Goal: Task Accomplishment & Management: Manage account settings

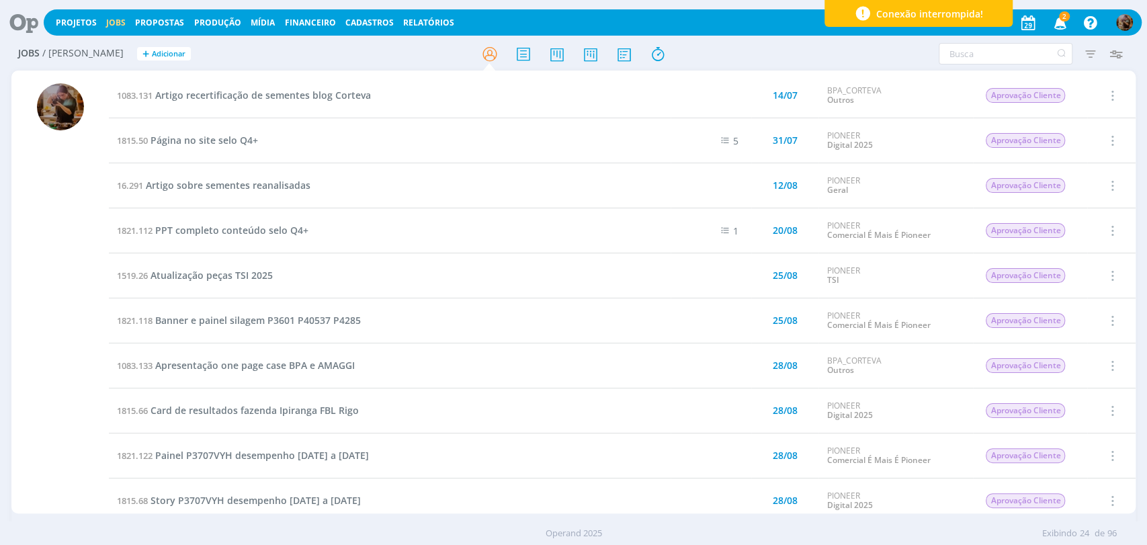
scroll to position [221, 0]
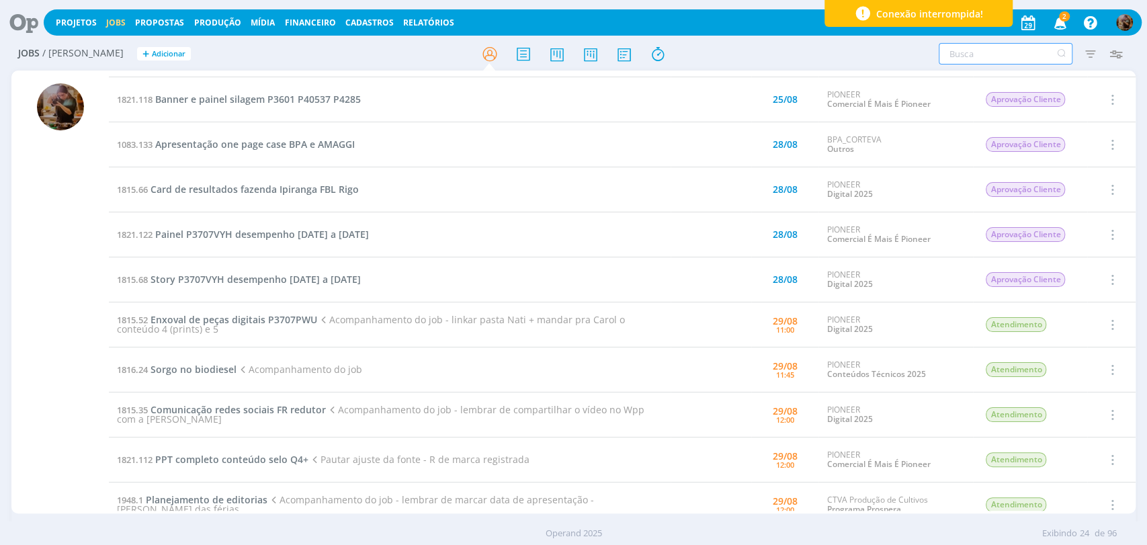
click at [1023, 54] on input "text" at bounding box center [1006, 54] width 134 height 22
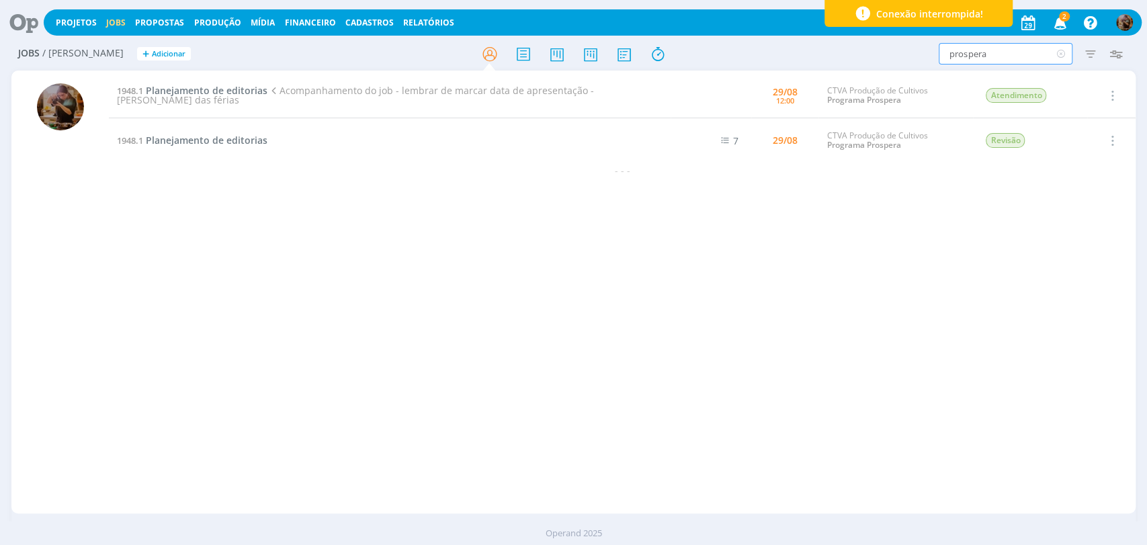
type input "prospera"
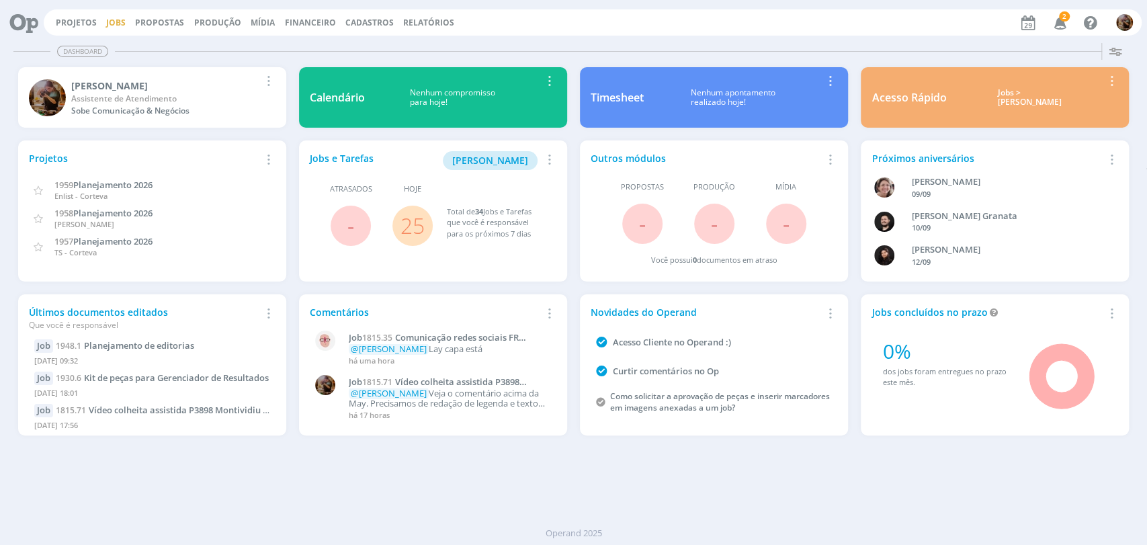
click at [116, 17] on link "Jobs" at bounding box center [115, 22] width 19 height 11
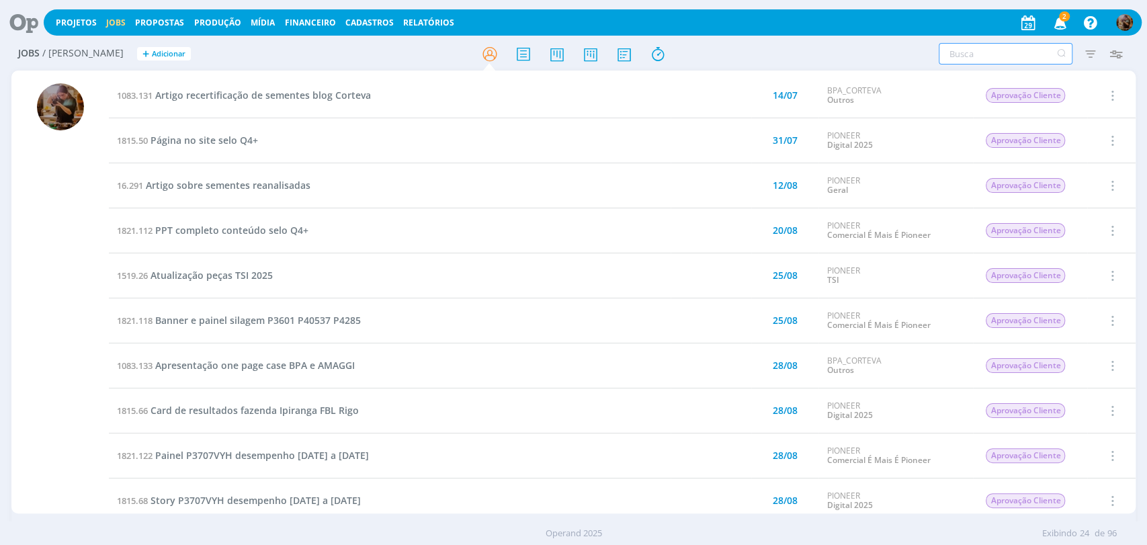
click at [958, 58] on input "text" at bounding box center [1006, 54] width 134 height 22
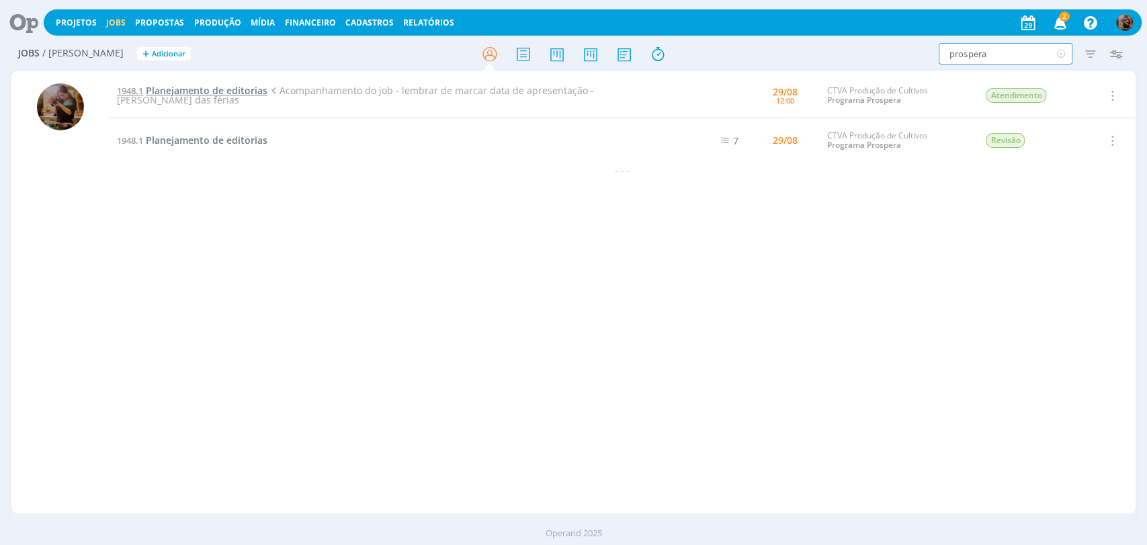
type input "prospera"
click at [192, 84] on span "Planejamento de editorias" at bounding box center [207, 90] width 122 height 13
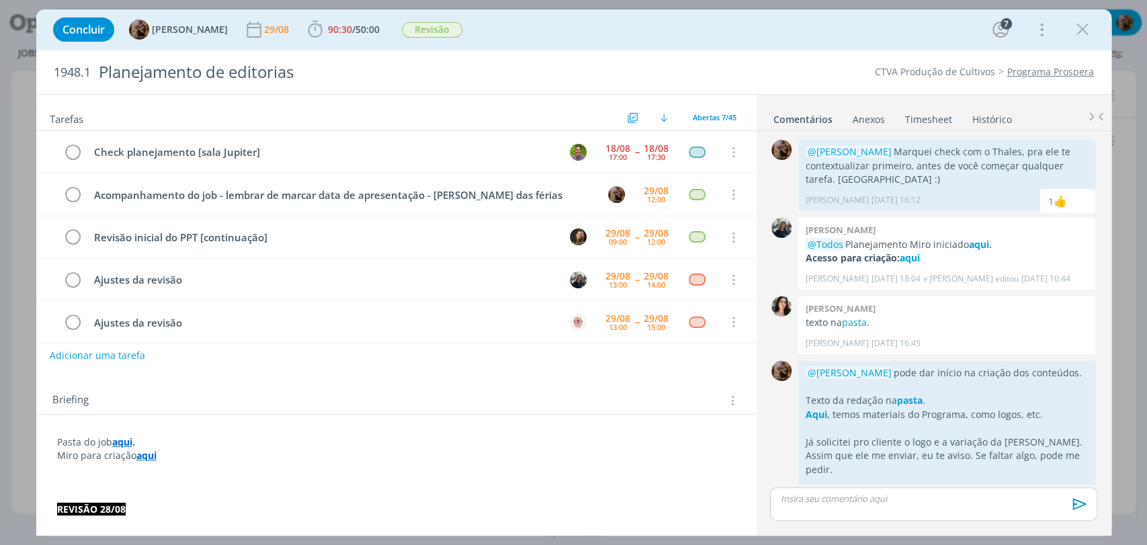
scroll to position [649, 0]
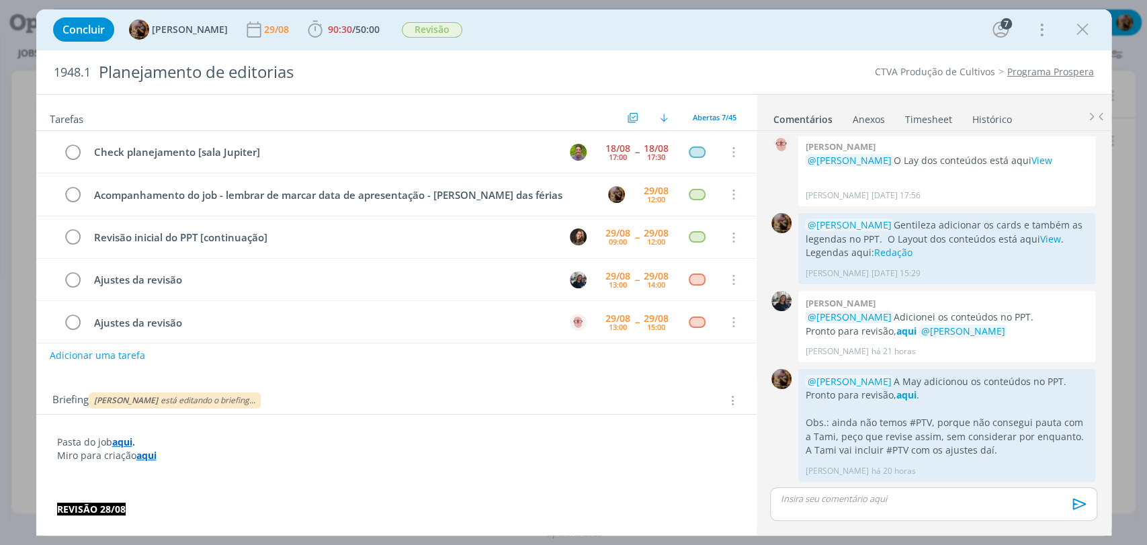
click at [121, 442] on strong "aqui" at bounding box center [122, 441] width 20 height 13
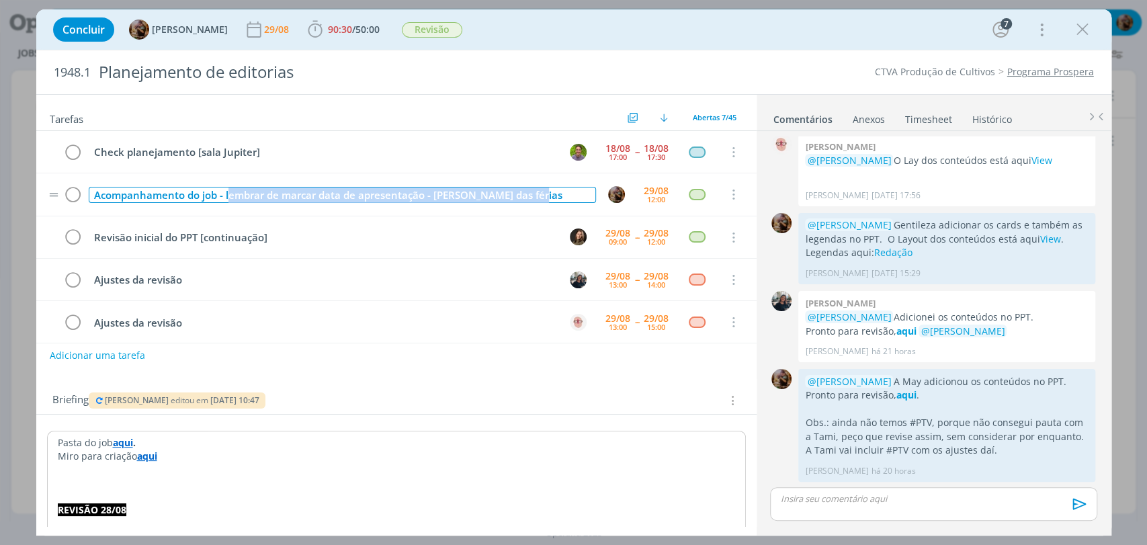
drag, startPoint x: 543, startPoint y: 199, endPoint x: 228, endPoint y: 196, distance: 315.2
click at [228, 196] on div "Acompanhamento do job - lembrar de marcar data de apresentação - Dani volta das…" at bounding box center [342, 195] width 507 height 17
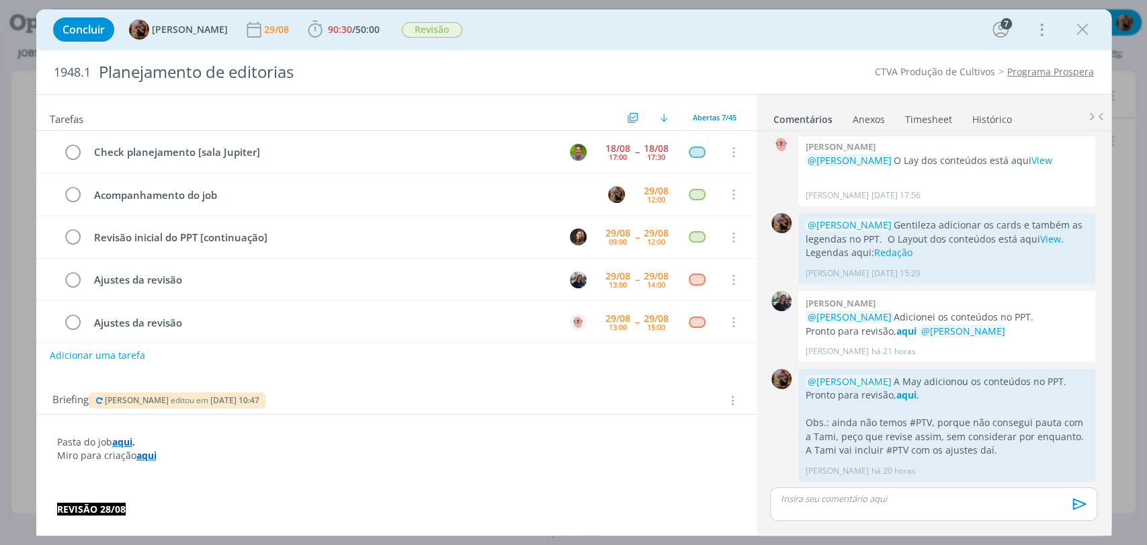
click at [608, 38] on div "Concluir Amanda Rodrigues 29/08 90:30 / 50:00 Iniciar Apontar Data * 29/08/2025…" at bounding box center [573, 29] width 1055 height 32
click at [939, 114] on link "Timesheet" at bounding box center [929, 116] width 48 height 19
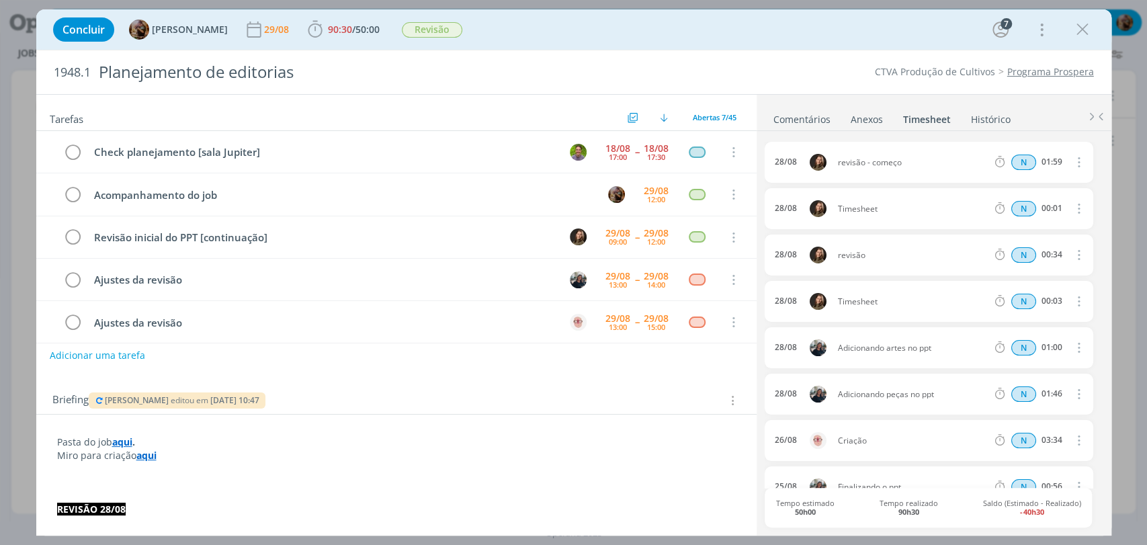
click at [1071, 213] on icon "dialog" at bounding box center [1078, 208] width 15 height 16
click at [1032, 253] on link "Editar" at bounding box center [1040, 254] width 106 height 22
drag, startPoint x: 885, startPoint y: 211, endPoint x: 801, endPoint y: 216, distance: 84.1
click at [801, 216] on div "28/08 16:16 Timesheet Selecione a tarefa N 00:01" at bounding box center [929, 208] width 328 height 41
click at [1066, 202] on div "N 00:01" at bounding box center [1081, 208] width 183 height 17
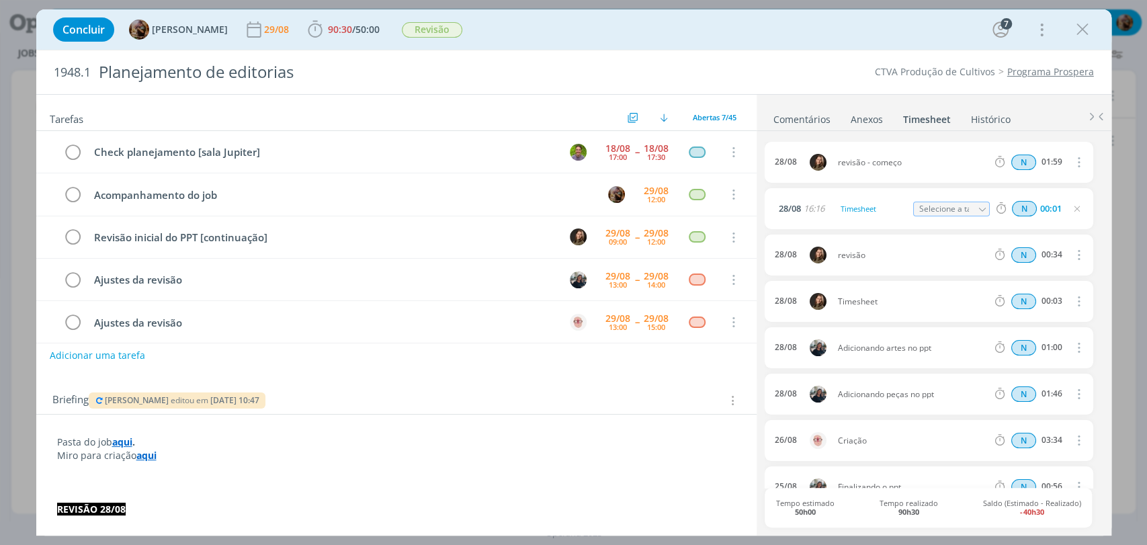
click at [1072, 205] on icon "dialog" at bounding box center [1077, 209] width 11 height 11
click at [1072, 205] on icon "dialog" at bounding box center [1078, 208] width 15 height 16
click at [1043, 226] on link "Excluir" at bounding box center [1040, 232] width 106 height 22
click at [1053, 212] on button "Sim" at bounding box center [1066, 209] width 26 height 15
click at [1073, 255] on icon "dialog" at bounding box center [1078, 255] width 15 height 16
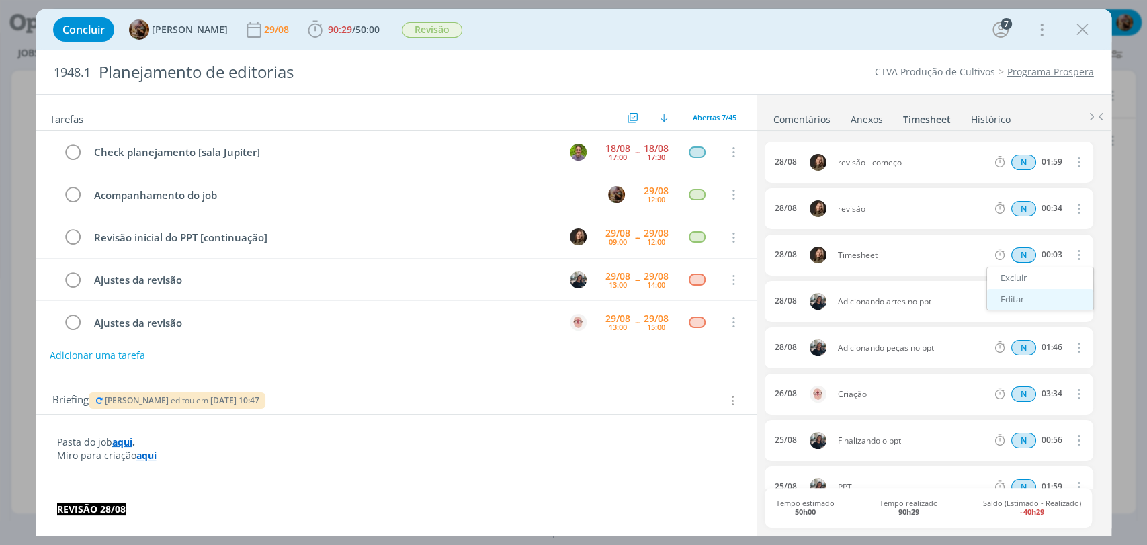
click at [1014, 290] on link "Editar" at bounding box center [1040, 300] width 106 height 22
drag, startPoint x: 884, startPoint y: 256, endPoint x: 825, endPoint y: 253, distance: 58.5
click at [825, 253] on div "28/08 14:41 Timesheet Selecione a tarefa N 00:03" at bounding box center [929, 255] width 328 height 41
click at [844, 271] on div "28/08 14:41 revisão Selecione a tarefa N 00:03" at bounding box center [929, 255] width 328 height 41
click at [1072, 254] on icon "dialog" at bounding box center [1077, 255] width 11 height 11
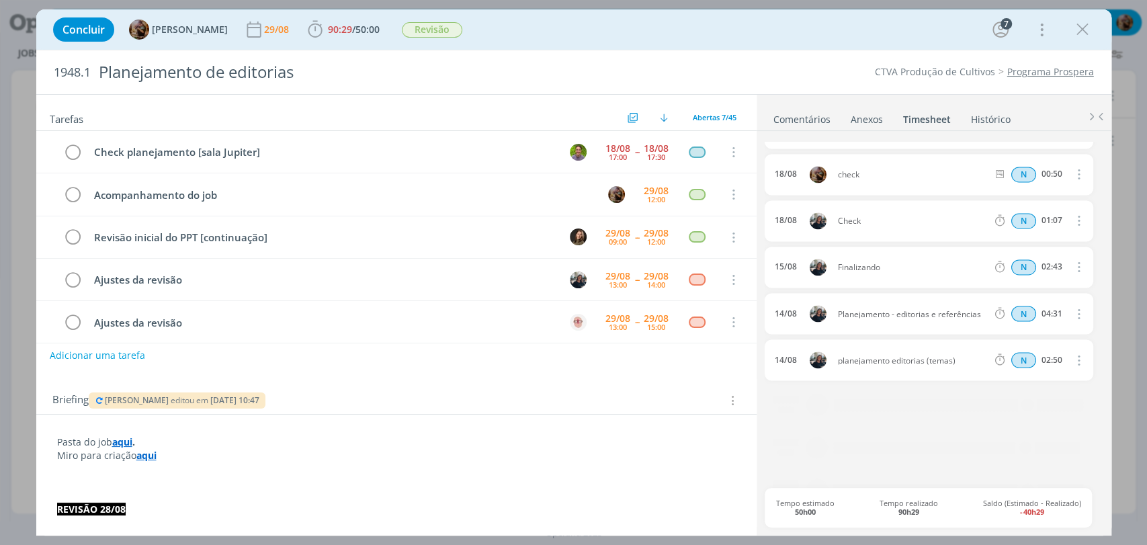
scroll to position [1587, 0]
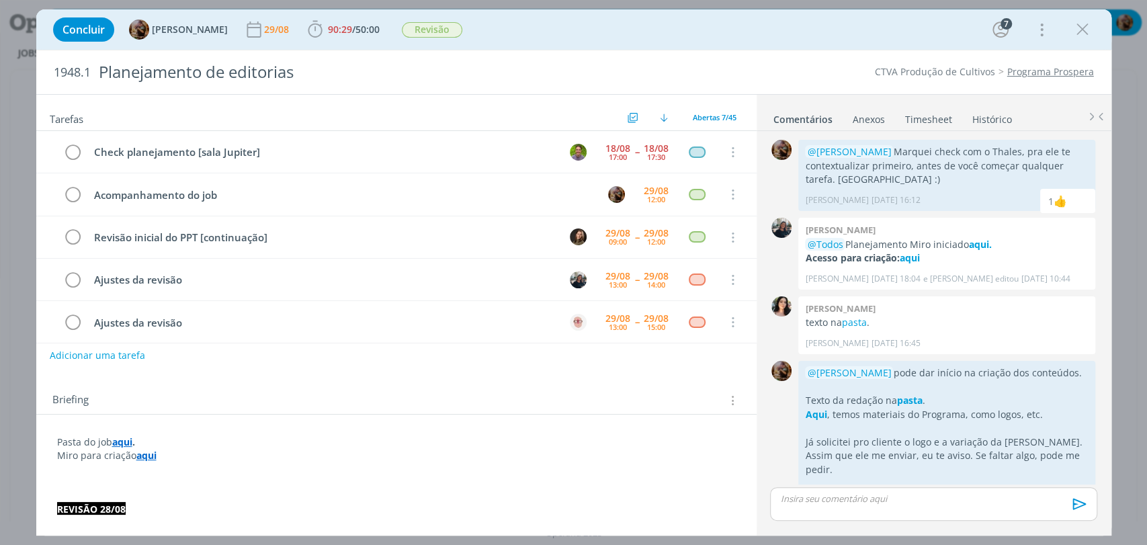
scroll to position [649, 0]
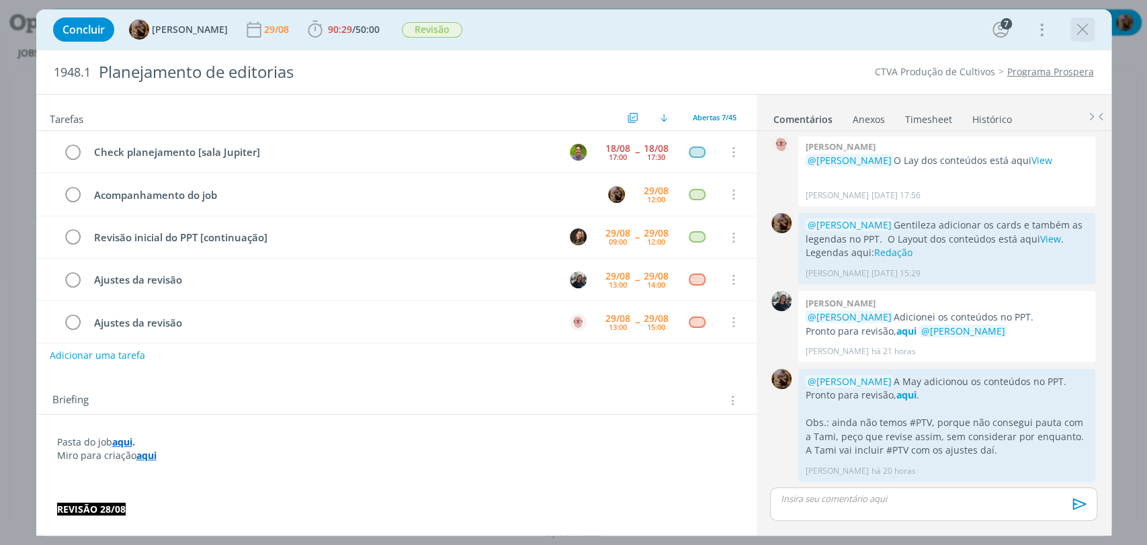
click at [1078, 29] on icon "dialog" at bounding box center [1083, 29] width 20 height 20
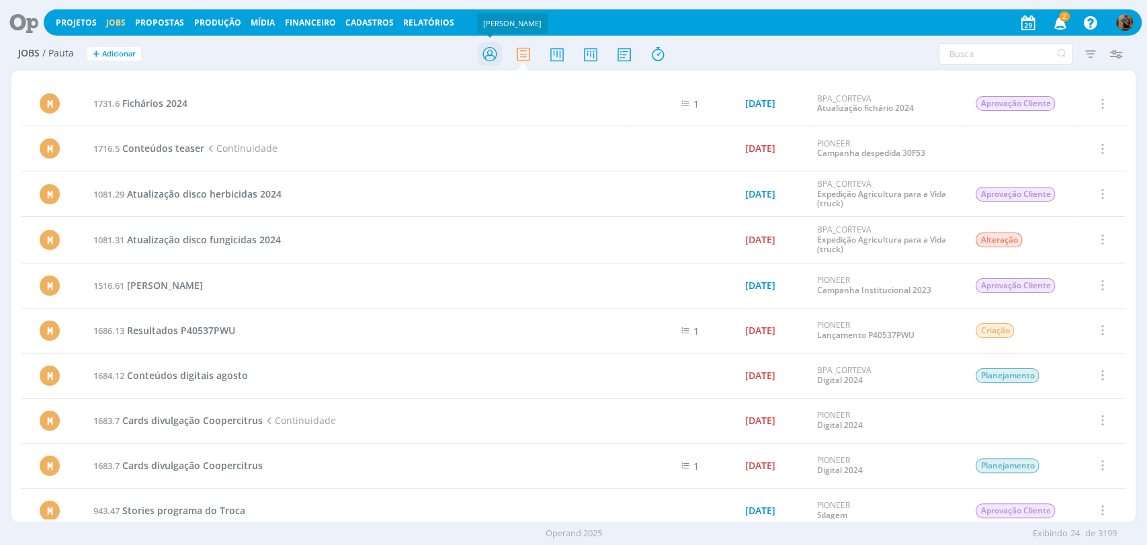
click at [492, 52] on icon at bounding box center [489, 54] width 24 height 26
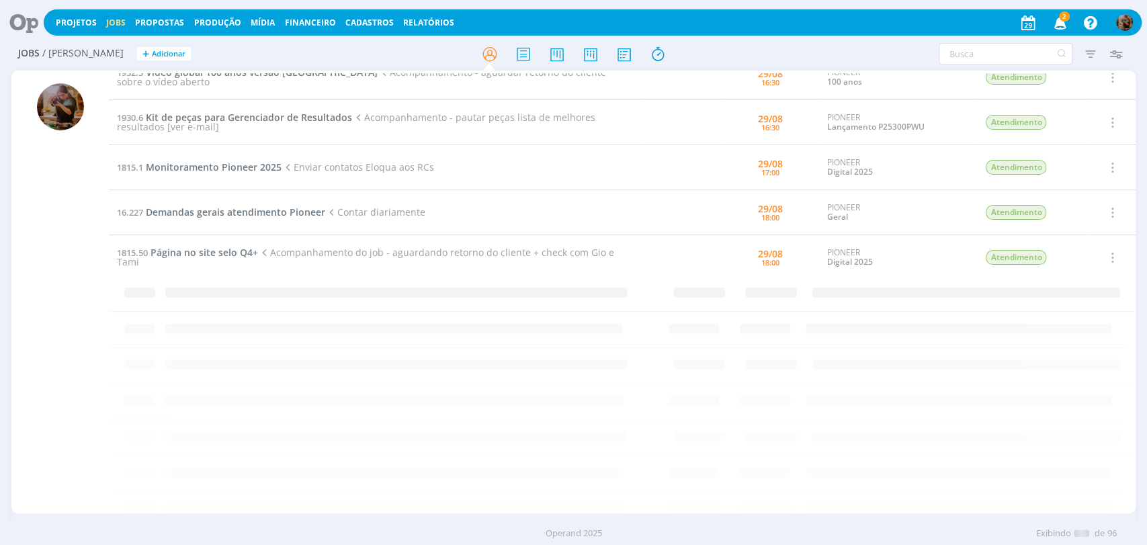
scroll to position [892, 0]
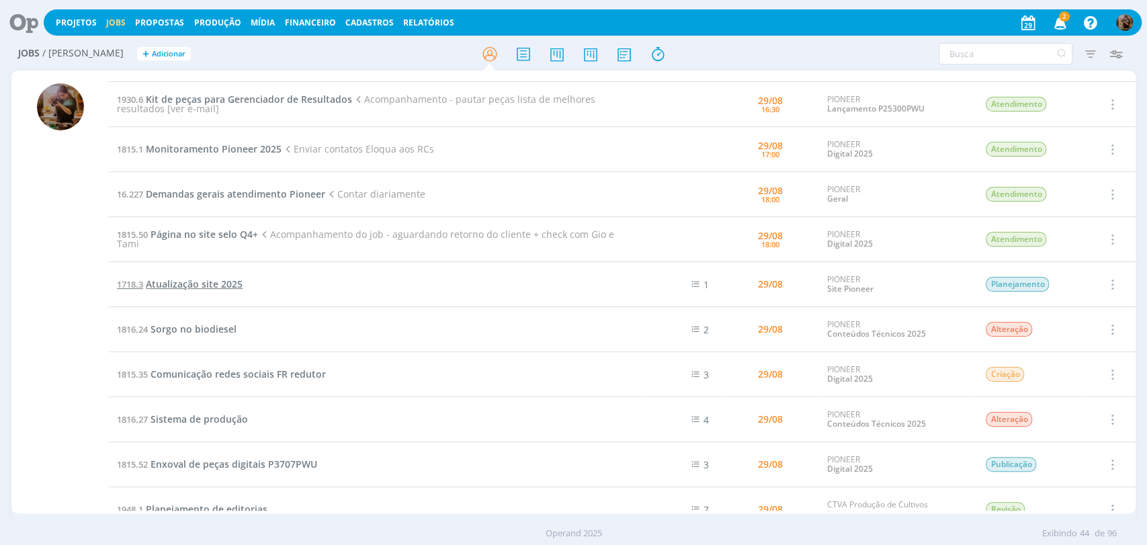
click at [235, 278] on span "Atualização site 2025" at bounding box center [194, 284] width 97 height 13
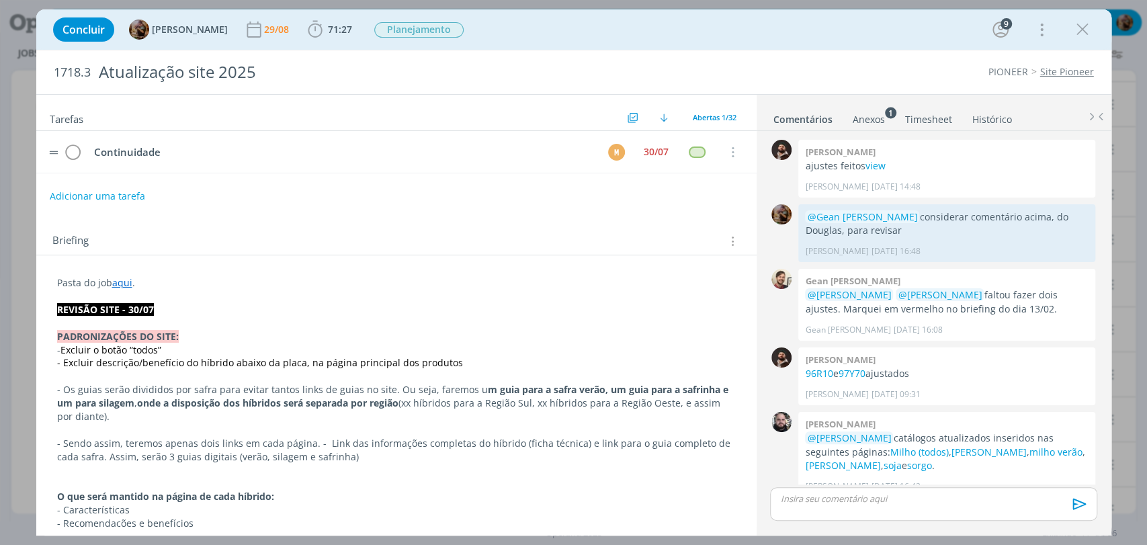
scroll to position [1546, 0]
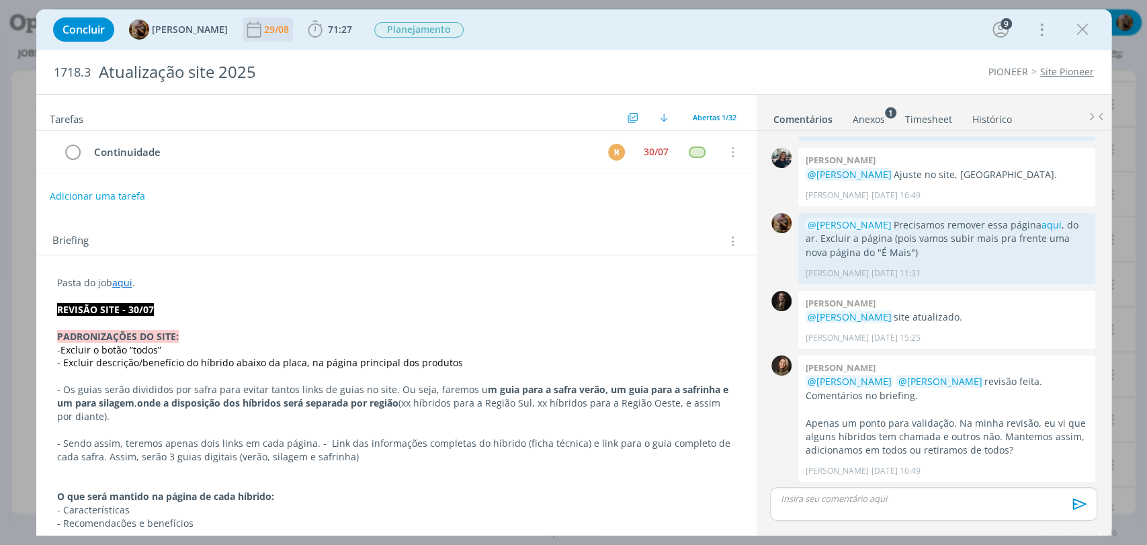
click at [286, 33] on div "29/08" at bounding box center [278, 29] width 28 height 9
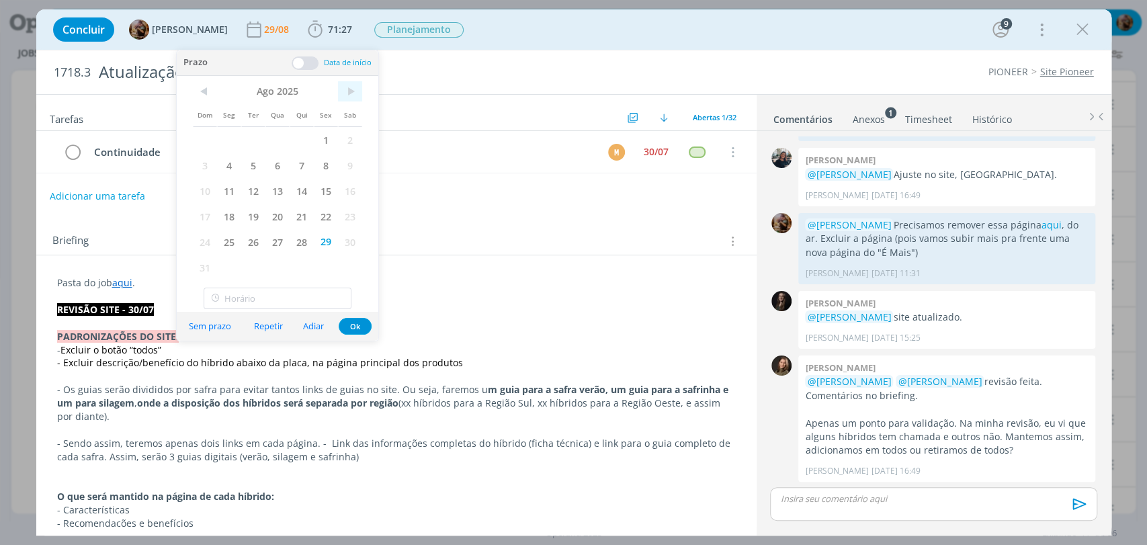
click at [349, 94] on span ">" at bounding box center [350, 91] width 24 height 20
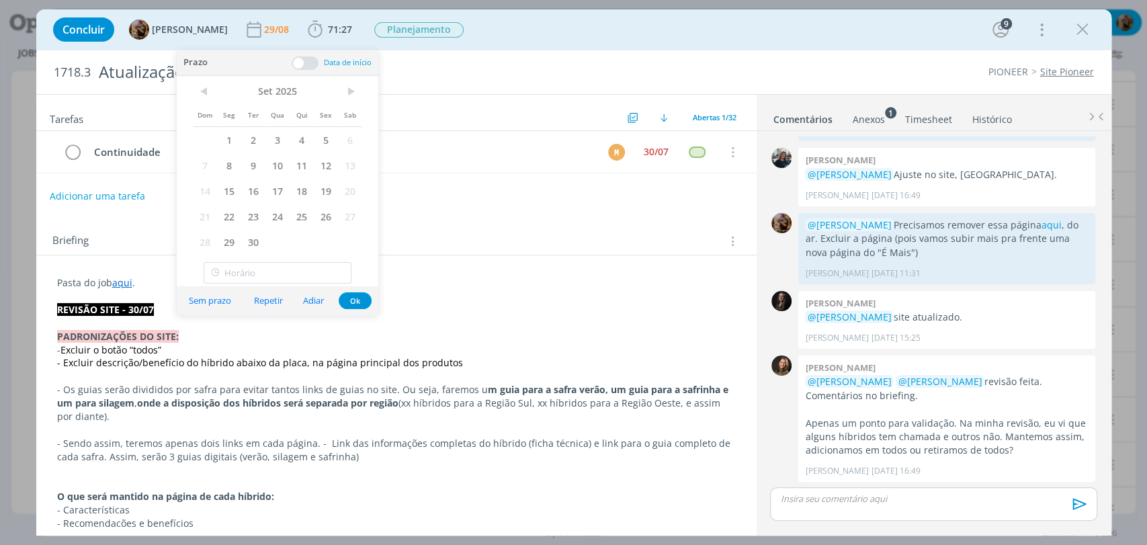
click at [255, 239] on span "30" at bounding box center [253, 242] width 24 height 26
click at [348, 299] on button "Ok" at bounding box center [355, 300] width 33 height 17
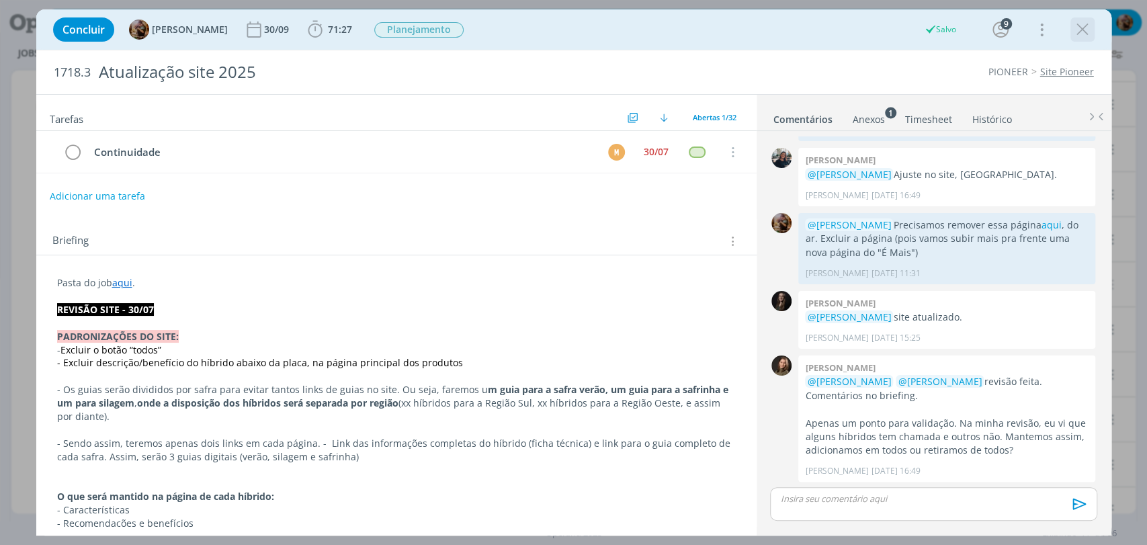
click at [1079, 28] on icon "dialog" at bounding box center [1083, 29] width 20 height 20
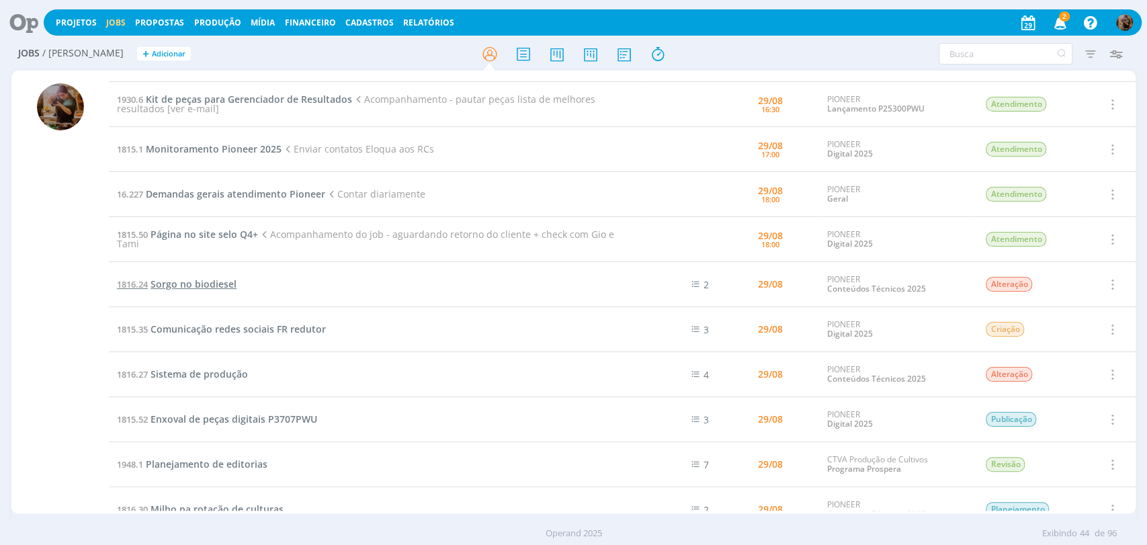
click at [226, 286] on span "Sorgo no biodiesel" at bounding box center [194, 284] width 86 height 13
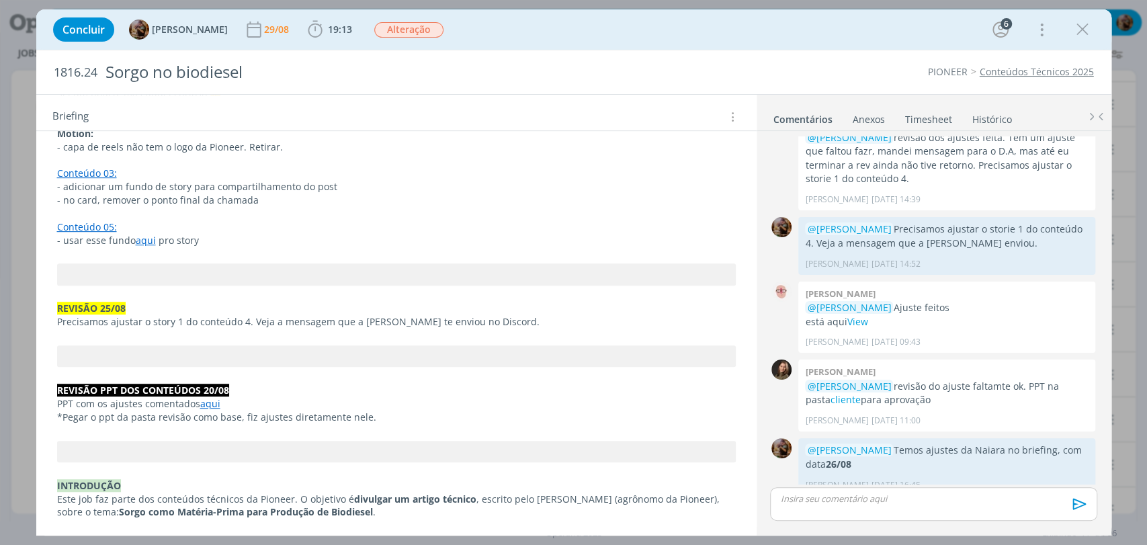
scroll to position [522, 0]
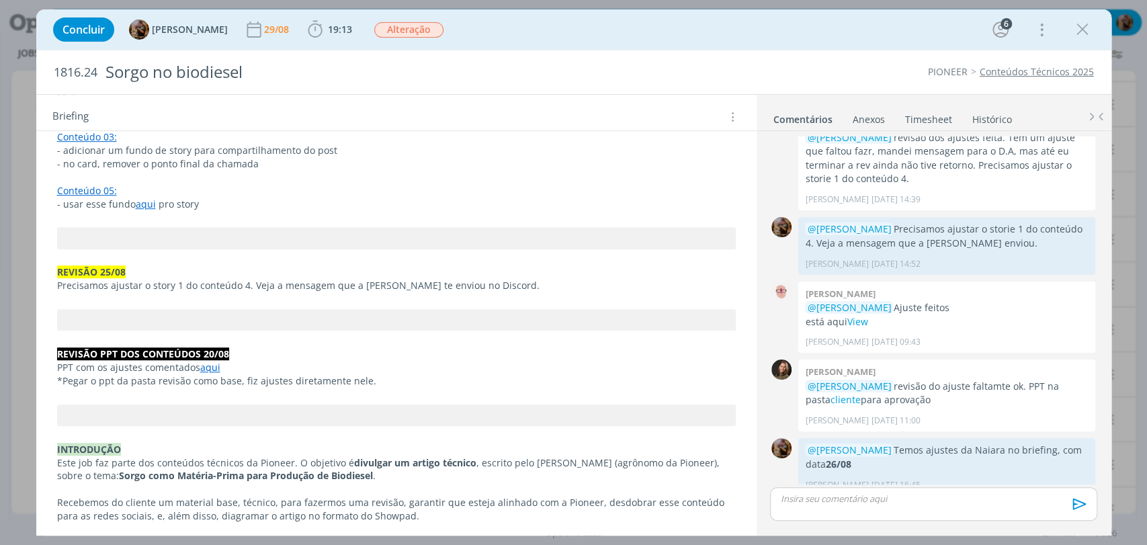
click at [581, 464] on span ", escrito pelo Anderson Pessotto (agrônomo da Pioneer), sobre o tema:" at bounding box center [389, 469] width 665 height 26
click at [580, 464] on span ", escrito pelo Anderson Pessotto (agrônomo da Pioneer), sobre o tema:" at bounding box center [389, 469] width 665 height 26
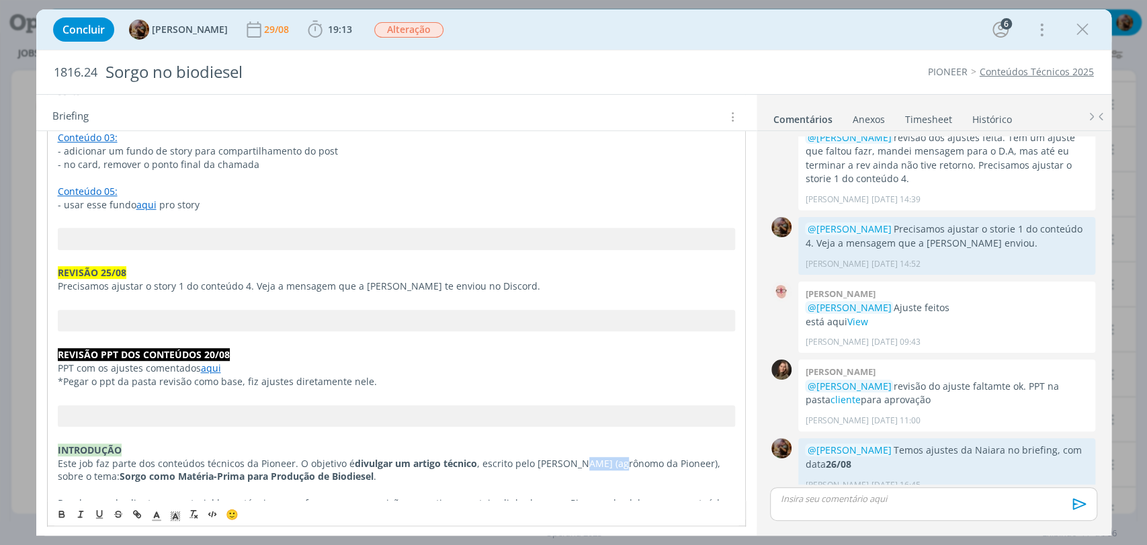
copy span "Pessotto"
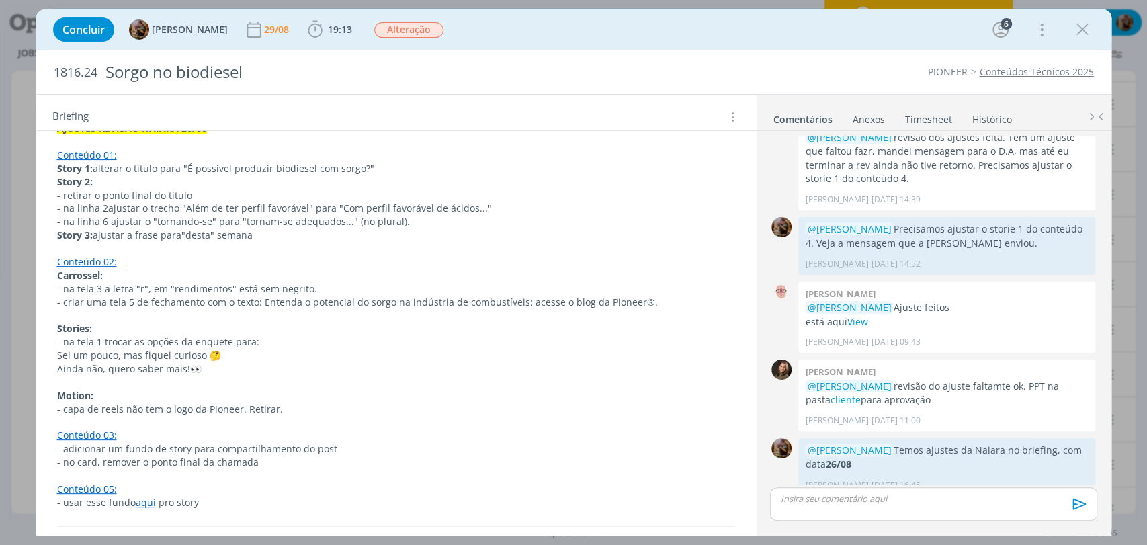
scroll to position [0, 0]
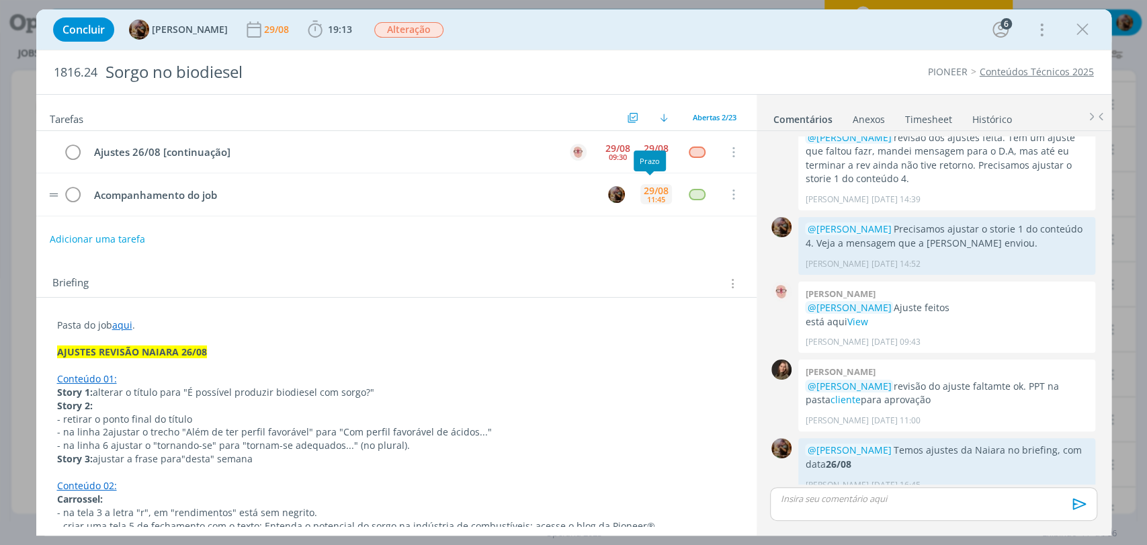
click at [652, 199] on div "11:45" at bounding box center [656, 199] width 18 height 7
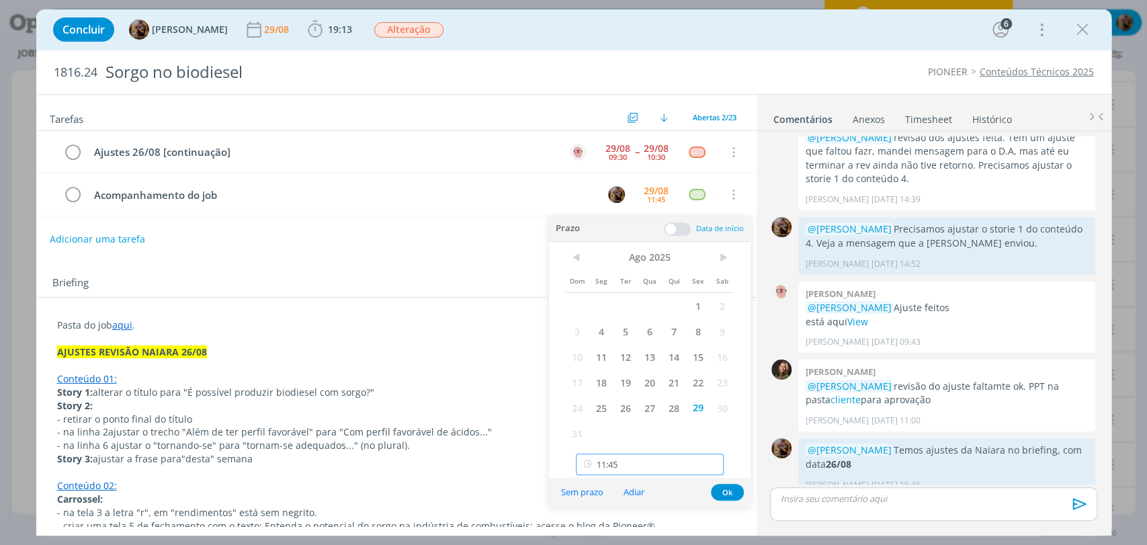
click at [630, 466] on input "11:45" at bounding box center [650, 465] width 148 height 22
click at [630, 424] on div "14:00" at bounding box center [652, 422] width 150 height 24
type input "14:00"
click at [726, 494] on button "Ok" at bounding box center [727, 492] width 33 height 17
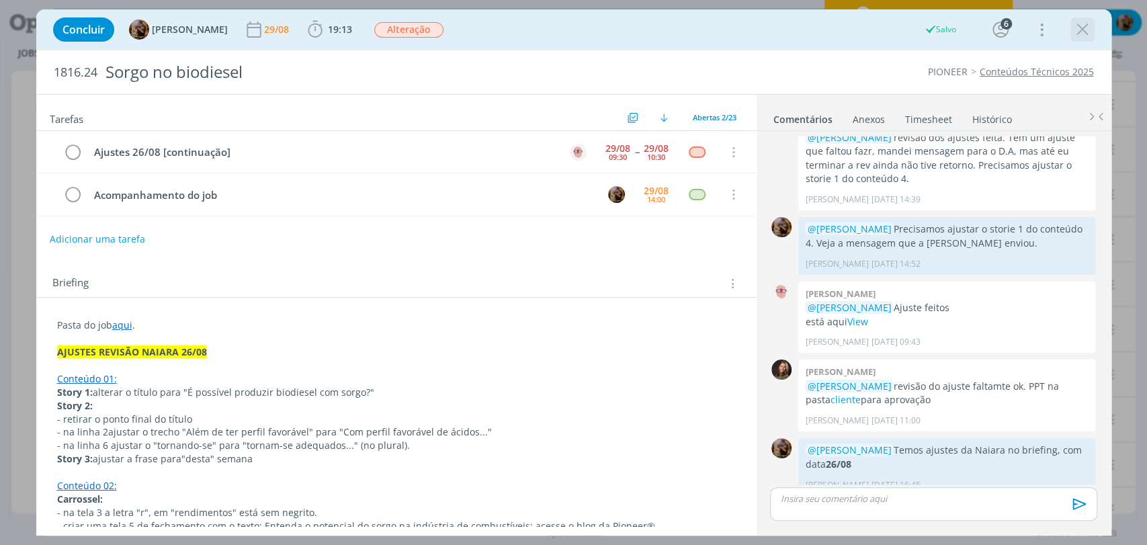
click at [1081, 31] on icon "dialog" at bounding box center [1083, 29] width 20 height 20
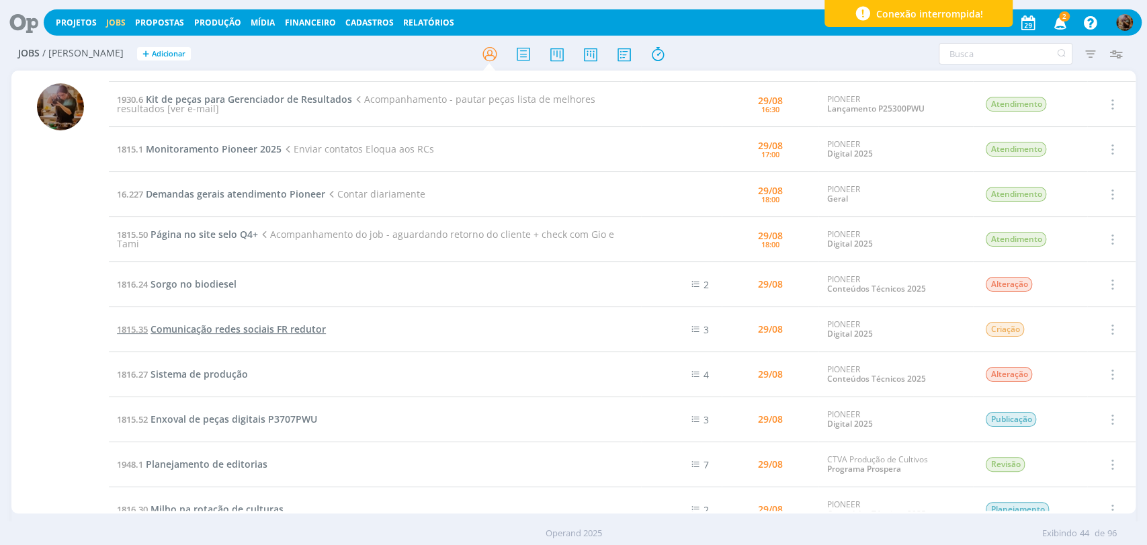
click at [305, 329] on span "Comunicação redes sociais FR redutor" at bounding box center [238, 329] width 175 height 13
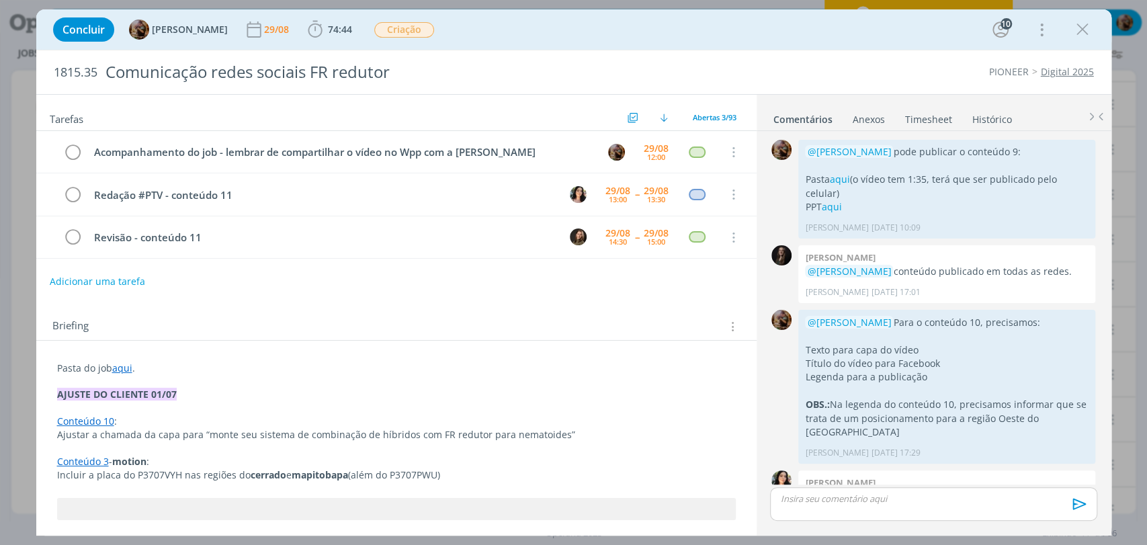
scroll to position [1381, 0]
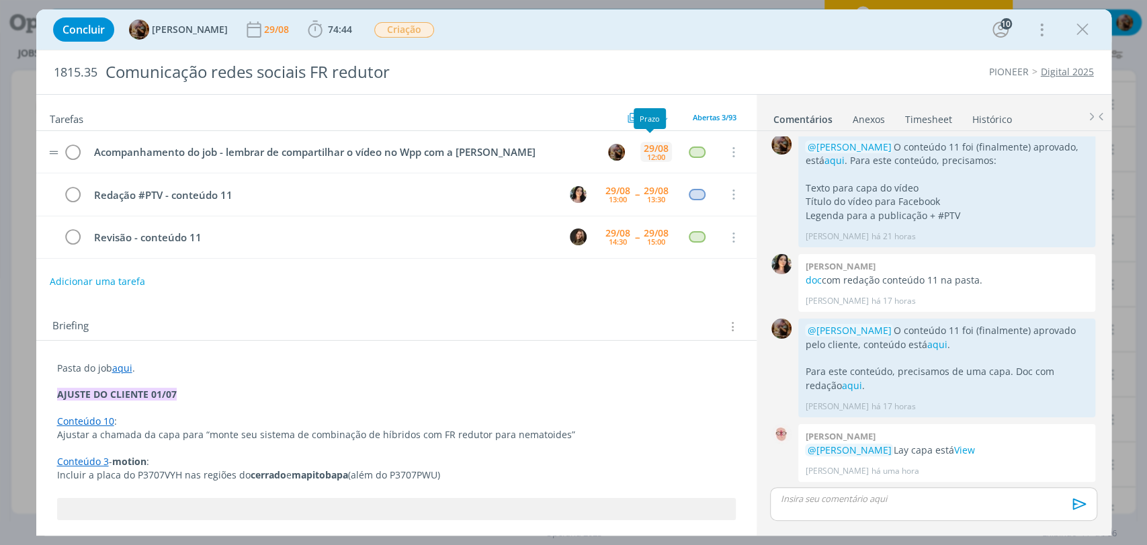
click at [651, 144] on div "29/08" at bounding box center [656, 148] width 25 height 9
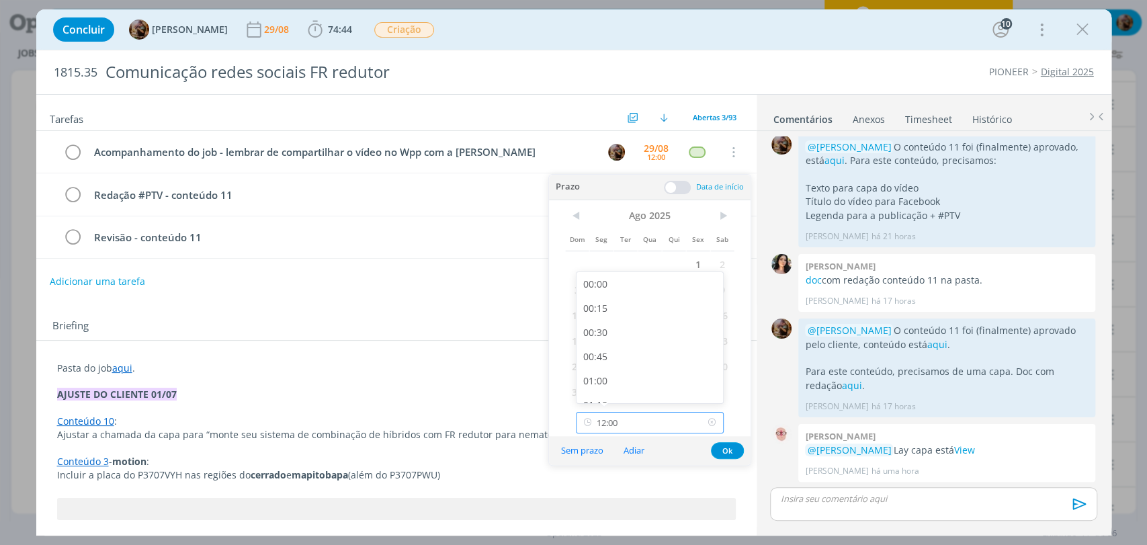
click at [663, 415] on input "12:00" at bounding box center [650, 423] width 148 height 22
click at [630, 355] on div "14:00" at bounding box center [652, 356] width 150 height 24
type input "14:00"
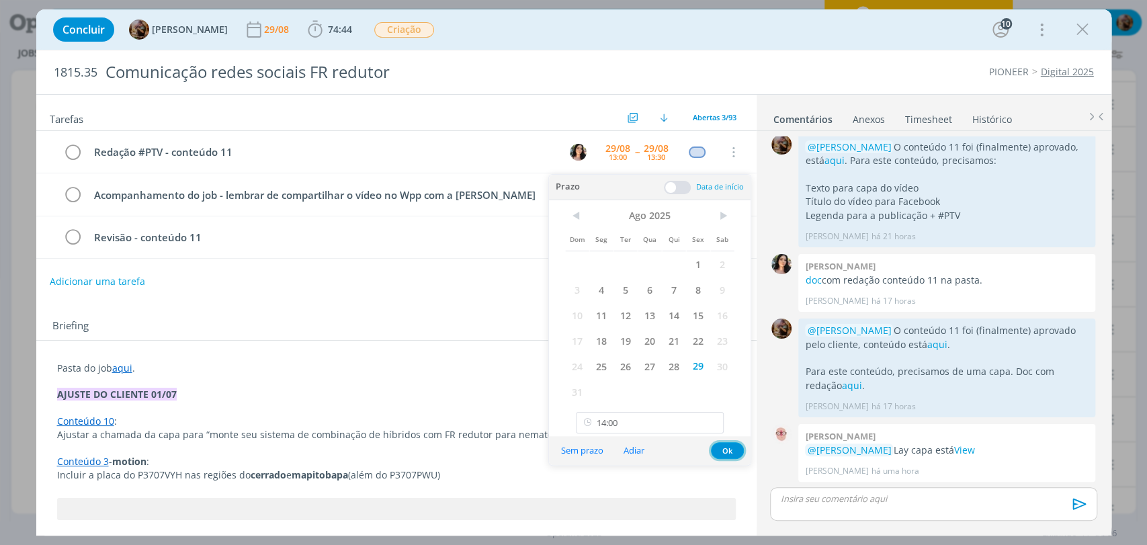
click at [731, 448] on button "Ok" at bounding box center [727, 450] width 33 height 17
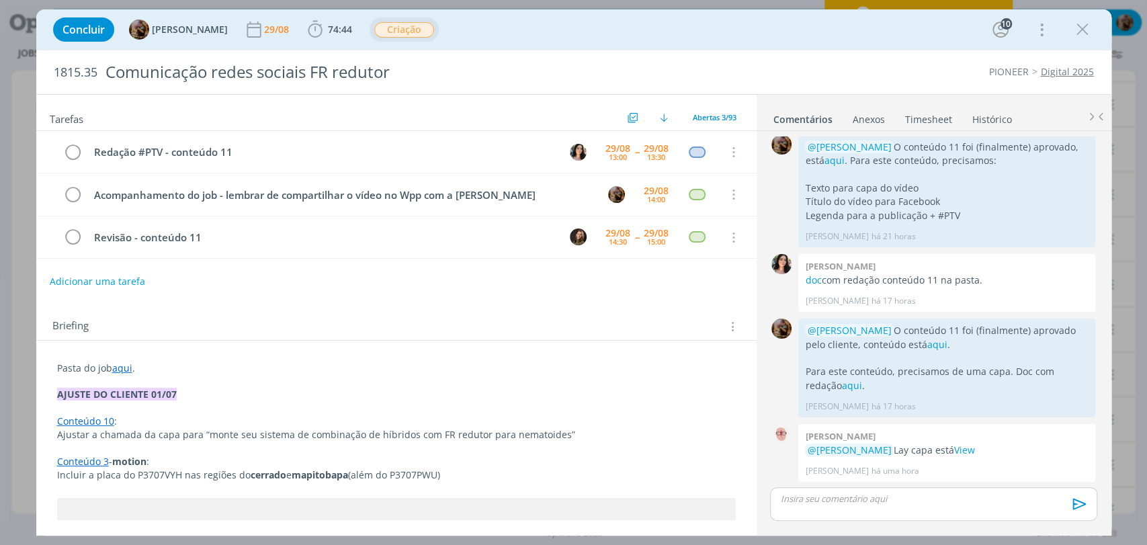
click at [433, 32] on span "Criação" at bounding box center [404, 29] width 60 height 15
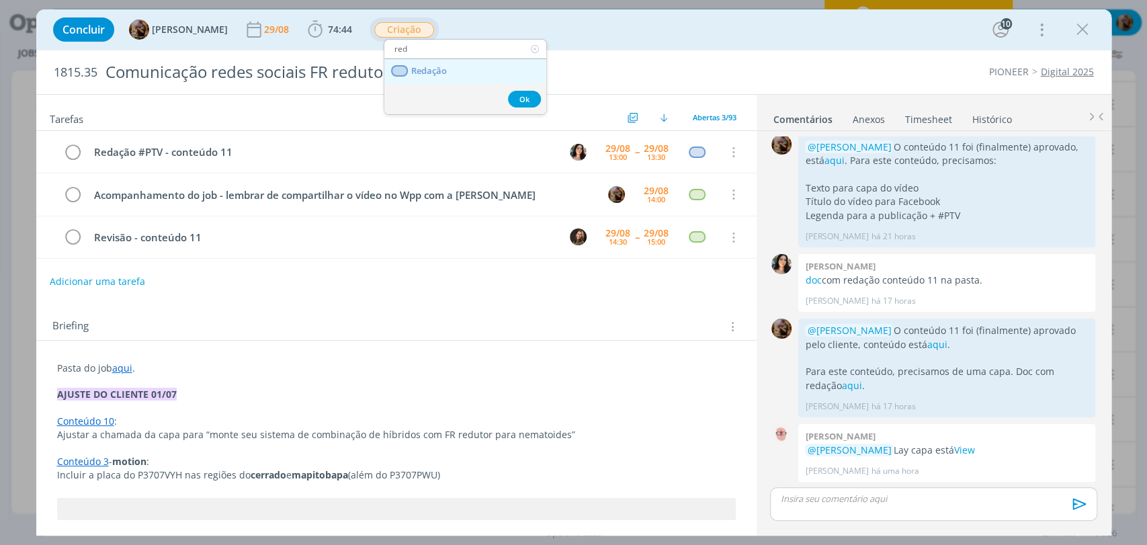
type input "red"
click at [432, 69] on span "Redação" at bounding box center [429, 71] width 36 height 11
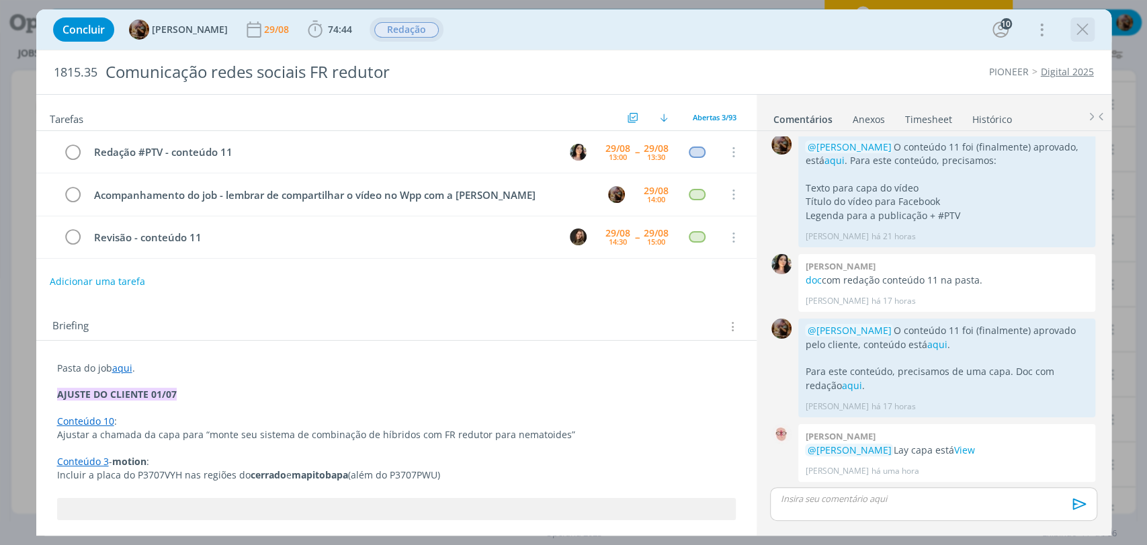
click at [1080, 32] on icon "dialog" at bounding box center [1083, 29] width 20 height 20
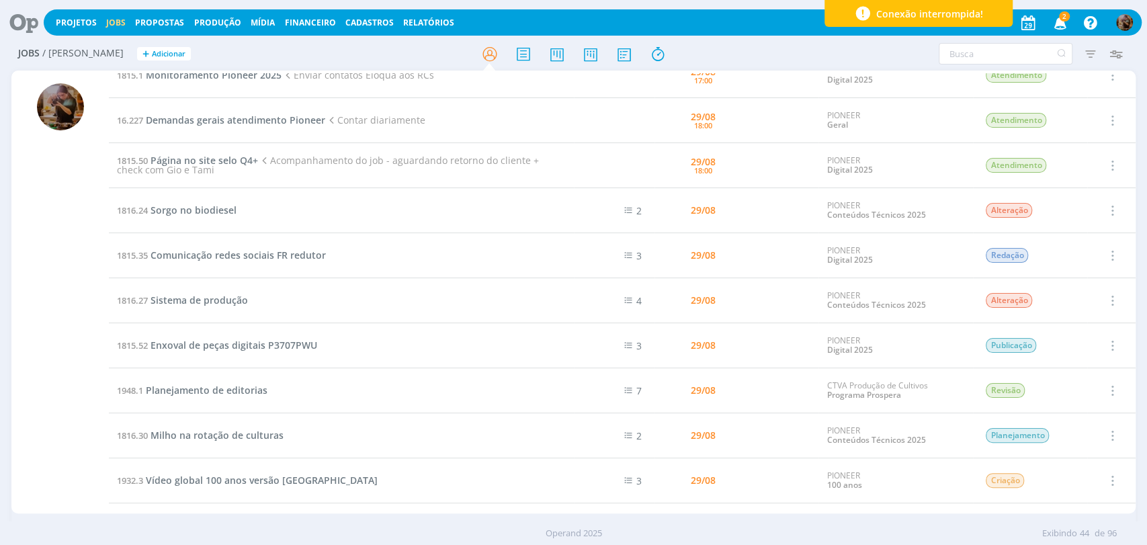
scroll to position [966, 0]
click at [308, 340] on span "Enxoval de peças digitais P3707PWU" at bounding box center [234, 344] width 167 height 13
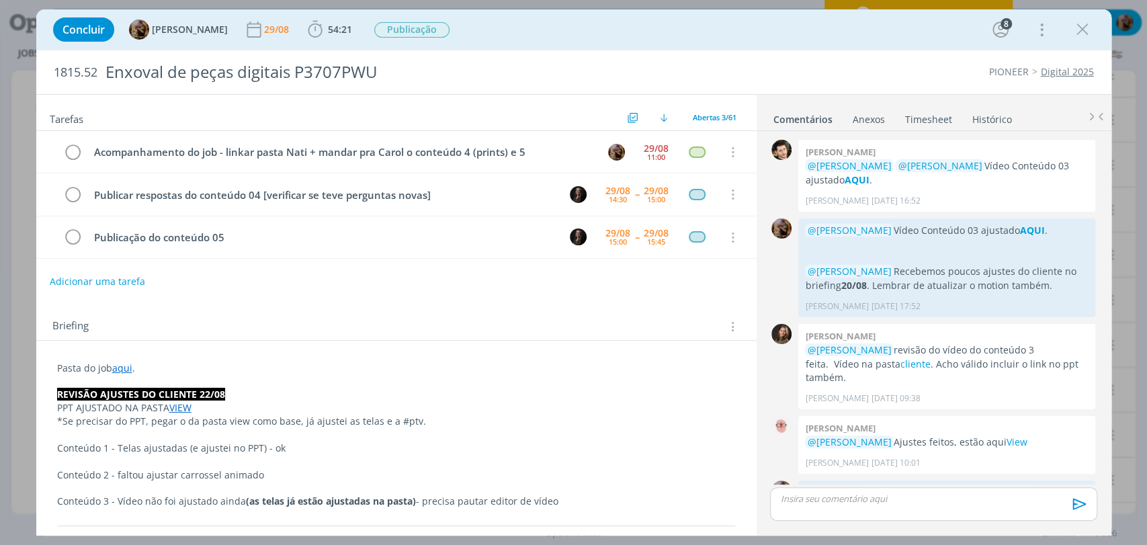
scroll to position [1408, 0]
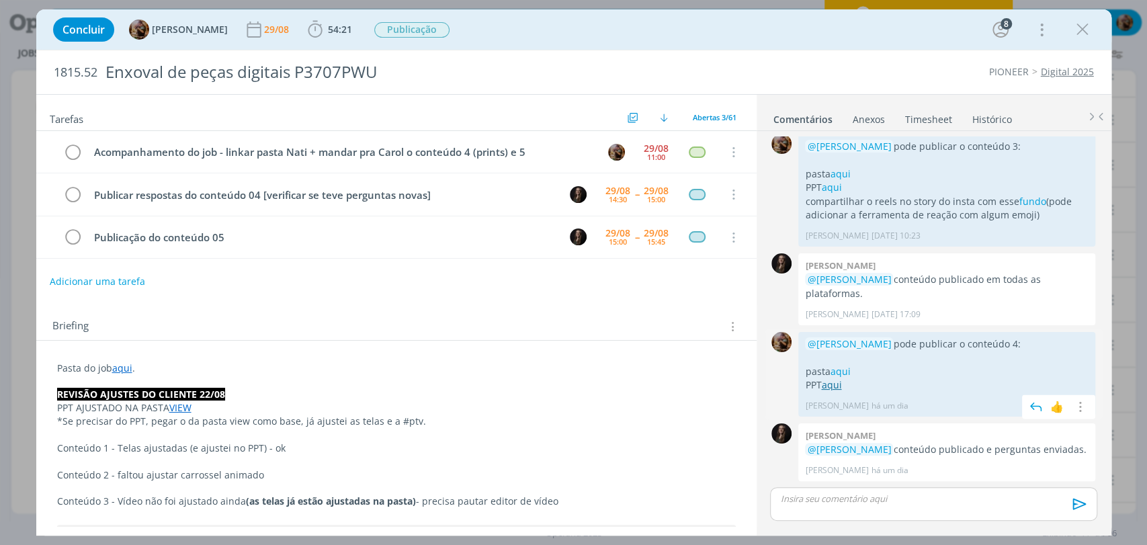
click at [833, 378] on link "aqui" at bounding box center [831, 384] width 20 height 13
click at [876, 504] on p "dialog" at bounding box center [933, 499] width 305 height 12
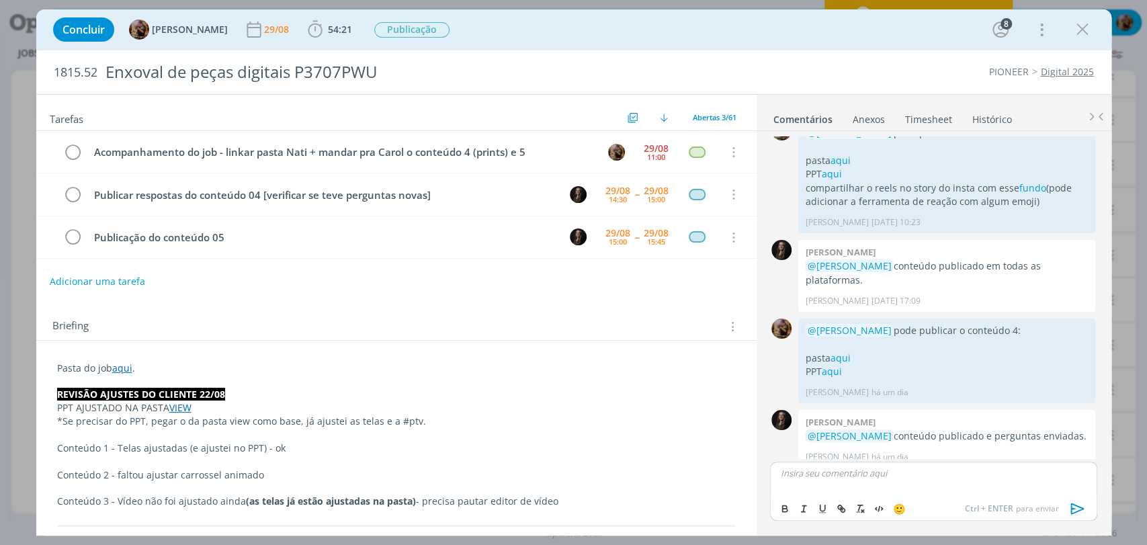
scroll to position [1433, 0]
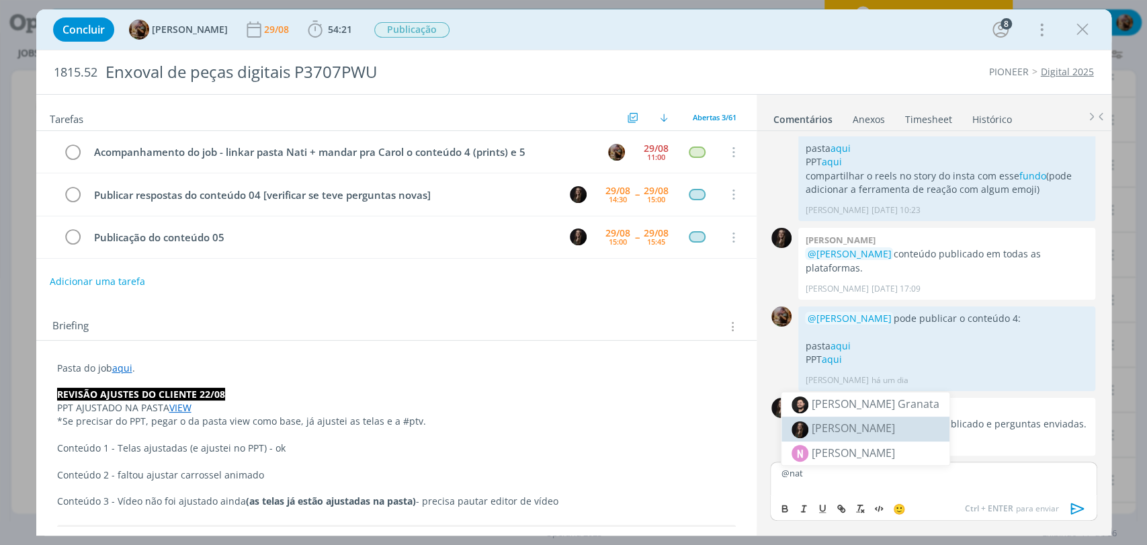
click at [875, 437] on li "[PERSON_NAME]" at bounding box center [866, 429] width 168 height 24
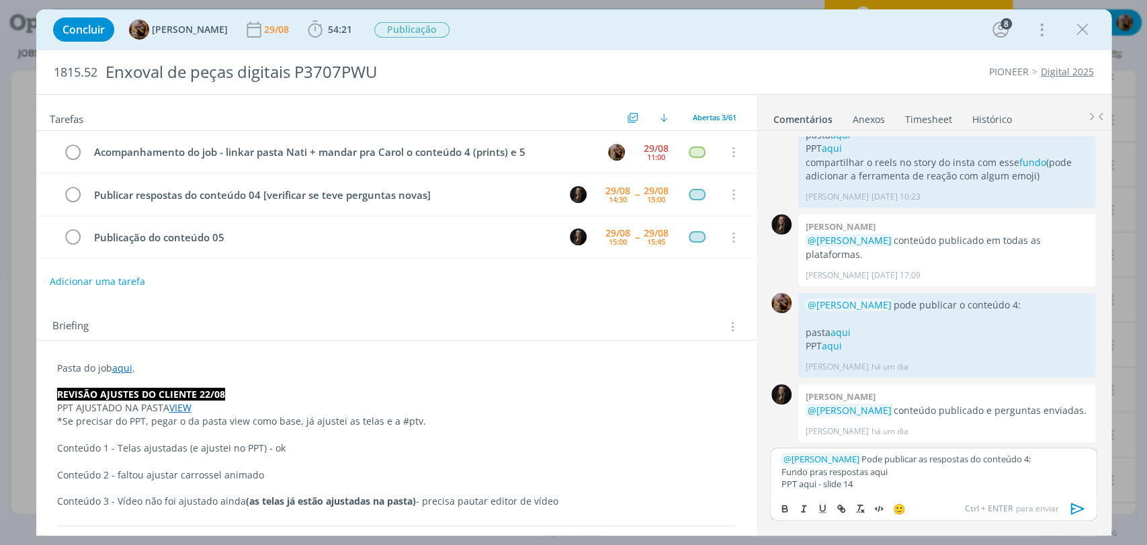
click at [118, 366] on link "aqui" at bounding box center [122, 368] width 20 height 13
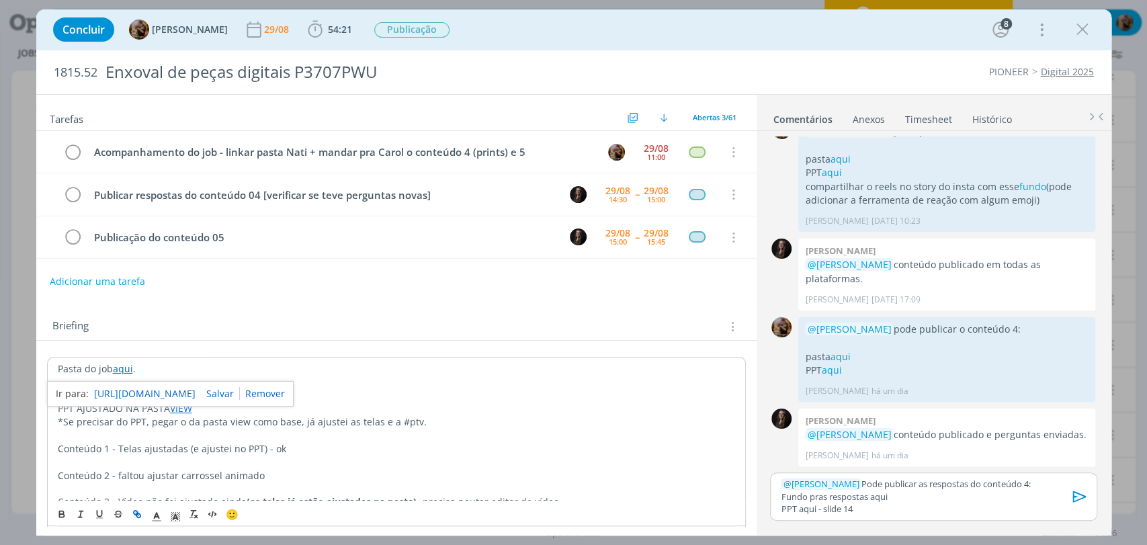
click at [131, 390] on link "https://sobeae.sharepoint.com/:f:/s/SOBEAE/En2_f6pGKfRMmOx2yWpOaFoBsc030qLUo7aP…" at bounding box center [144, 393] width 101 height 17
click at [841, 364] on link "aqui" at bounding box center [831, 370] width 20 height 13
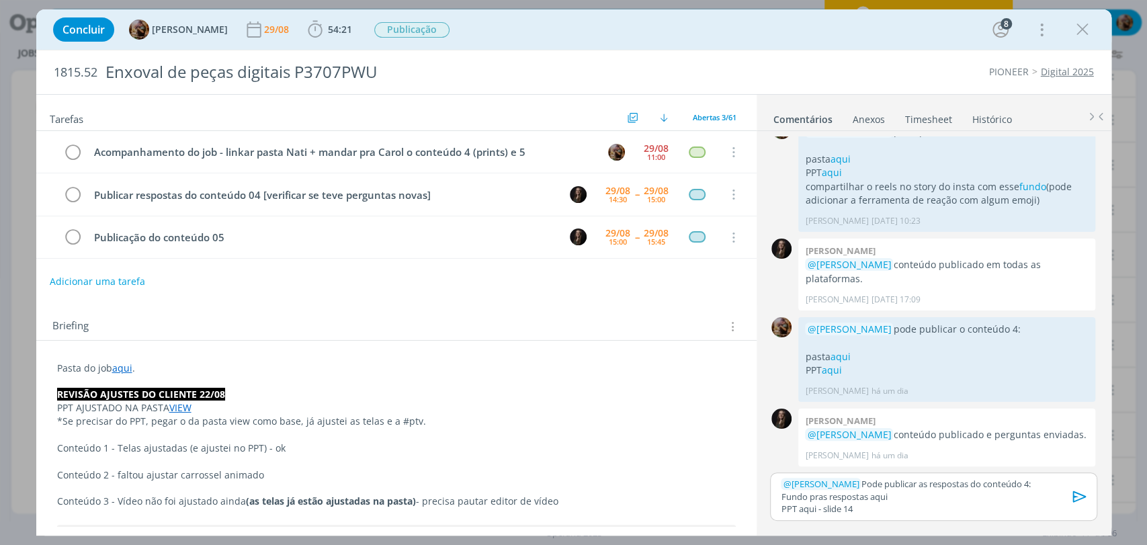
click at [876, 497] on p "Fundo pras respostas aqui" at bounding box center [933, 497] width 305 height 12
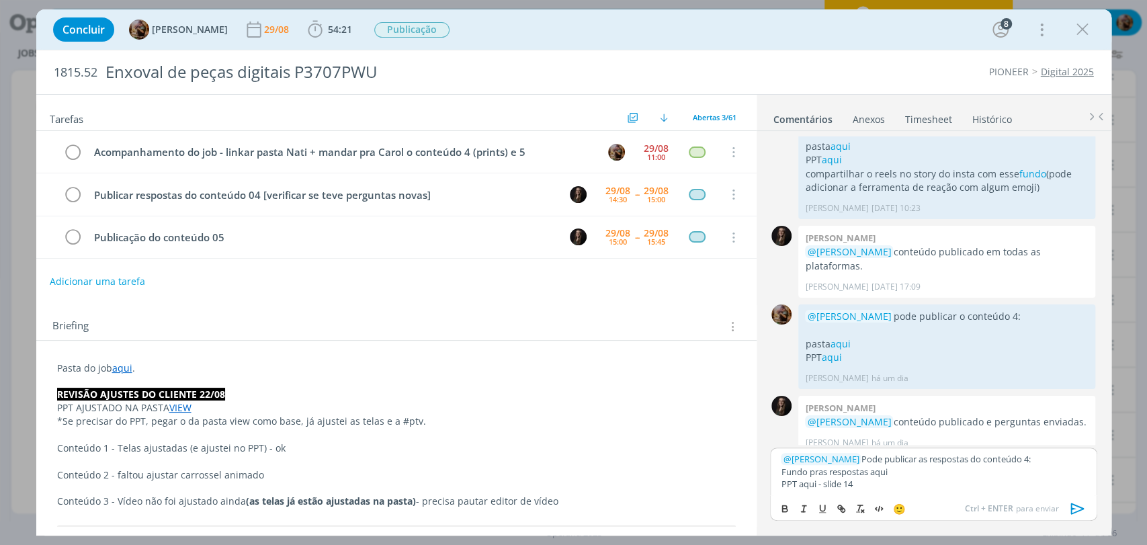
click at [876, 497] on div "🙂 Ctrl + ENTER para enviar" at bounding box center [933, 507] width 325 height 25
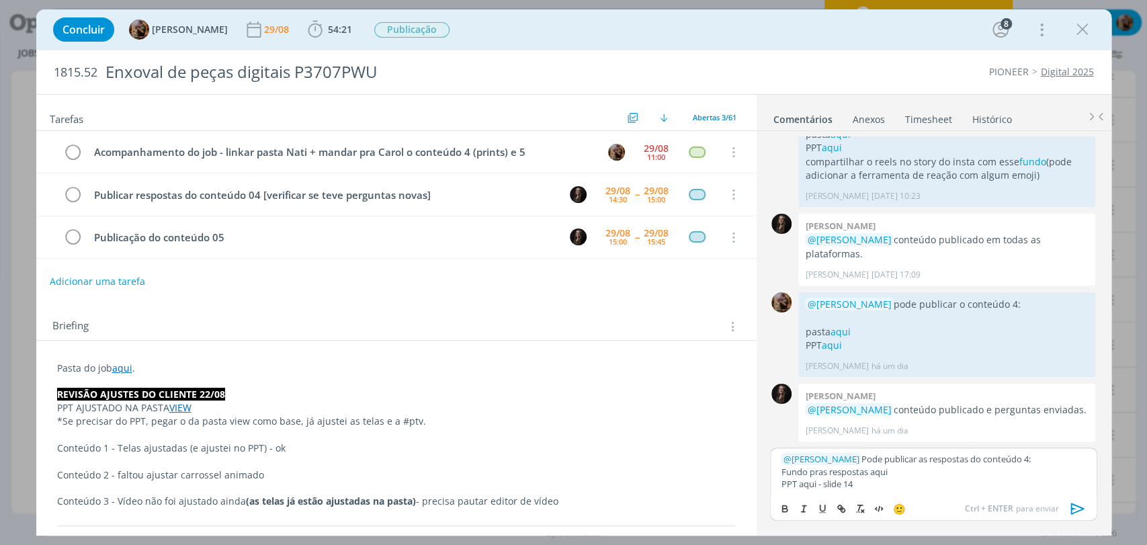
click at [880, 472] on p "Fundo pras respostas aqui" at bounding box center [933, 472] width 305 height 12
click at [836, 511] on icon "dialog" at bounding box center [841, 508] width 11 height 11
paste input "https://sobeae.sharepoint.com/:i:/s/SOBEAE/ESy-M8uwfWpMjt8Cz5KoibIBL_HU-tm46B3D…"
type input "https://sobeae.sharepoint.com/:i:/s/SOBEAE/ESy-M8uwfWpMjt8Cz5KoibIBL_HU-tm46B3D…"
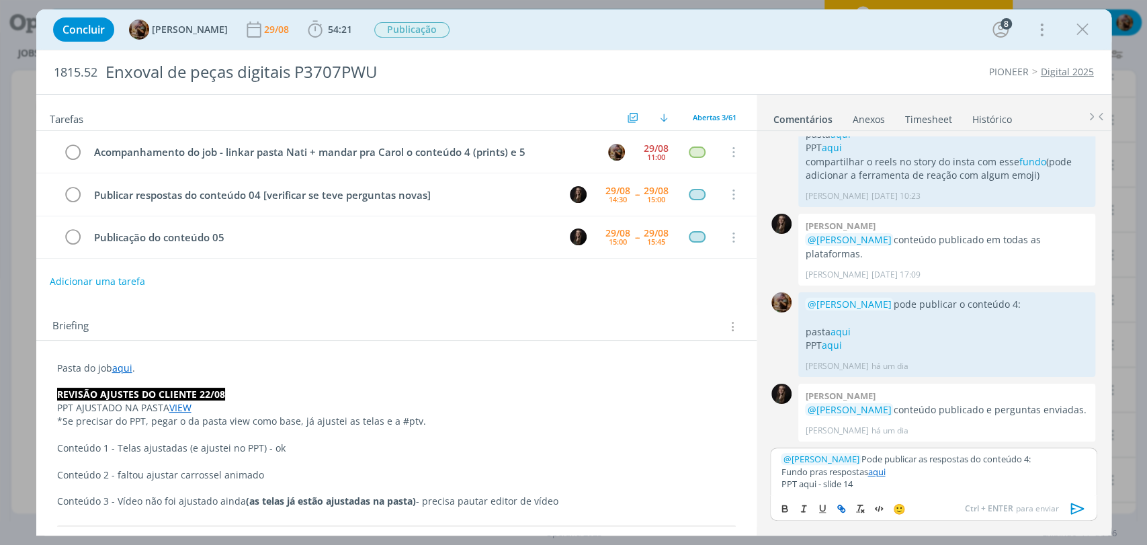
scroll to position [0, 0]
drag, startPoint x: 848, startPoint y: 332, endPoint x: 800, endPoint y: 335, distance: 48.5
click at [800, 335] on div "@Natalia Gass pode publicar o conteúdo 4: pasta aqui PPT aqui Amanda Rodrigues …" at bounding box center [946, 334] width 297 height 85
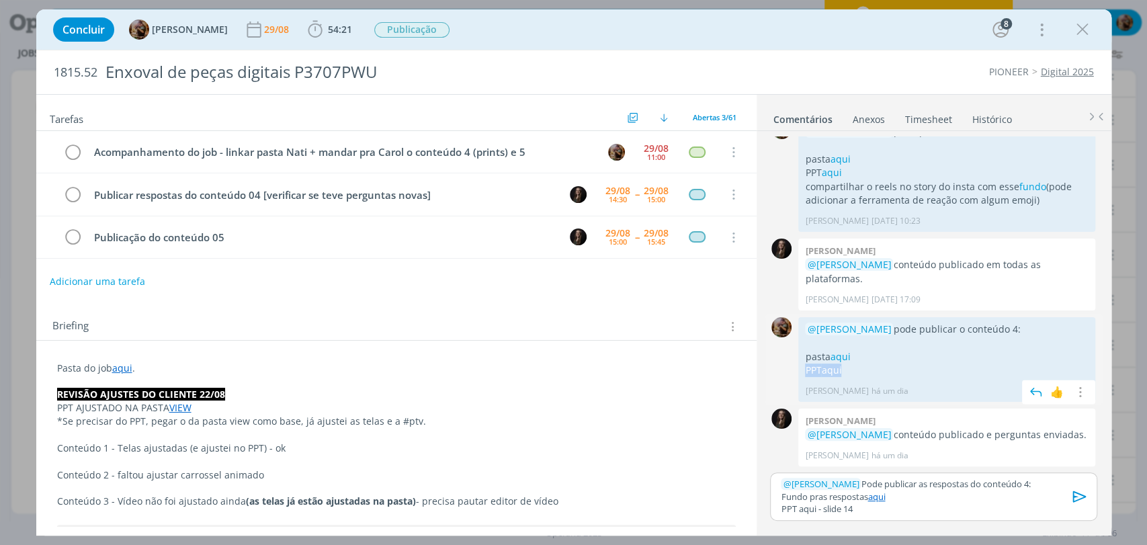
copy p "PPT aqui"
drag, startPoint x: 815, startPoint y: 511, endPoint x: 776, endPoint y: 507, distance: 39.3
click at [776, 507] on div "﻿ @ Natalia Gass ﻿ Pode publicar as respostas do conteúdo 4: Fundo pras respost…" at bounding box center [933, 496] width 327 height 48
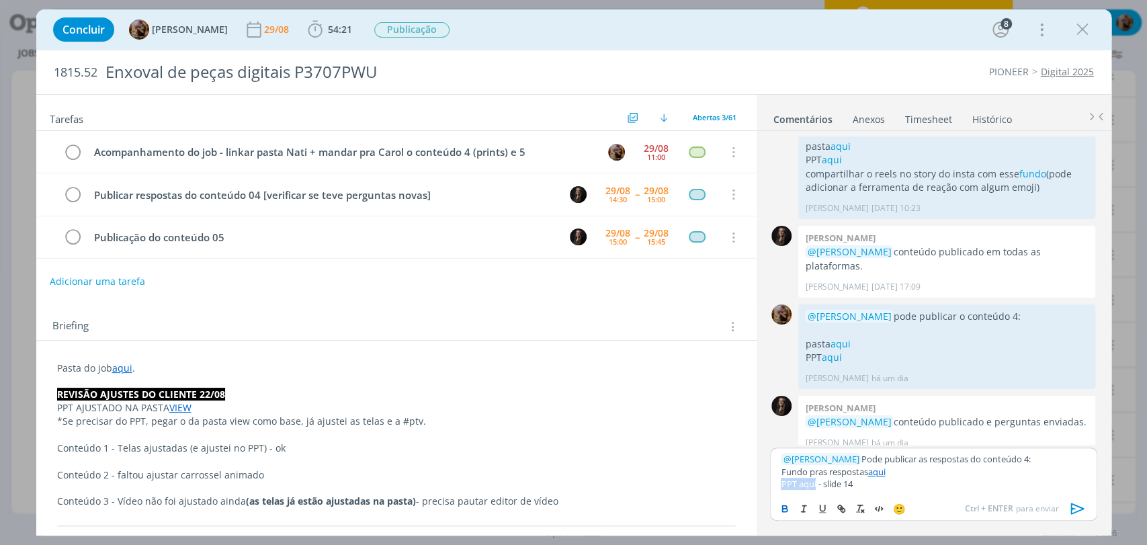
scroll to position [1447, 0]
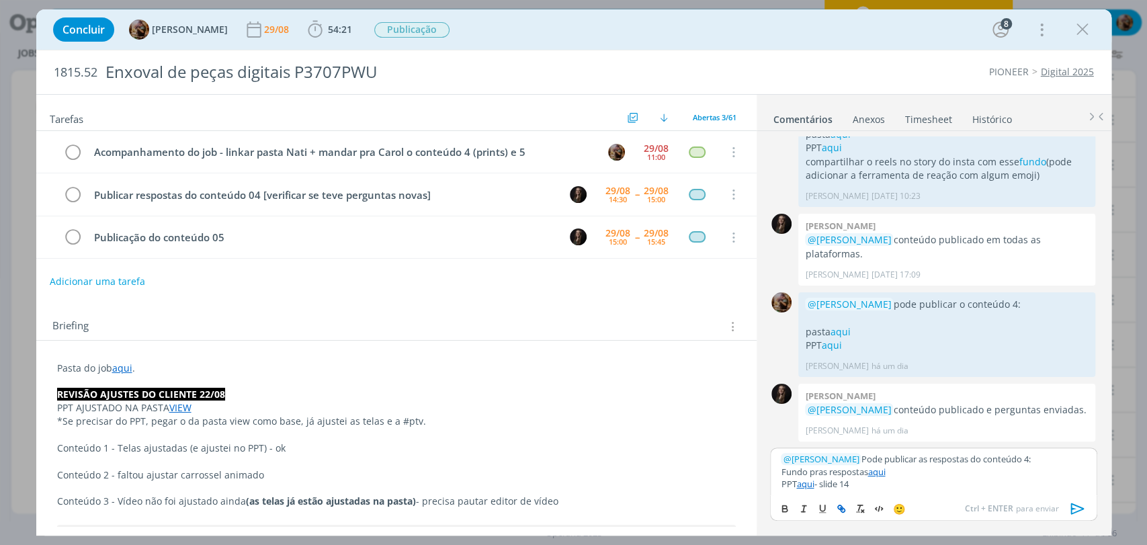
click at [862, 478] on p "PPT aqui - slide 14" at bounding box center [933, 484] width 305 height 12
click at [1056, 454] on p "﻿ @ Natalia Gass ﻿ Pode publicar as respostas do conteúdo 4:" at bounding box center [933, 459] width 305 height 12
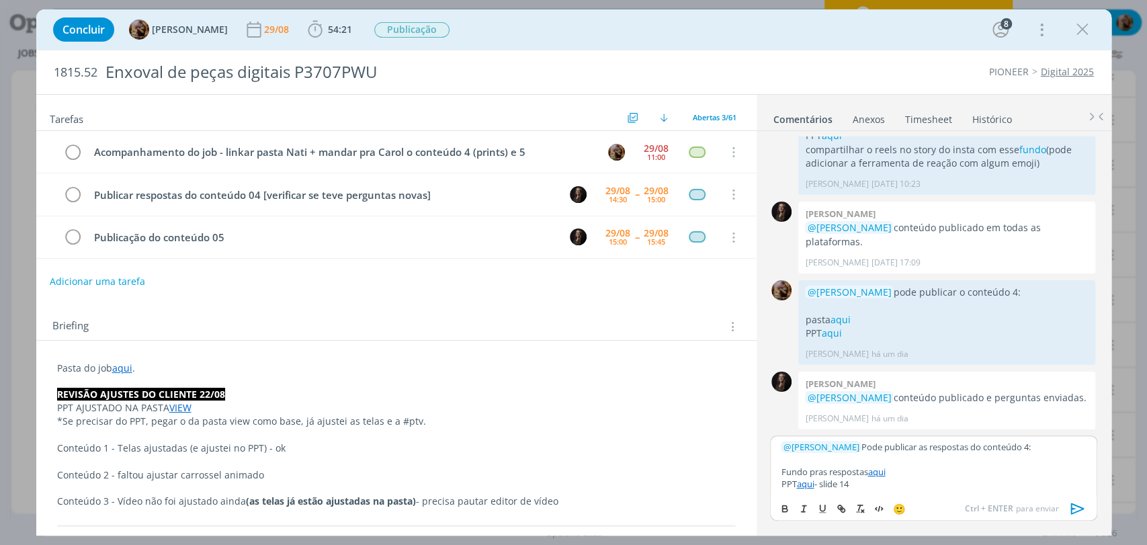
click at [1070, 505] on icon "dialog" at bounding box center [1078, 509] width 20 height 20
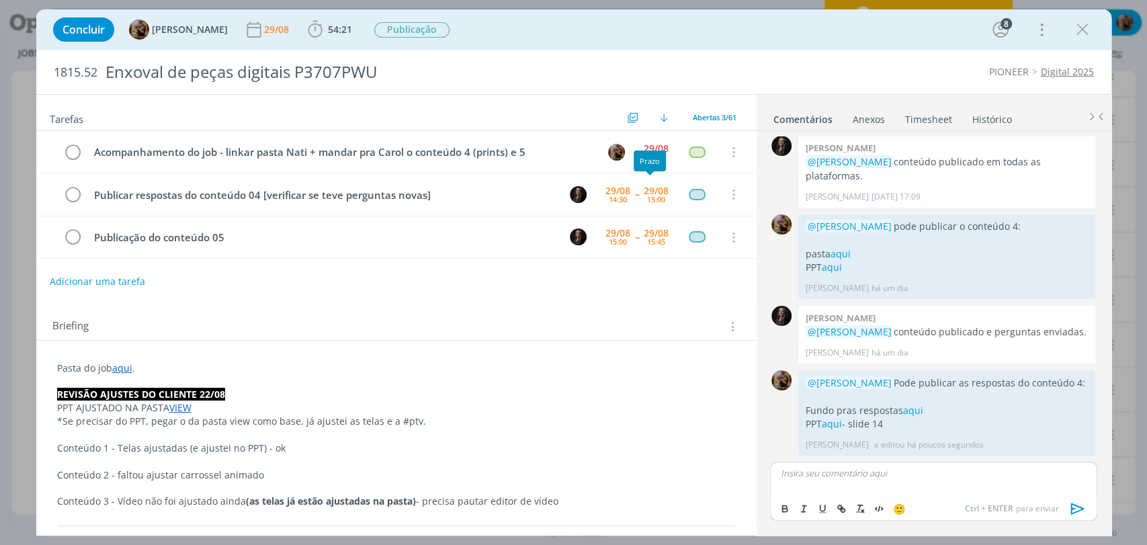
scroll to position [1525, 0]
click at [659, 154] on div "11:00" at bounding box center [656, 156] width 18 height 7
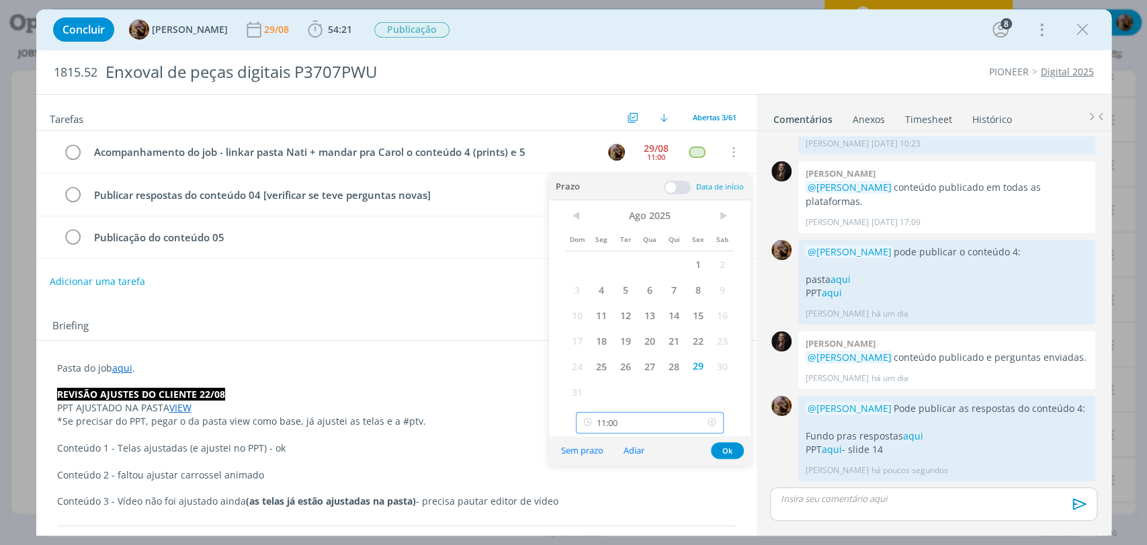
click at [671, 429] on input "11:00" at bounding box center [650, 423] width 148 height 22
click at [605, 325] on div "15:00" at bounding box center [652, 326] width 150 height 24
type input "15:00"
click at [730, 449] on button "Ok" at bounding box center [727, 450] width 33 height 17
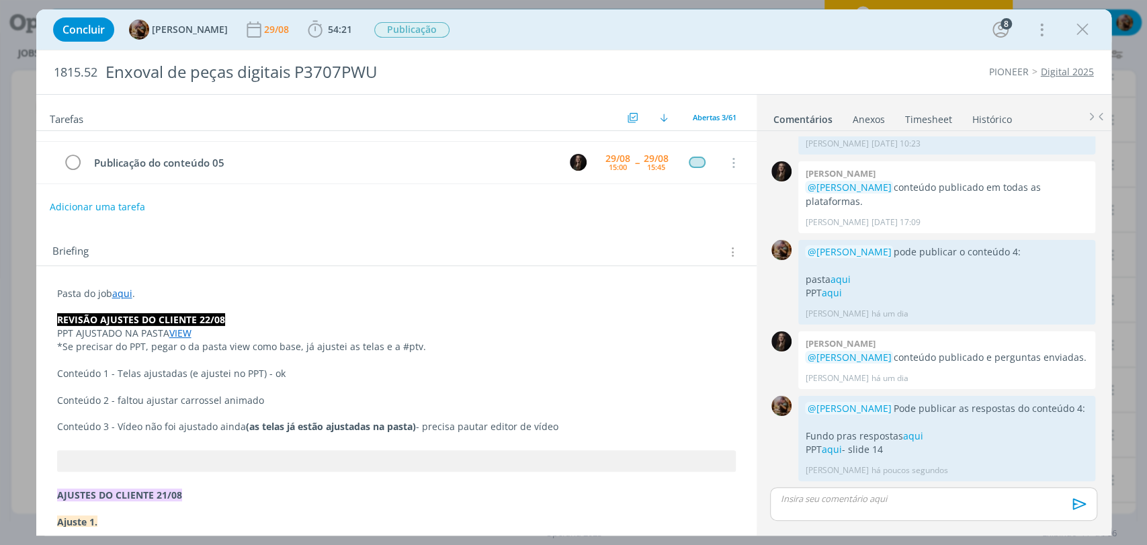
scroll to position [0, 0]
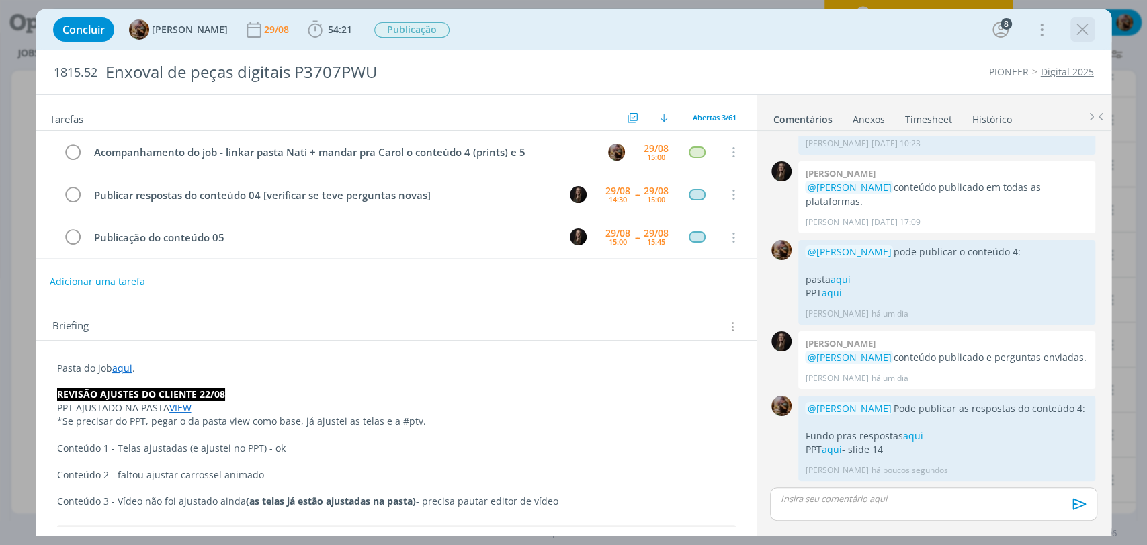
click at [1080, 32] on icon "dialog" at bounding box center [1083, 29] width 20 height 20
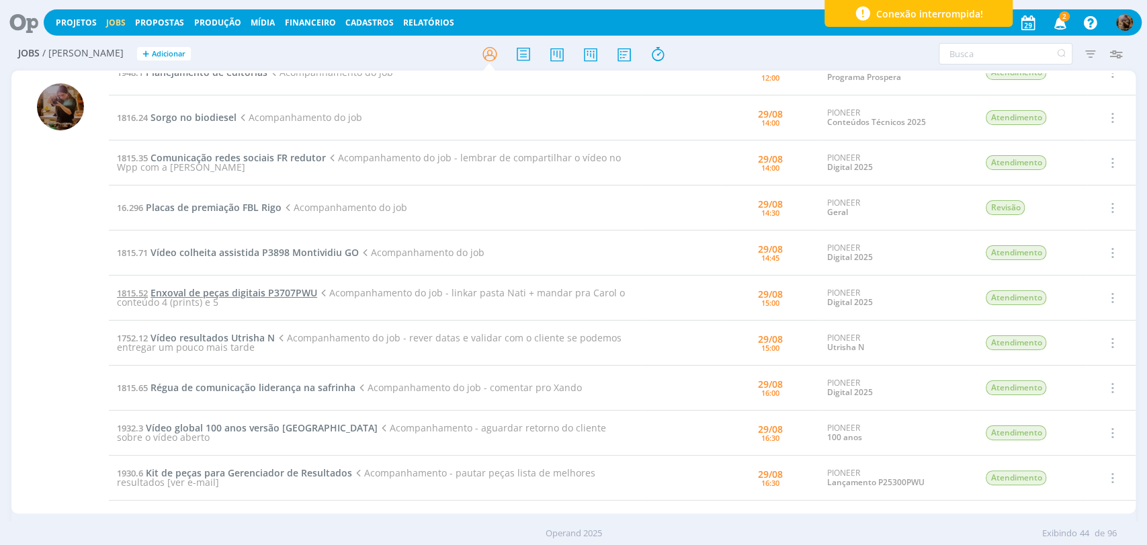
scroll to position [294, 0]
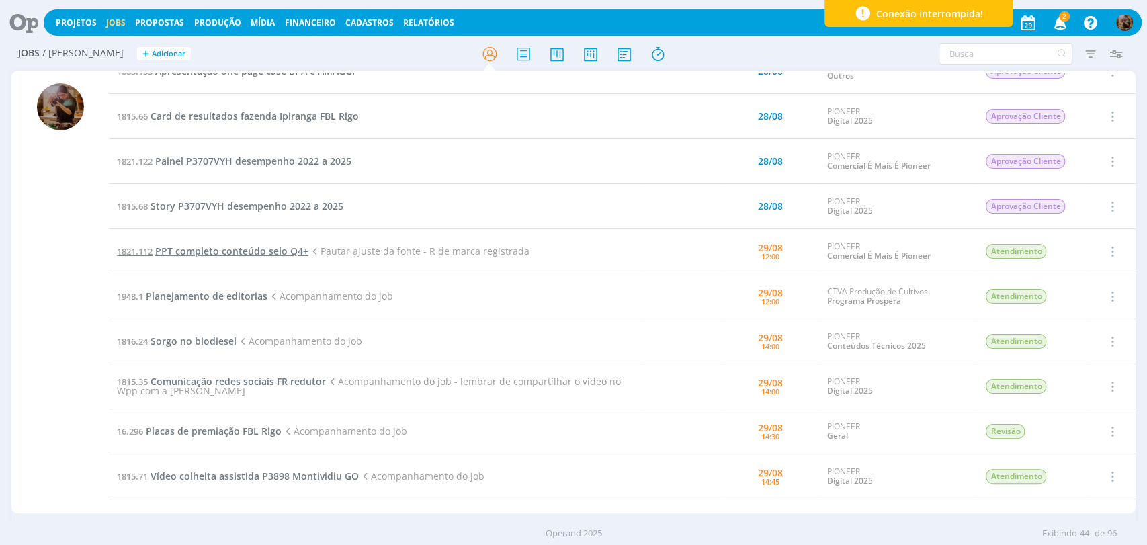
click at [301, 246] on span "PPT completo conteúdo selo Q4+" at bounding box center [231, 251] width 153 height 13
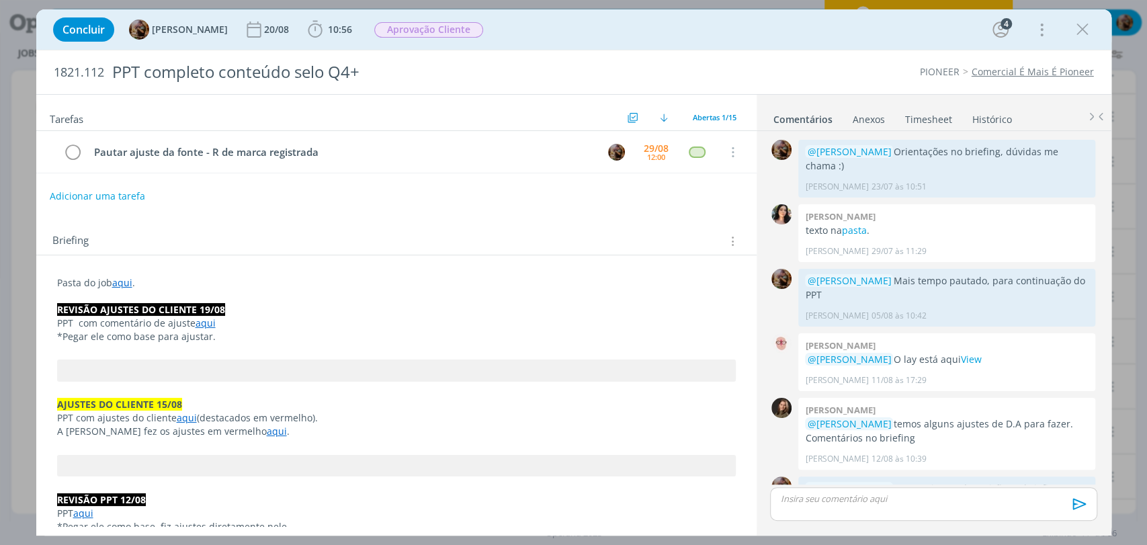
scroll to position [1091, 0]
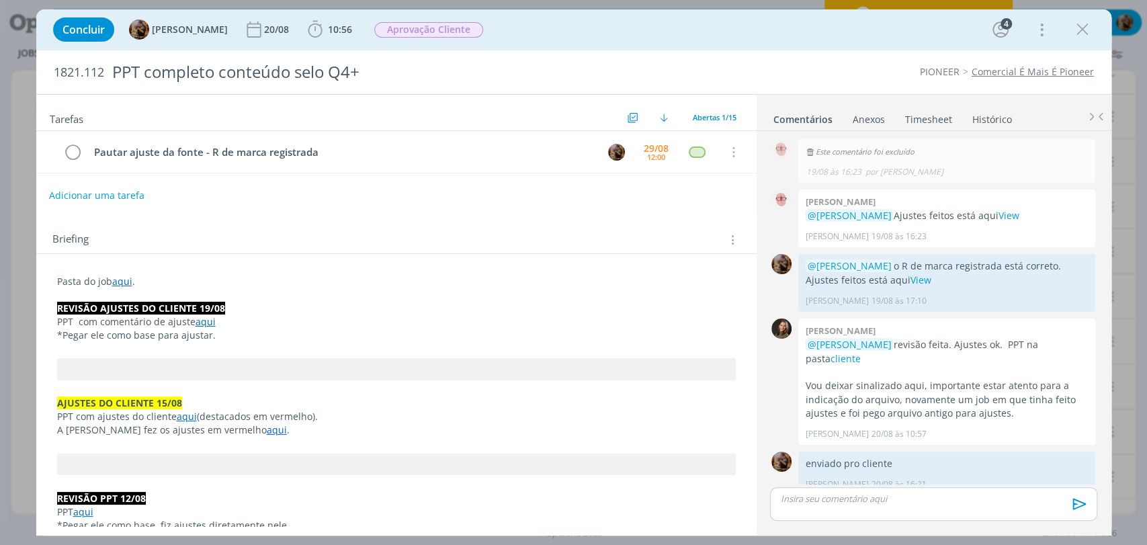
click at [140, 192] on div "Adicionar uma tarefa" at bounding box center [396, 195] width 720 height 23
click at [136, 195] on button "Adicionar uma tarefa" at bounding box center [96, 195] width 95 height 23
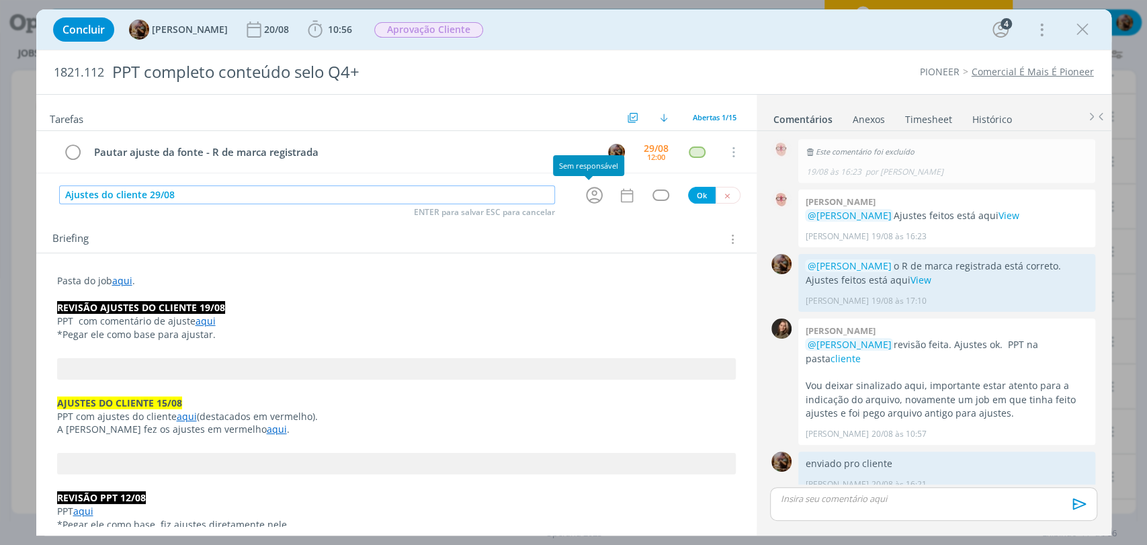
click at [586, 190] on icon "dialog" at bounding box center [594, 195] width 21 height 21
type input "Ajustes do cliente 29/08"
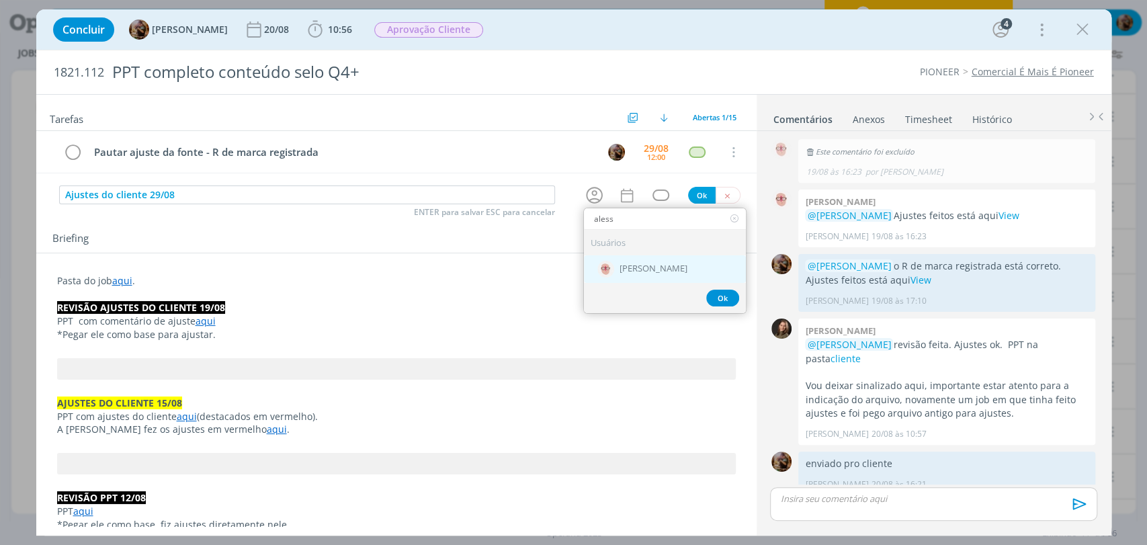
type input "aless"
click at [632, 271] on span "[PERSON_NAME]" at bounding box center [654, 269] width 68 height 11
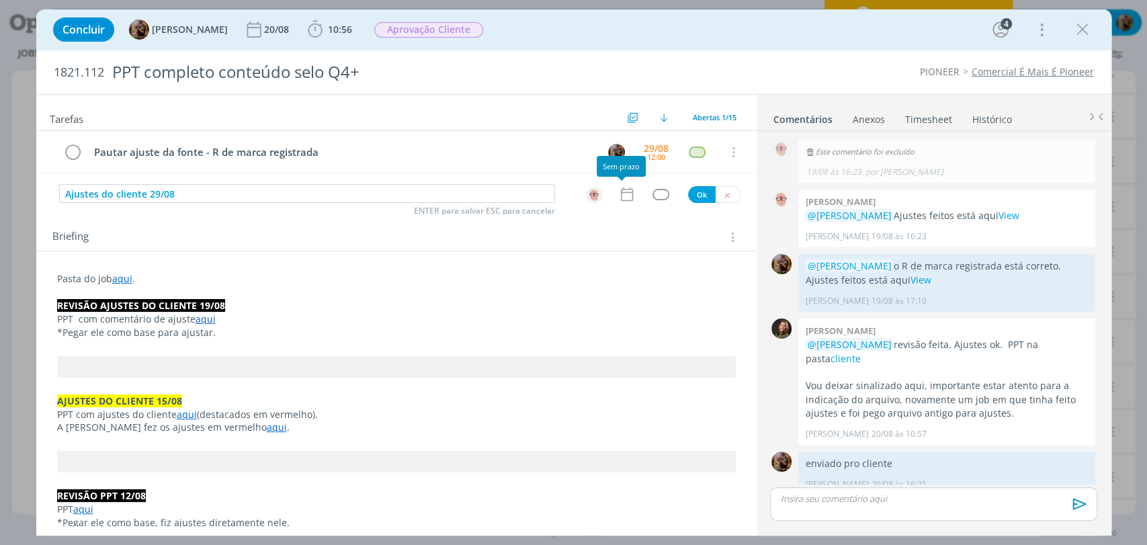
click at [620, 200] on icon "dialog" at bounding box center [626, 193] width 17 height 17
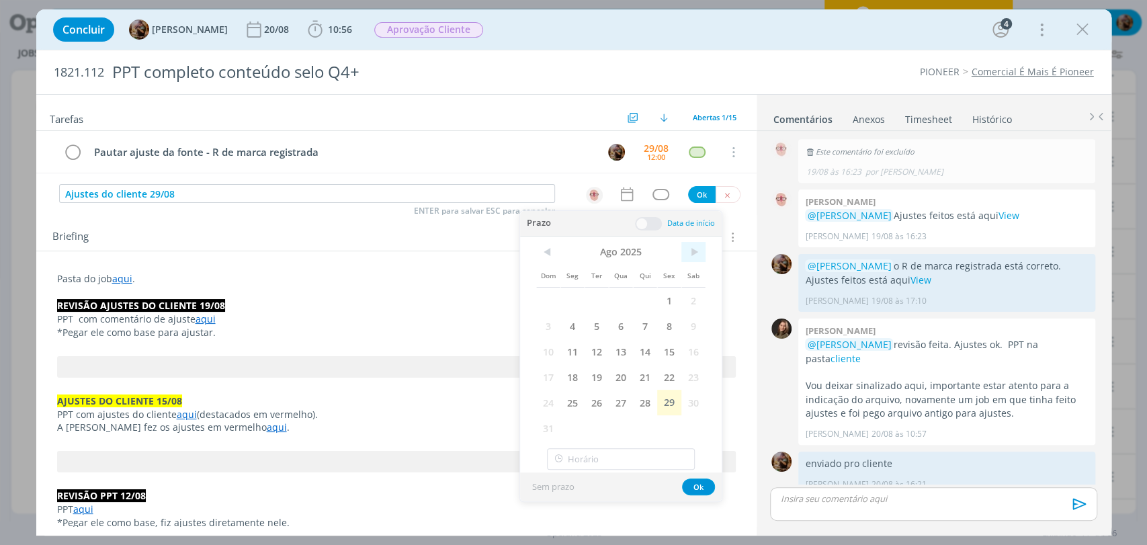
click at [688, 255] on span ">" at bounding box center [693, 252] width 24 height 20
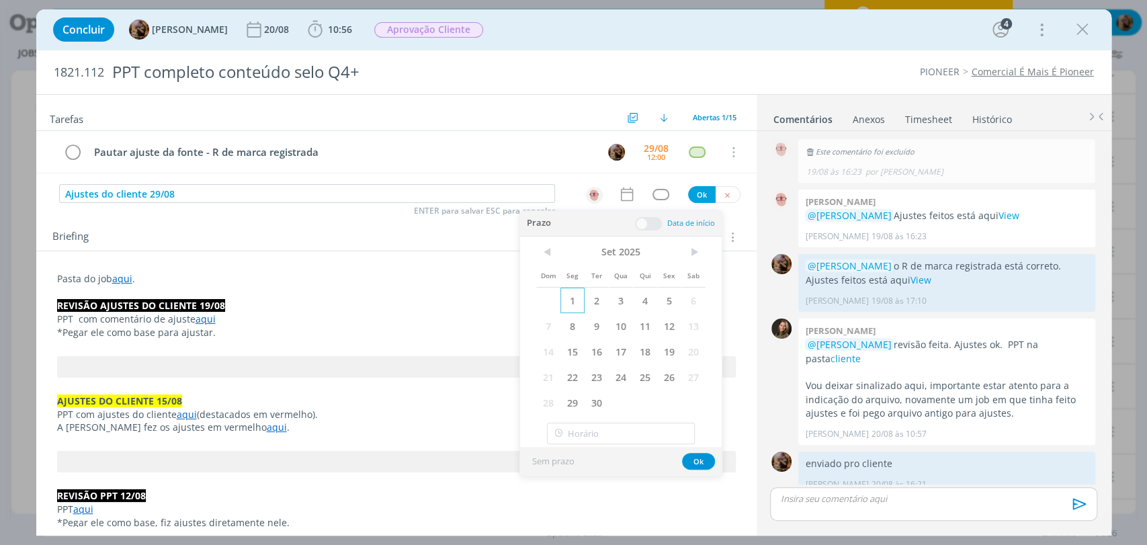
click at [577, 299] on span "1" at bounding box center [572, 301] width 24 height 26
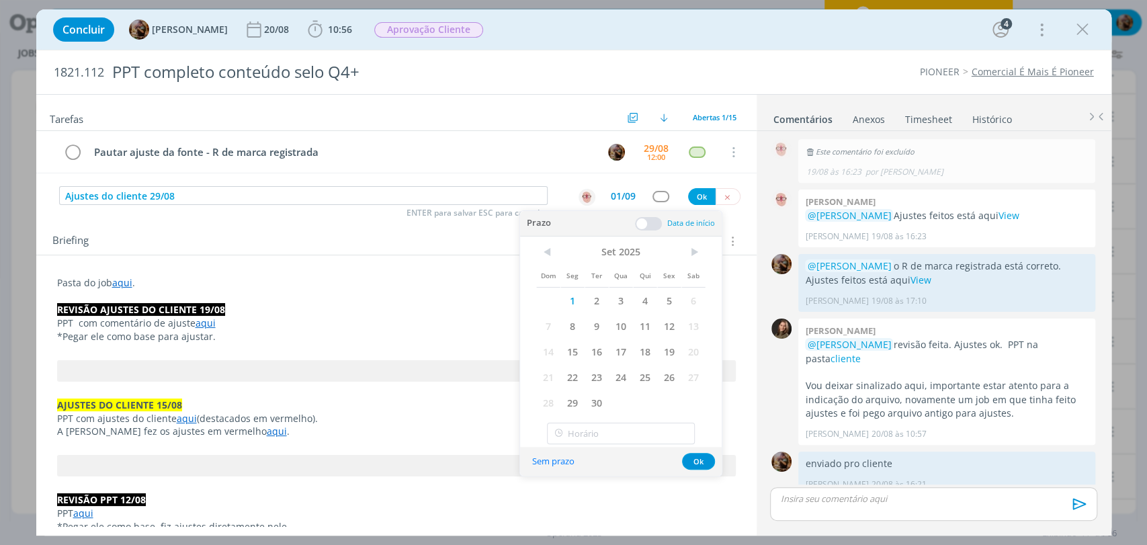
click at [645, 220] on span at bounding box center [648, 223] width 27 height 13
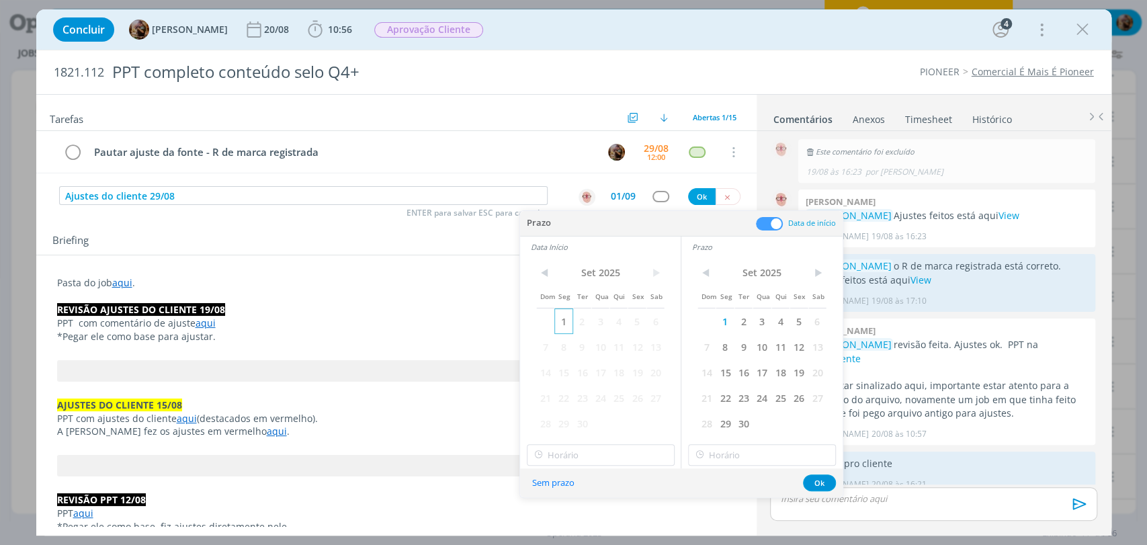
click at [559, 319] on span "1" at bounding box center [563, 321] width 18 height 26
click at [587, 466] on div "< Set 2025 > Dom Seg Ter Qua Qui Sex Sab 1 2 3 4 5 6 7 8 9 10 11 12 13 14 15 16…" at bounding box center [600, 362] width 161 height 211
click at [586, 462] on input "12:00" at bounding box center [601, 455] width 148 height 22
click at [565, 378] on div "11:30" at bounding box center [602, 370] width 150 height 24
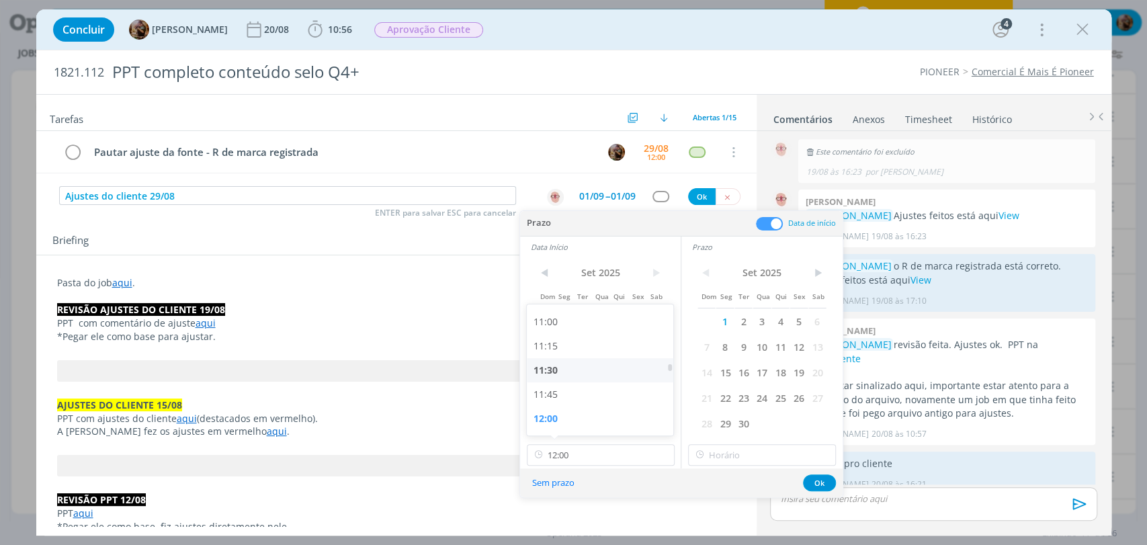
type input "11:30"
type input "12:00"
click at [750, 452] on input "12:00" at bounding box center [762, 455] width 148 height 22
click at [724, 420] on div "12:00" at bounding box center [764, 419] width 150 height 24
click at [825, 483] on button "Ok" at bounding box center [819, 482] width 33 height 17
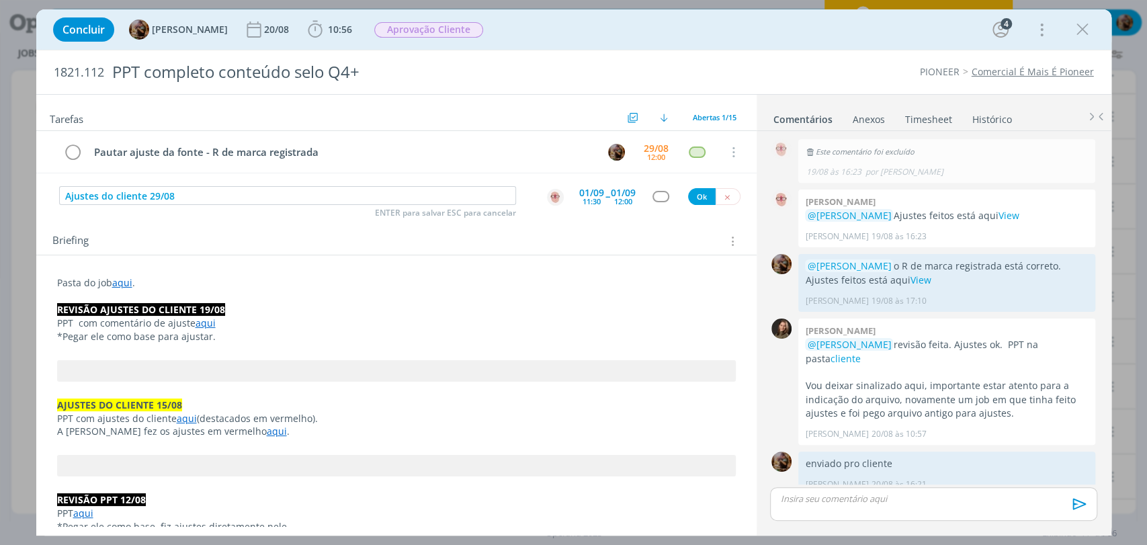
click at [660, 197] on div "dialog" at bounding box center [661, 196] width 17 height 11
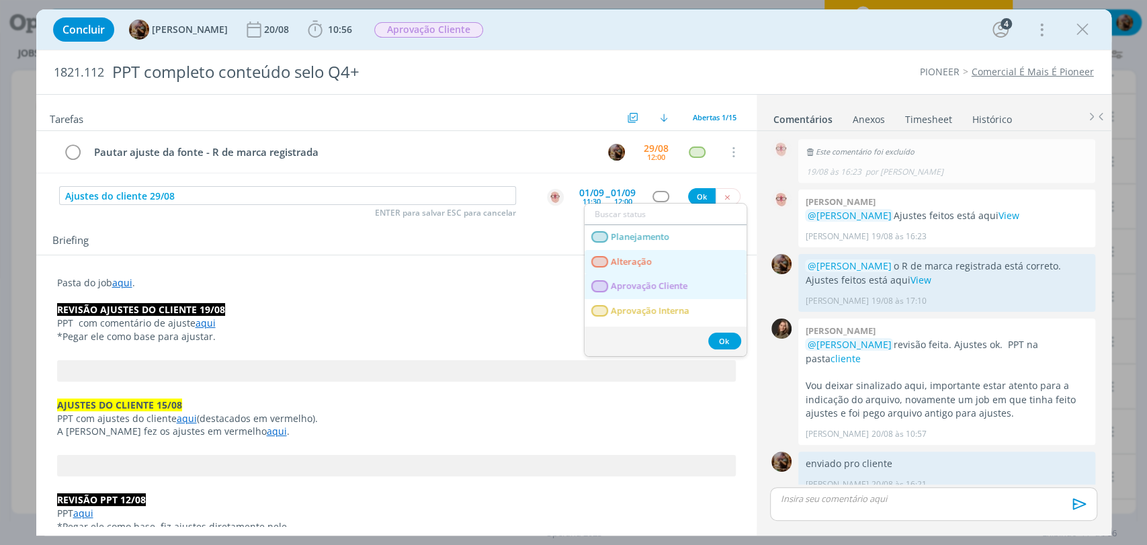
click at [626, 257] on span "Alteração" at bounding box center [631, 262] width 41 height 11
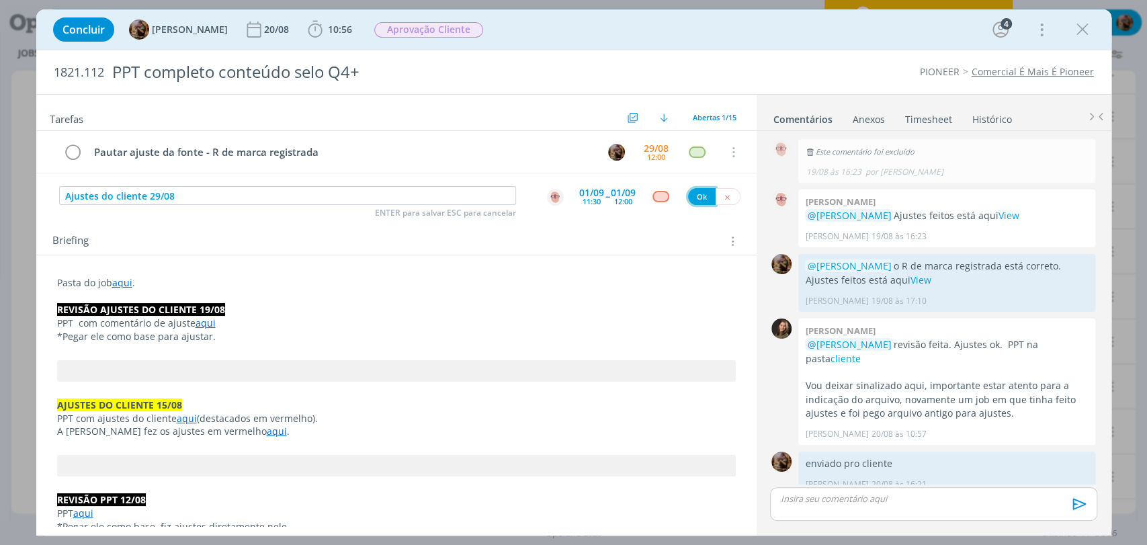
click at [689, 191] on button "Ok" at bounding box center [702, 196] width 28 height 17
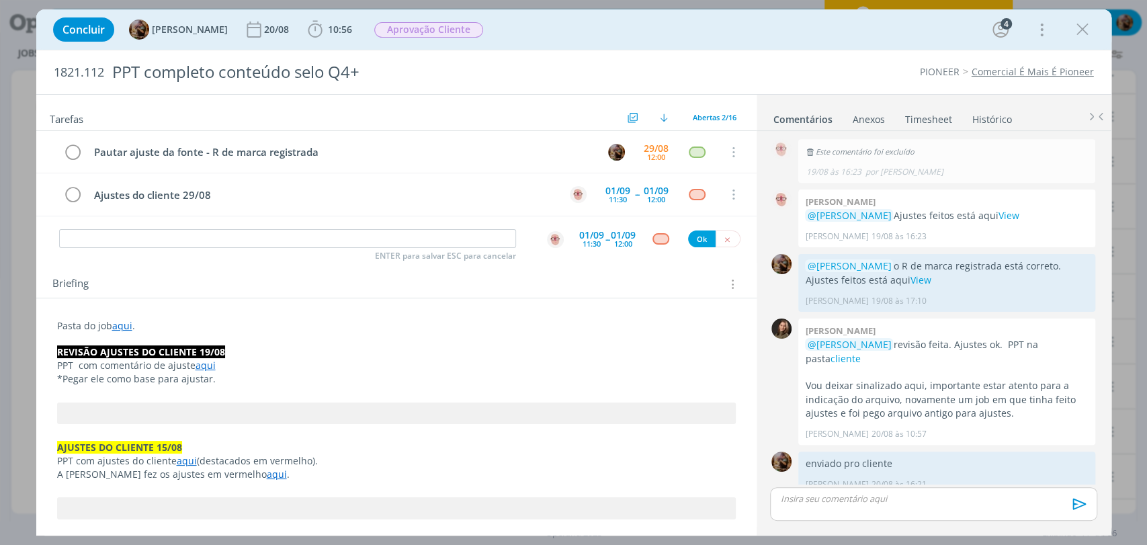
click at [198, 325] on p "Pasta do job aqui ." at bounding box center [396, 325] width 679 height 13
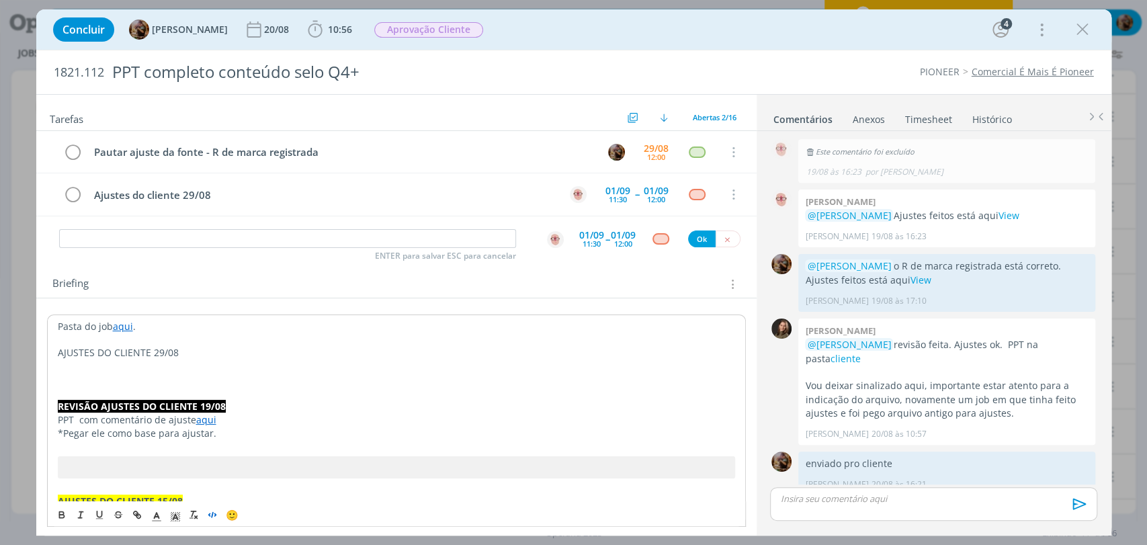
click at [214, 519] on icon "dialog" at bounding box center [212, 514] width 11 height 11
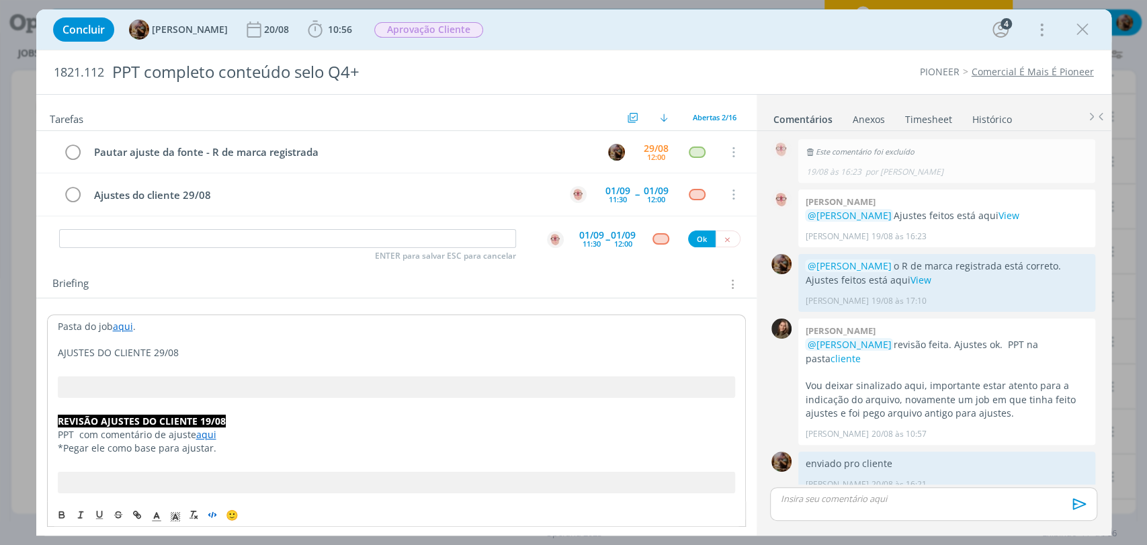
click at [210, 346] on p "AJUSTES DO CLIENTE 29/08" at bounding box center [396, 352] width 677 height 13
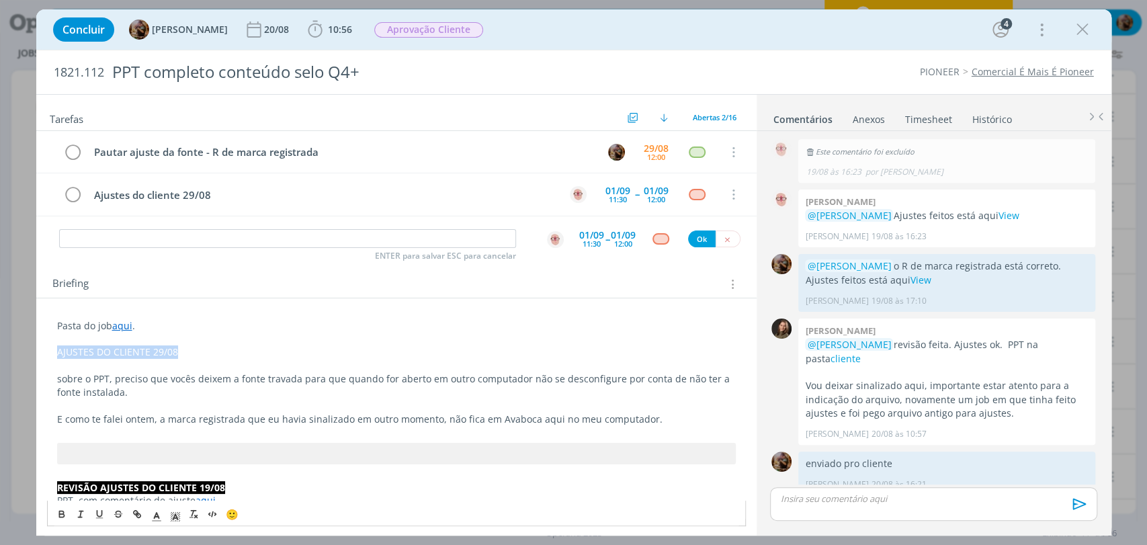
drag, startPoint x: 95, startPoint y: 343, endPoint x: 46, endPoint y: 351, distance: 49.7
drag, startPoint x: 56, startPoint y: 516, endPoint x: 77, endPoint y: 514, distance: 20.9
click at [57, 516] on icon "dialog" at bounding box center [61, 514] width 11 height 11
click at [174, 518] on line "dialog" at bounding box center [174, 518] width 3 height 0
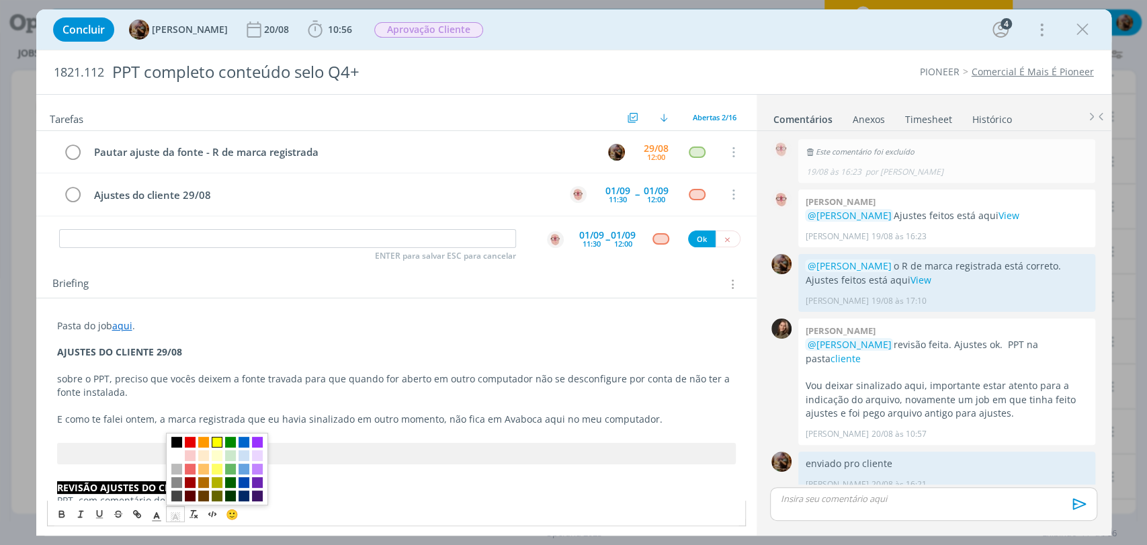
click at [213, 446] on span "dialog" at bounding box center [217, 442] width 11 height 11
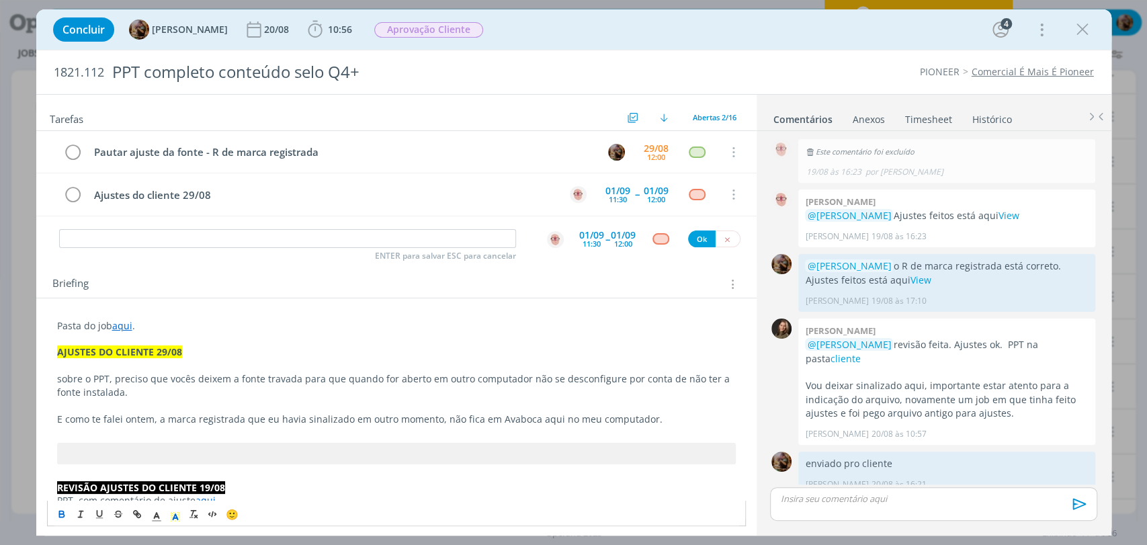
click at [165, 394] on p "sobre o PPT, preciso que vocês deixem a fonte travada para que quando for abert…" at bounding box center [396, 385] width 679 height 27
drag, startPoint x: 118, startPoint y: 381, endPoint x: 57, endPoint y: 382, distance: 61.2
click at [57, 382] on span "sobre o PPT, preciso que vocês deixem a fonte travada para que quando for abert…" at bounding box center [394, 385] width 675 height 26
drag, startPoint x: 213, startPoint y: 378, endPoint x: 152, endPoint y: 377, distance: 61.2
click at [152, 377] on span "O cliente precisa que vocês deixem a fonte travada para que quando for aberto e…" at bounding box center [387, 385] width 661 height 26
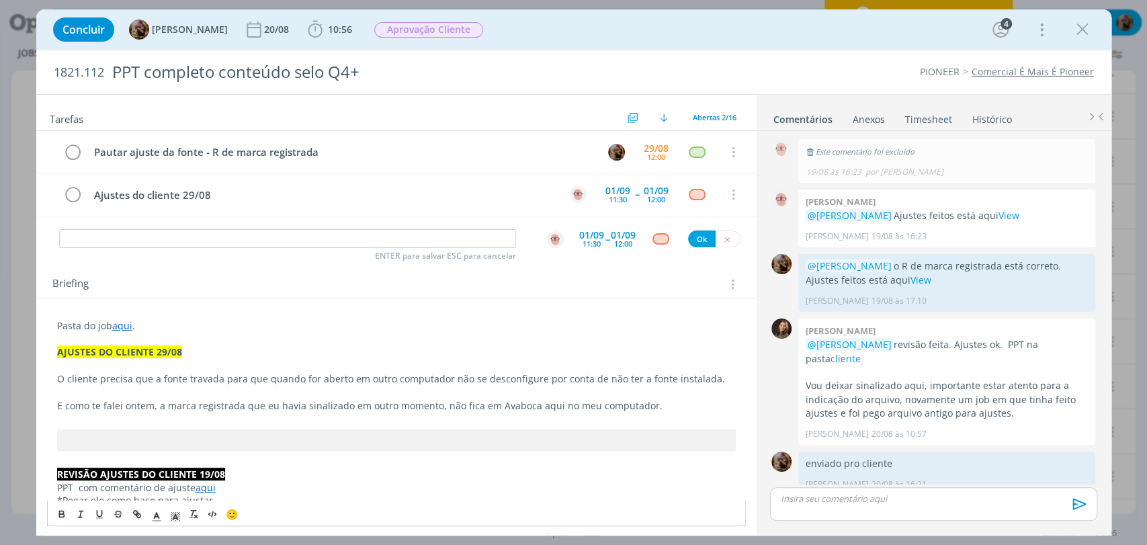
click at [186, 380] on span "O cliente precisa que a fonte travada para que quando for aberto em outro compu…" at bounding box center [391, 378] width 668 height 13
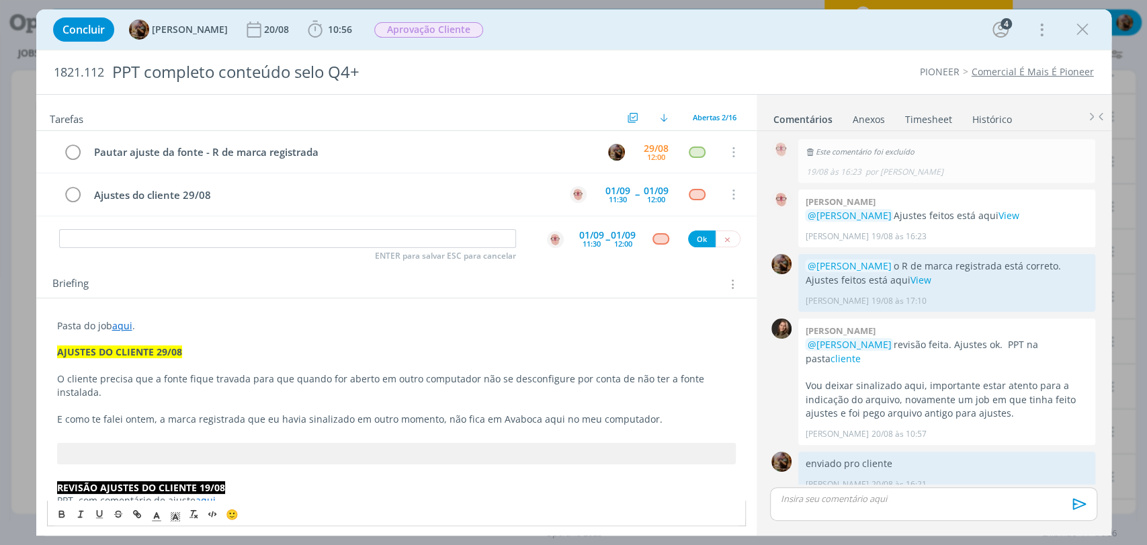
click at [668, 399] on p "dialog" at bounding box center [396, 405] width 679 height 13
drag, startPoint x: 151, startPoint y: 406, endPoint x: 122, endPoint y: 409, distance: 29.0
click at [122, 413] on span "E como te falei ontem, a marca registrada que eu havia sinalizado em outro mome…" at bounding box center [359, 419] width 605 height 13
click at [177, 413] on span "E como te falei no Discord, a marca registrada que eu havia sinalizado em outro…" at bounding box center [369, 419] width 625 height 13
click at [260, 413] on span "E como te falei no Discord, a marca registrada que eu havia sinalizado em outro…" at bounding box center [369, 419] width 625 height 13
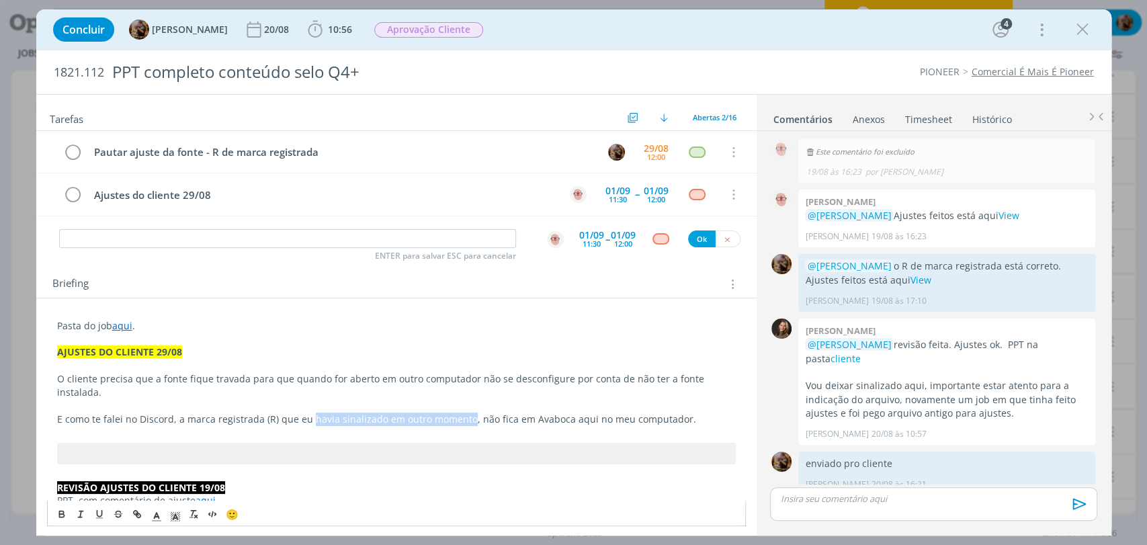
drag, startPoint x: 308, startPoint y: 408, endPoint x: 463, endPoint y: 407, distance: 154.6
click at [463, 413] on span "E como te falei no Discord, a marca registrada (R) que eu havia sinalizado em o…" at bounding box center [376, 419] width 639 height 13
click at [514, 413] on span "E como te falei no Discord, a marca registrada (R) que eu mandei o print, não f…" at bounding box center [329, 419] width 544 height 13
click at [478, 413] on span "E como te falei no Discord, a marca registrada (R) que eu mandei o print, não f…" at bounding box center [317, 419] width 521 height 13
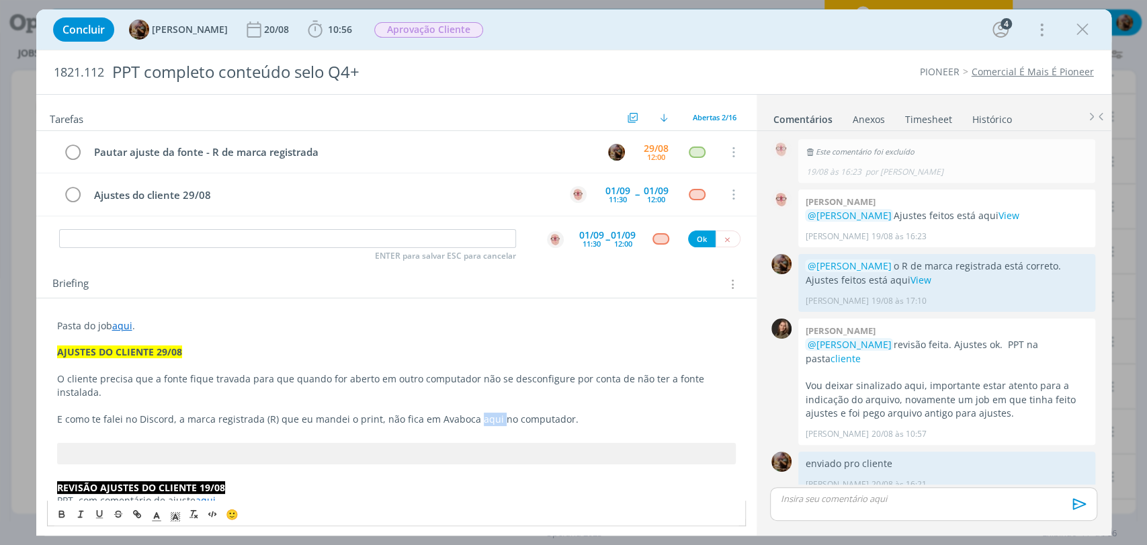
click at [478, 413] on span "E como te falei no Discord, a marca registrada (R) que eu mandei o print, não f…" at bounding box center [317, 419] width 521 height 13
click at [553, 413] on p "E como te falei no Discord, a marca registrada (R) que eu mandei o print, não f…" at bounding box center [396, 419] width 679 height 13
click at [79, 399] on p "dialog" at bounding box center [396, 405] width 679 height 13
click at [185, 380] on span "O cliente precisa que a fonte fique travada para que quando for aberto em outro…" at bounding box center [382, 385] width 650 height 26
click at [598, 418] on p "E como te falei no Discord, a marca registrada (R) que eu mandei o print, não f…" at bounding box center [396, 419] width 679 height 13
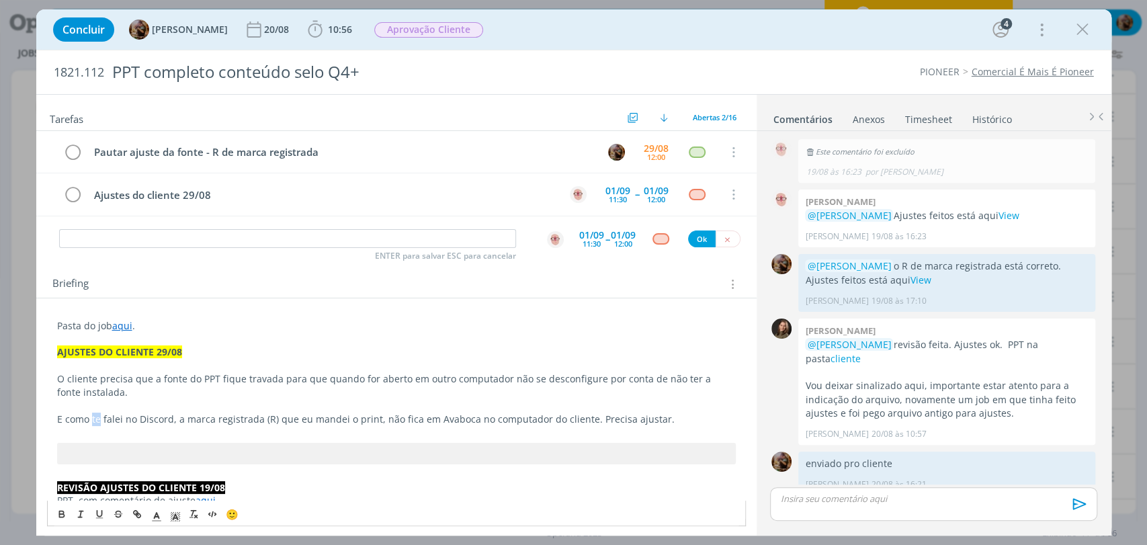
drag, startPoint x: 99, startPoint y: 421, endPoint x: 92, endPoint y: 421, distance: 7.4
click at [92, 421] on span "E como te falei no Discord, a marca registrada (R) que eu mandei o print, não f…" at bounding box center [366, 419] width 618 height 13
click at [409, 282] on div "Briefing Briefings Predefinidos Versões do Briefing Ver Briefing do Projeto" at bounding box center [397, 284] width 691 height 17
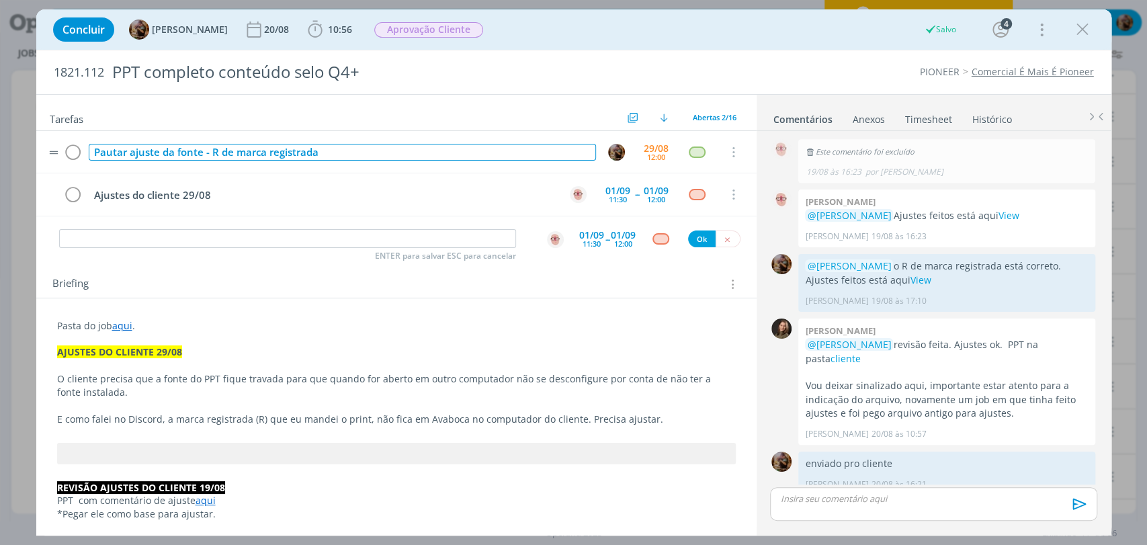
click at [321, 153] on div "Pautar ajuste da fonte - R de marca registrada" at bounding box center [342, 152] width 507 height 17
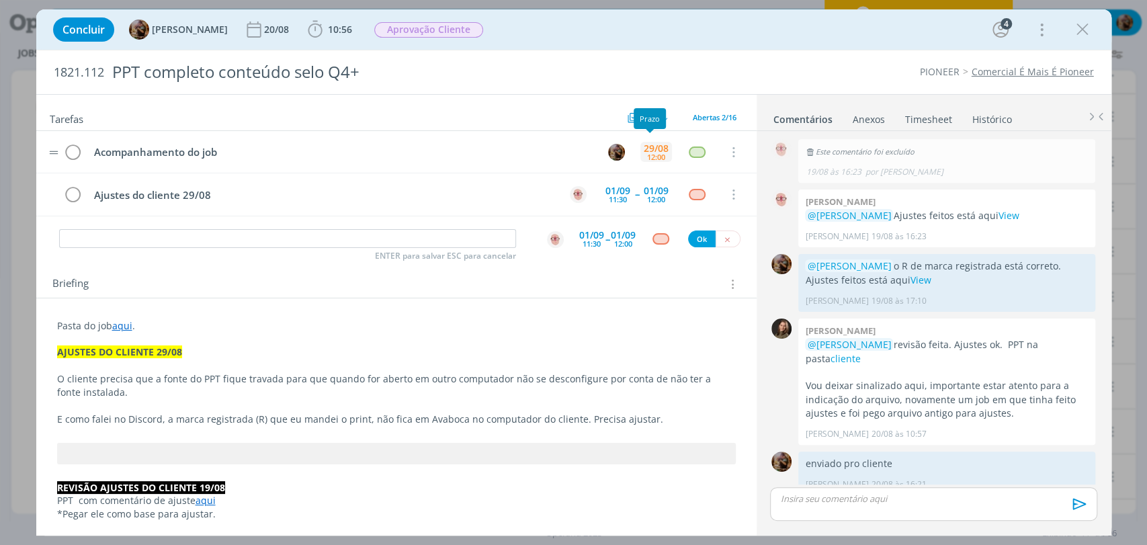
click at [655, 154] on div "12:00" at bounding box center [656, 156] width 18 height 7
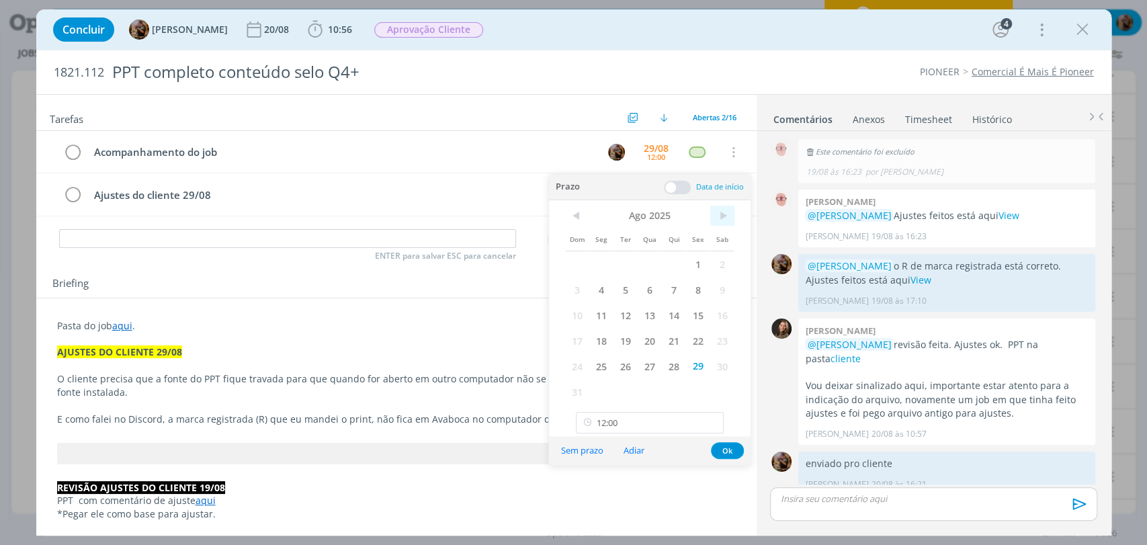
click at [723, 215] on span ">" at bounding box center [722, 216] width 24 height 20
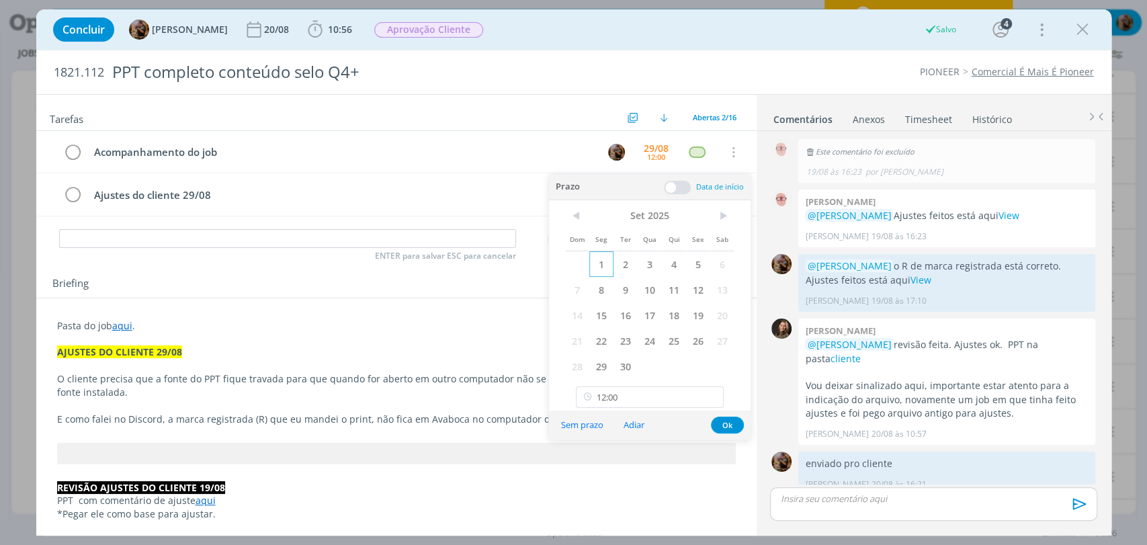
click at [606, 267] on span "1" at bounding box center [601, 264] width 24 height 26
click at [723, 424] on button "Ok" at bounding box center [727, 425] width 33 height 17
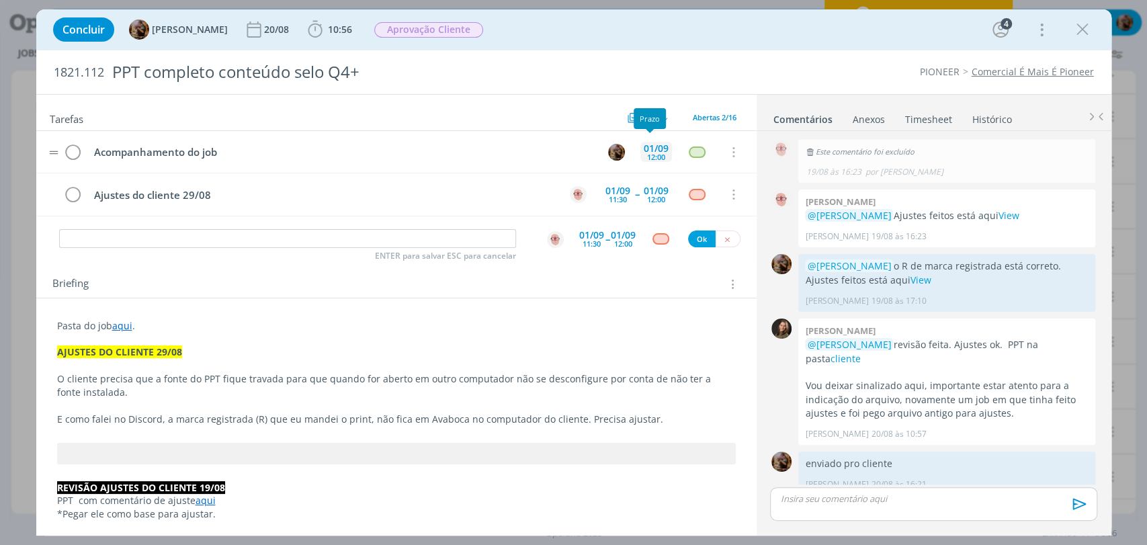
click at [648, 144] on div "01/09" at bounding box center [656, 148] width 25 height 9
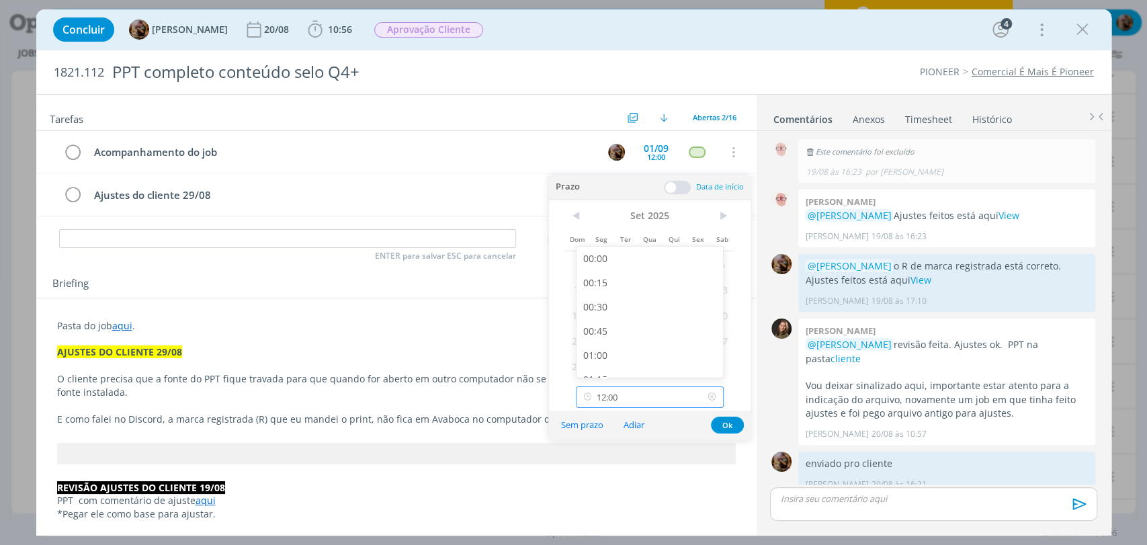
click at [663, 405] on input "12:00" at bounding box center [650, 397] width 148 height 22
click at [652, 349] on div "13:30" at bounding box center [652, 357] width 150 height 24
type input "13:30"
click at [732, 423] on button "Ok" at bounding box center [727, 425] width 33 height 17
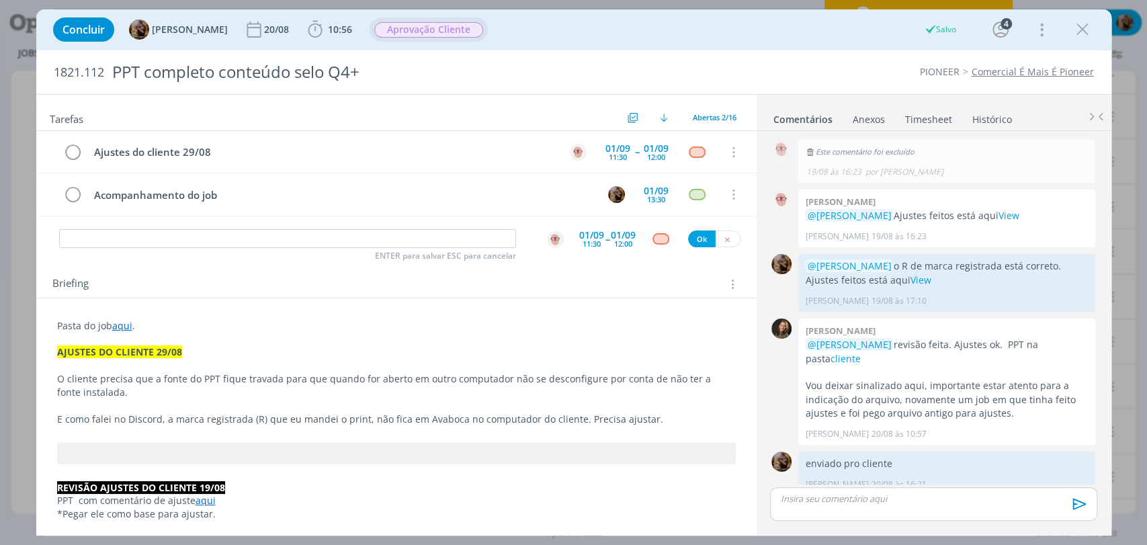
click at [401, 20] on span "Aprovação Cliente" at bounding box center [429, 29] width 118 height 24
click at [411, 28] on span "Aprovação Cliente" at bounding box center [428, 29] width 109 height 15
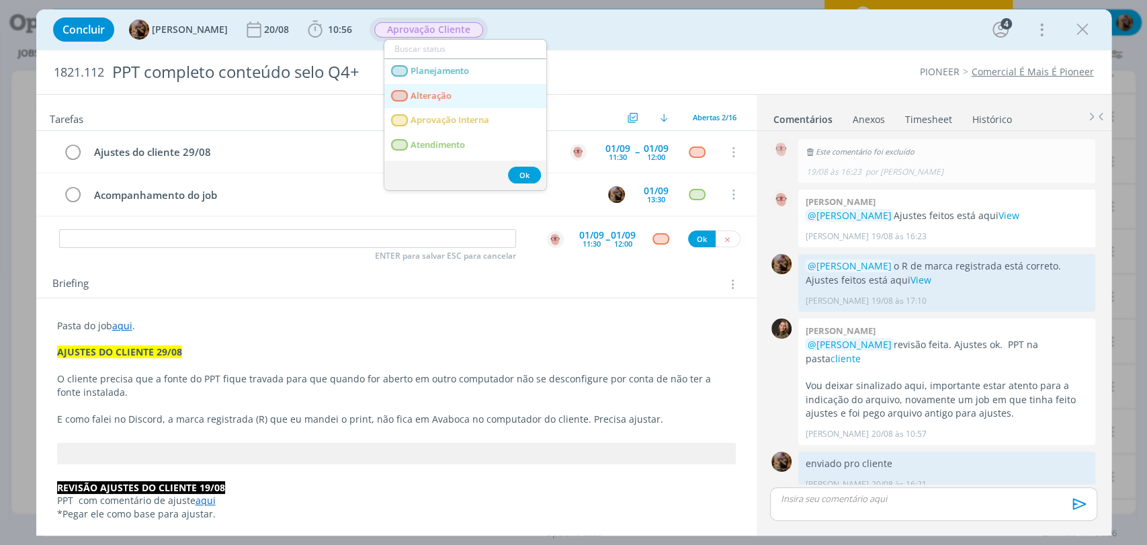
click at [425, 91] on span "Alteração" at bounding box center [431, 96] width 41 height 11
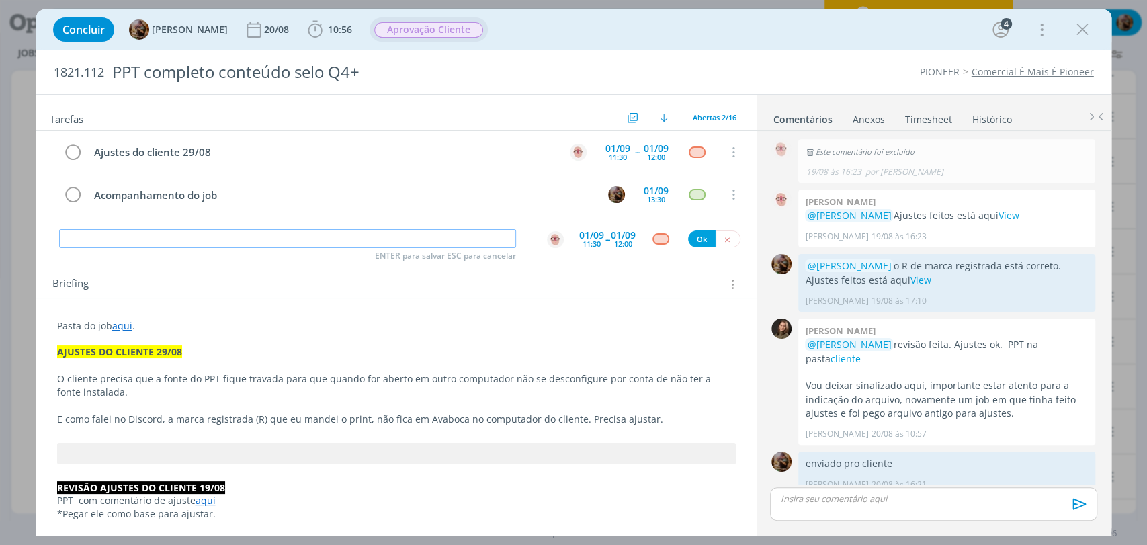
click at [464, 232] on input "dialog" at bounding box center [287, 238] width 457 height 19
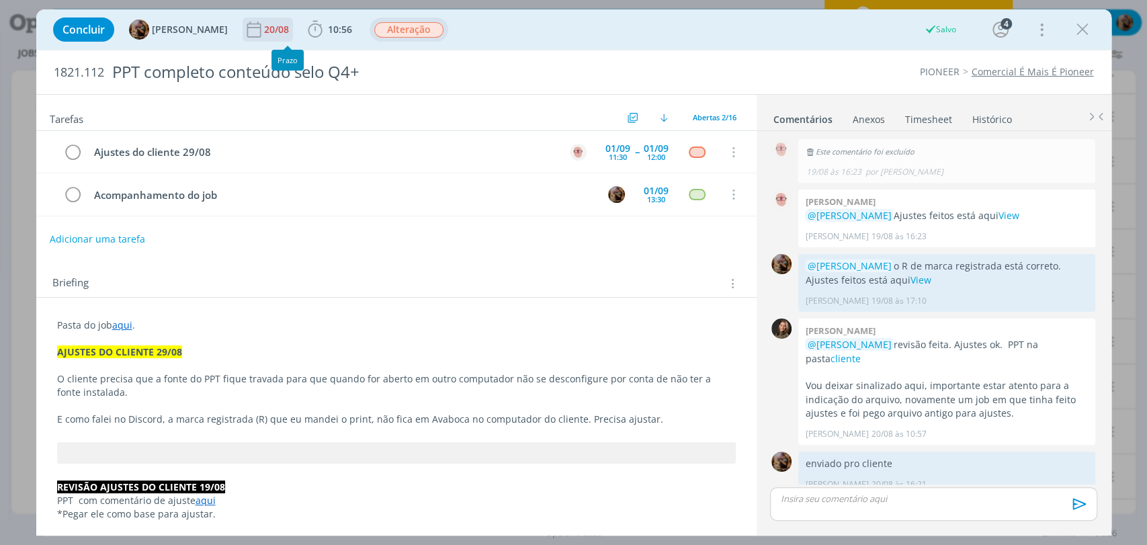
click at [292, 34] on div "20/08" at bounding box center [278, 29] width 28 height 9
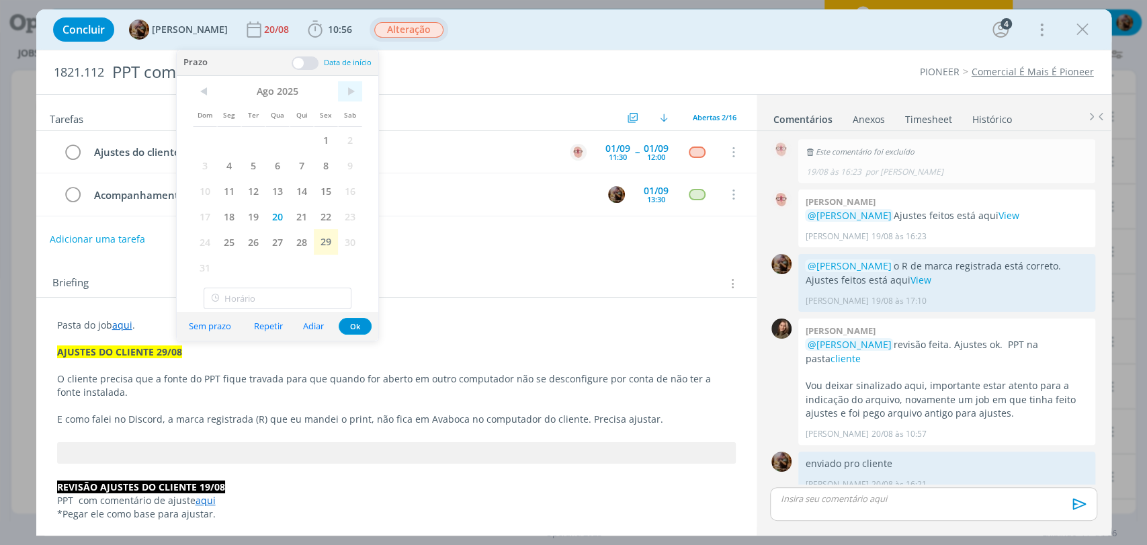
click at [347, 89] on span ">" at bounding box center [350, 91] width 24 height 20
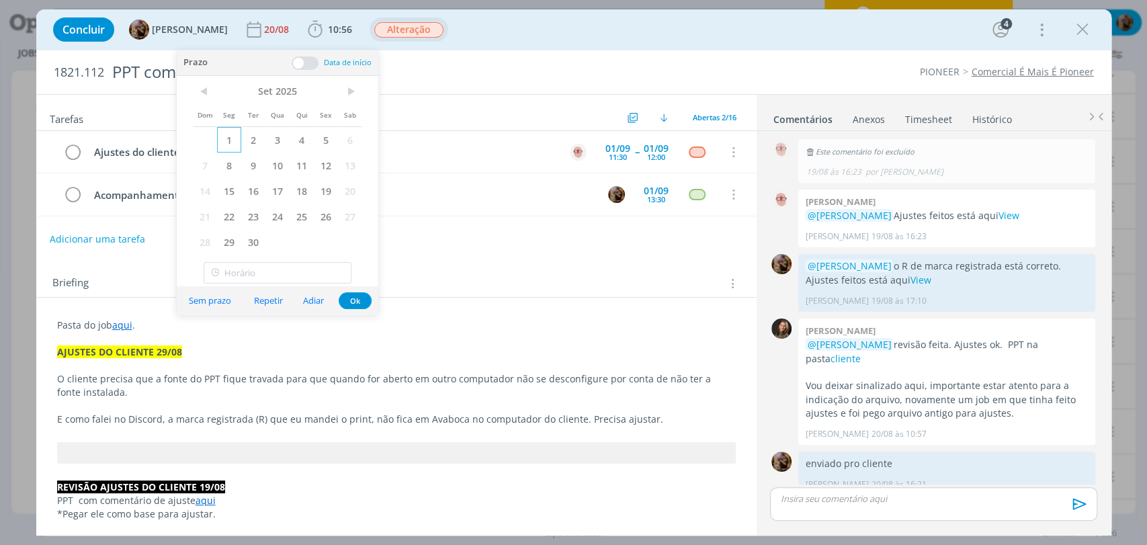
click at [222, 140] on span "1" at bounding box center [229, 140] width 24 height 26
click at [348, 300] on button "Ok" at bounding box center [355, 300] width 33 height 17
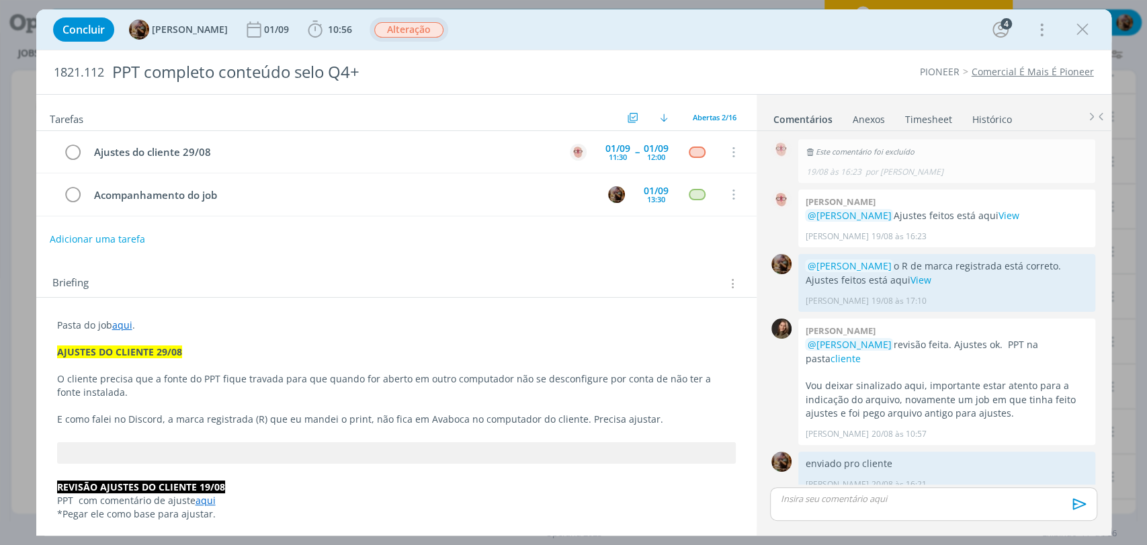
click at [913, 506] on div "dialog" at bounding box center [933, 504] width 327 height 34
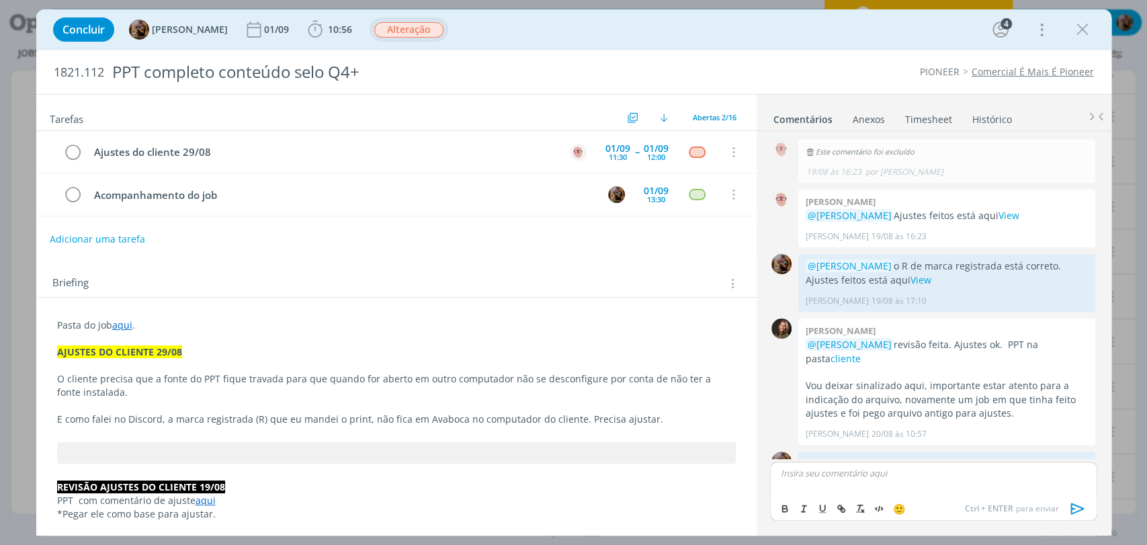
scroll to position [1117, 0]
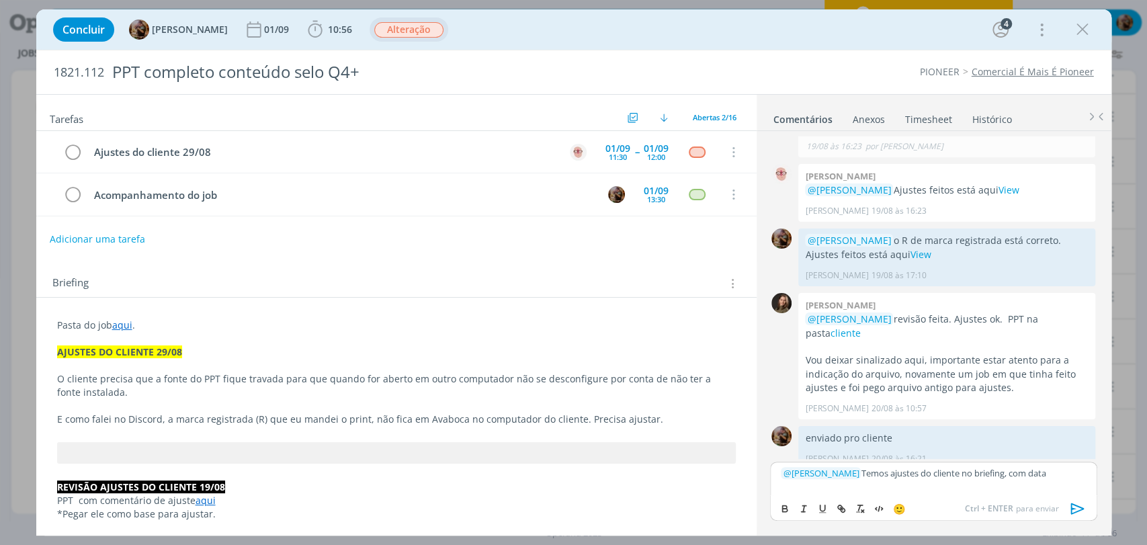
click at [1085, 476] on p "﻿ @ Alessandro Mença ﻿ Temos ajustes do cliente no briefing, com data" at bounding box center [933, 473] width 305 height 12
drag, startPoint x: 1060, startPoint y: 475, endPoint x: 1073, endPoint y: 482, distance: 13.8
click at [1087, 475] on div "﻿ @ Alessandro Mença ﻿ Temos ajustes do cliente no briefing, com data 29/8" at bounding box center [933, 479] width 327 height 34
click at [783, 507] on icon "dialog" at bounding box center [785, 506] width 4 height 3
click at [1075, 503] on icon "dialog" at bounding box center [1078, 509] width 20 height 20
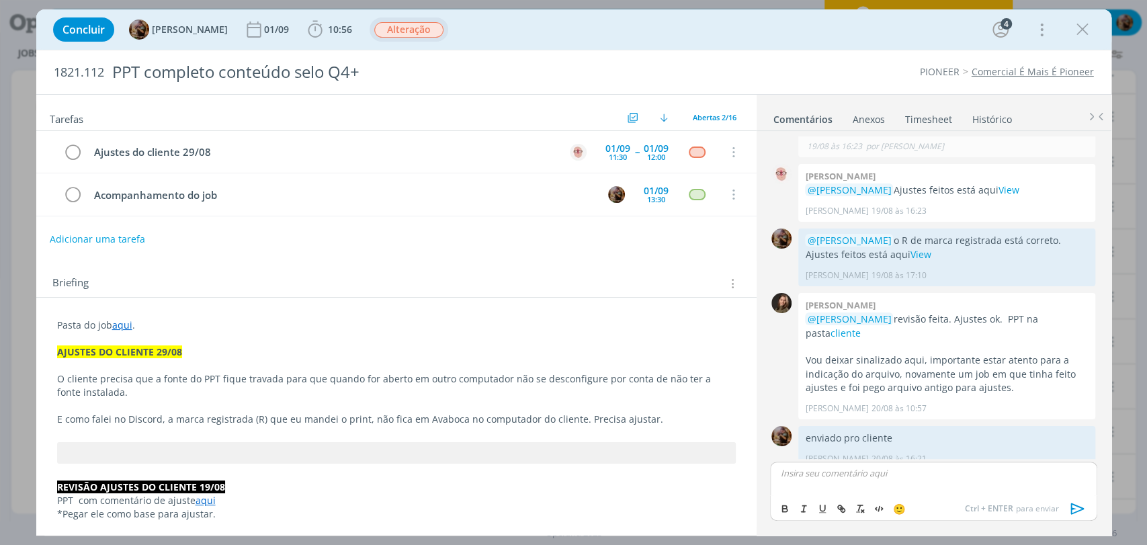
scroll to position [1181, 0]
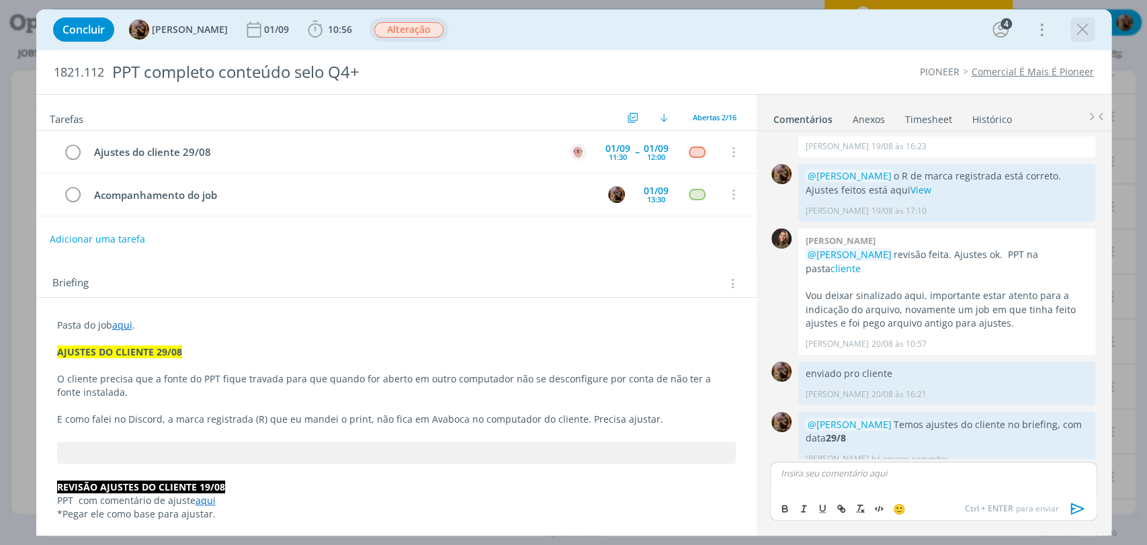
click at [1088, 38] on icon "dialog" at bounding box center [1083, 29] width 20 height 20
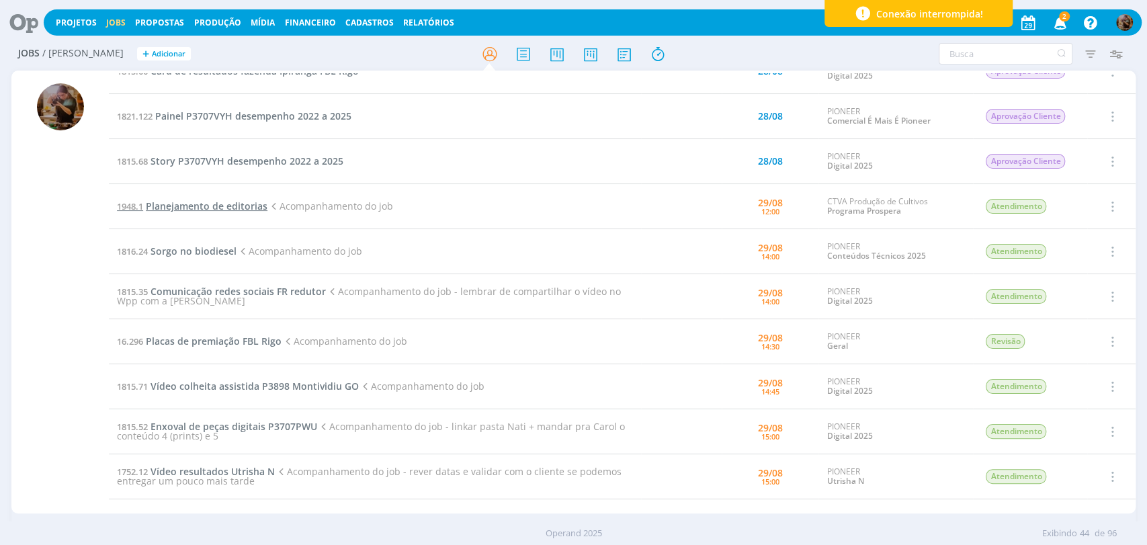
click at [250, 206] on span "Planejamento de editorias" at bounding box center [207, 206] width 122 height 13
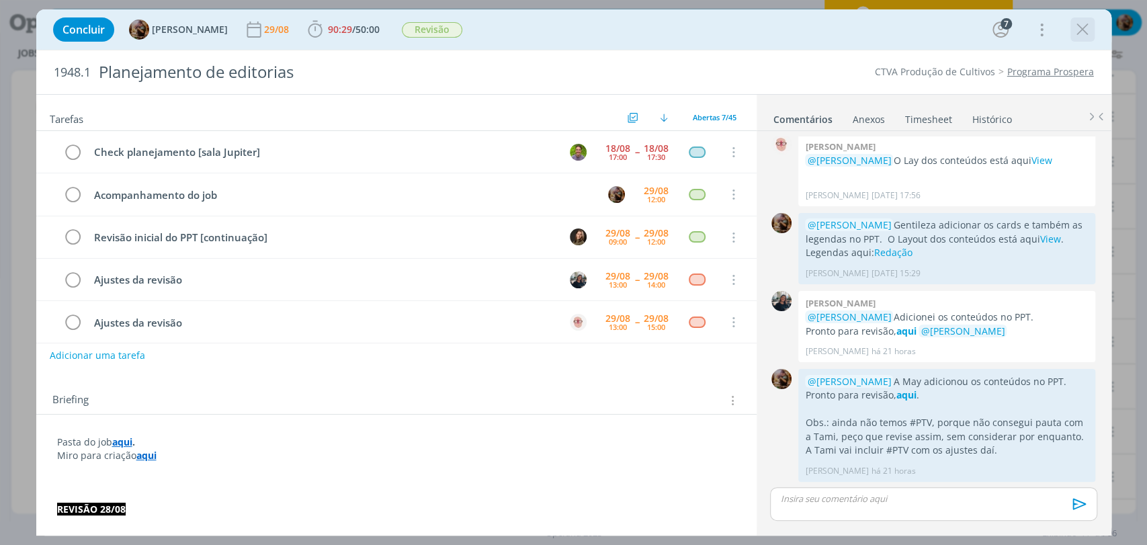
click at [1082, 32] on icon "dialog" at bounding box center [1083, 29] width 20 height 20
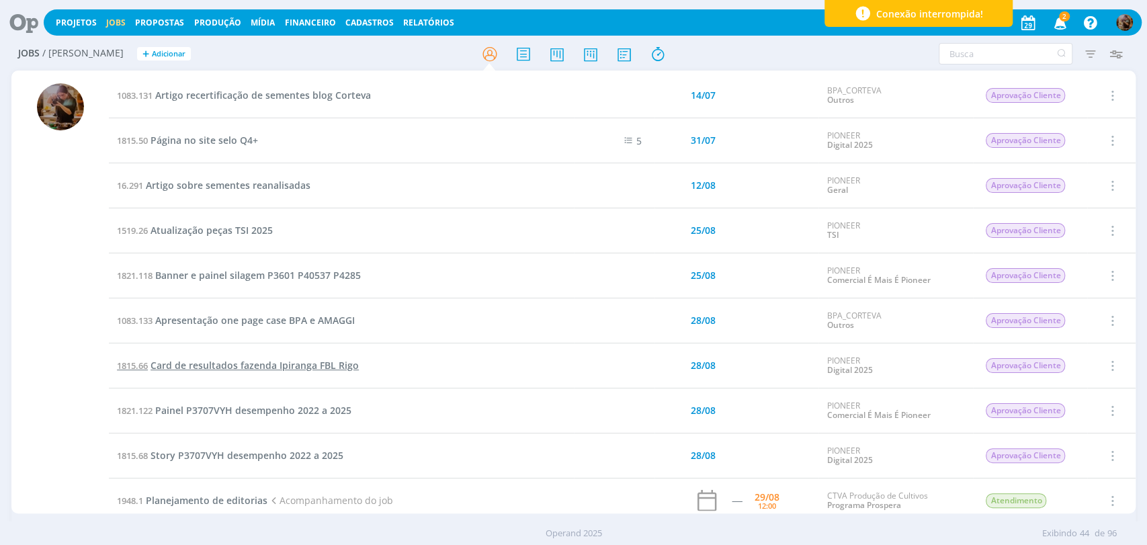
click at [260, 371] on span "Card de resultados fazenda Ipiranga FBL Rigo" at bounding box center [255, 365] width 208 height 13
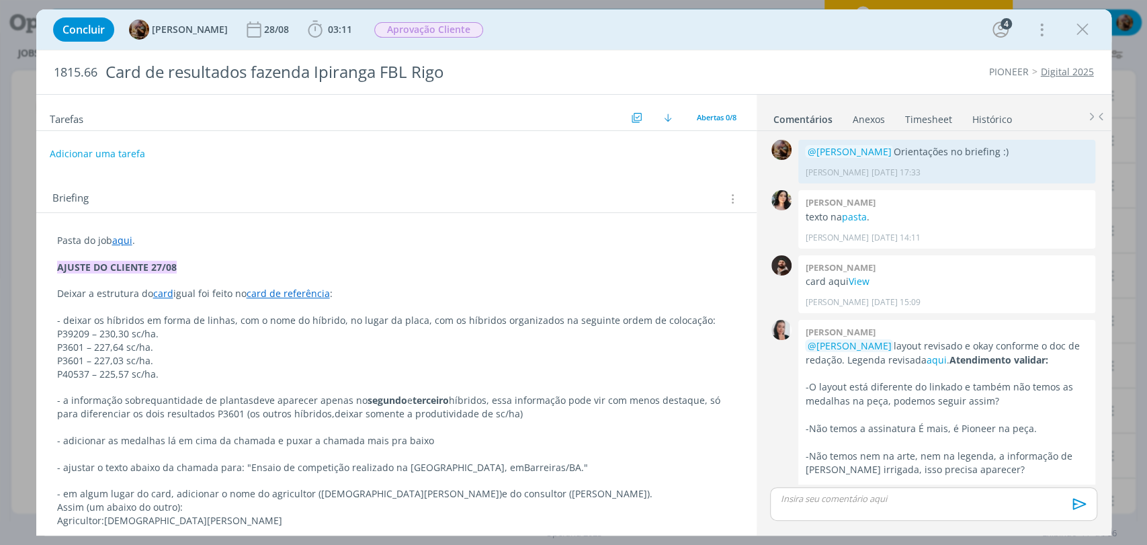
scroll to position [415, 0]
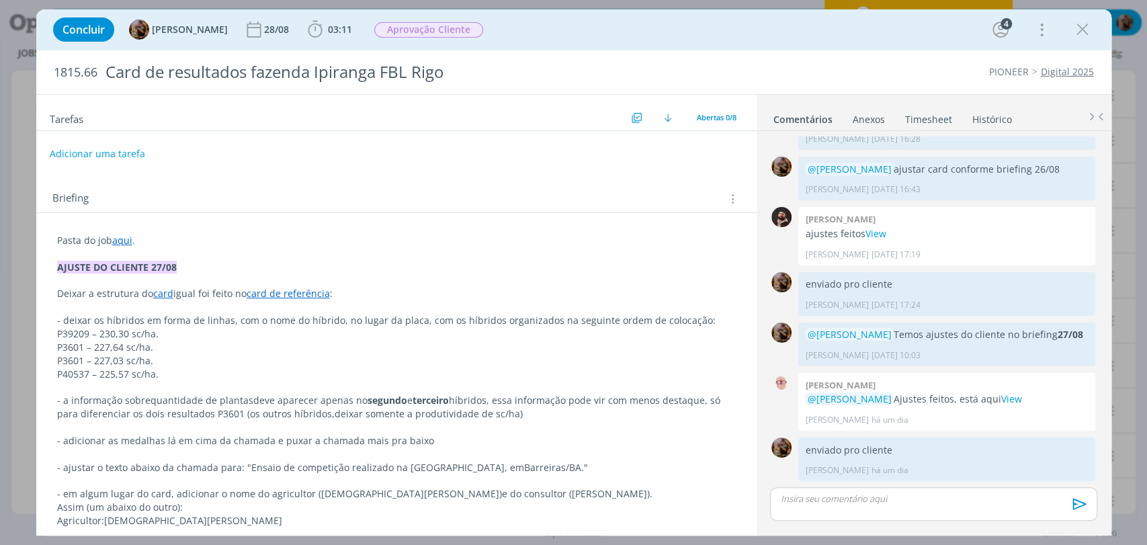
click at [919, 118] on link "Timesheet" at bounding box center [929, 116] width 48 height 19
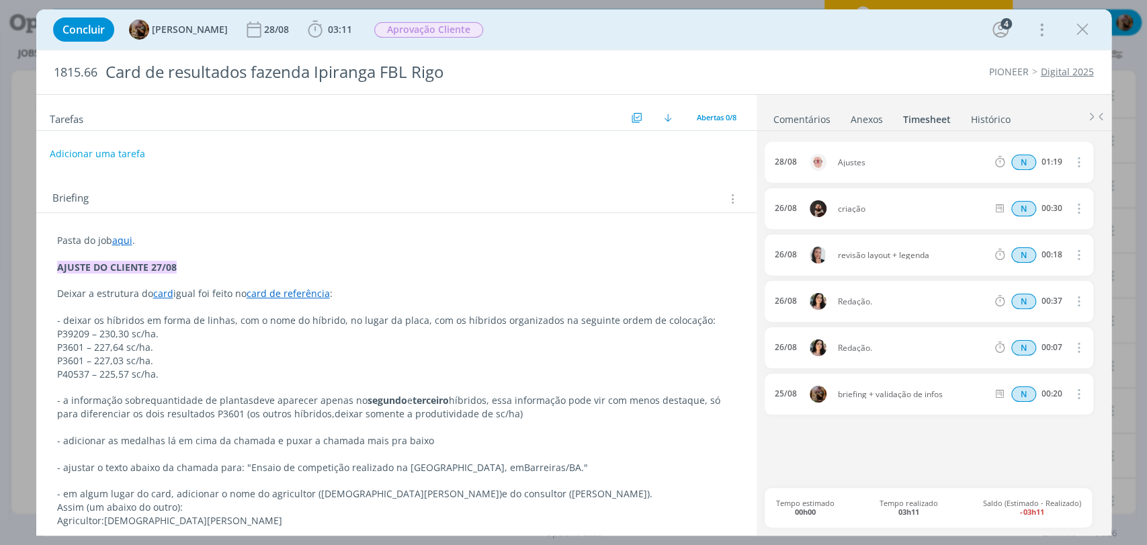
click at [802, 112] on link "Comentários" at bounding box center [802, 116] width 58 height 19
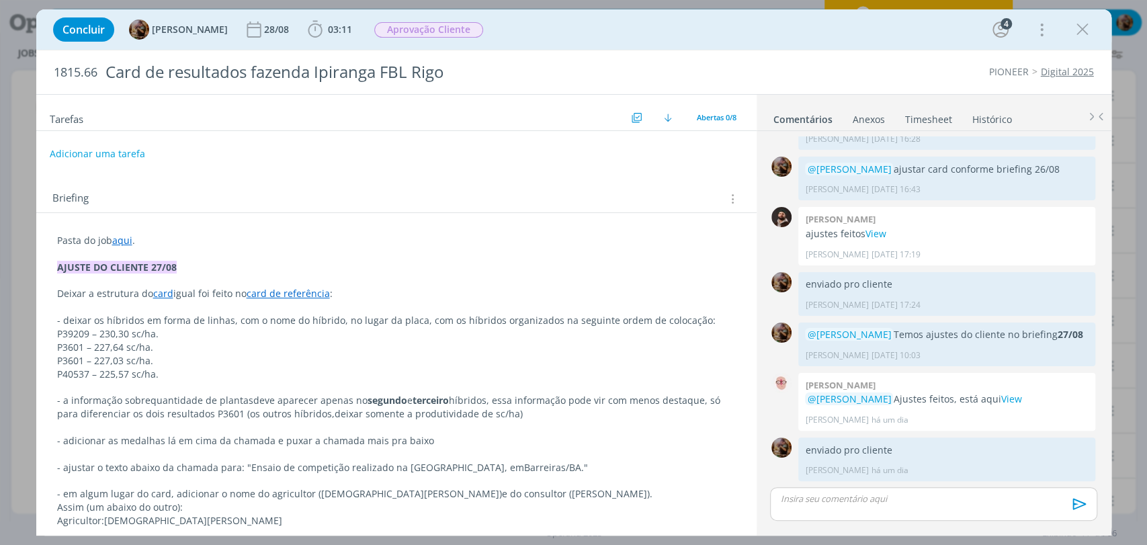
click at [879, 498] on p "dialog" at bounding box center [933, 499] width 305 height 12
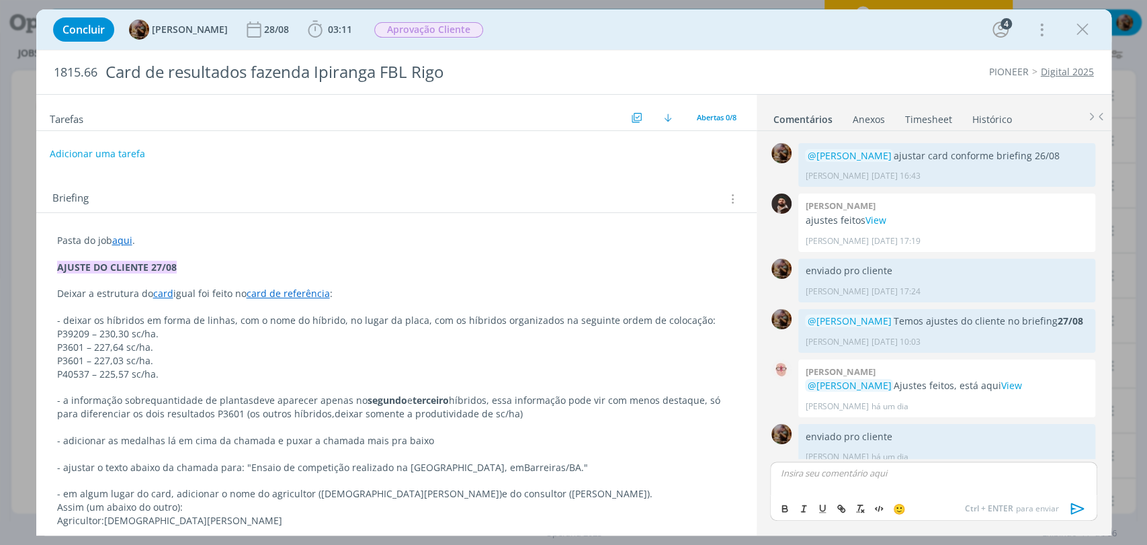
scroll to position [441, 0]
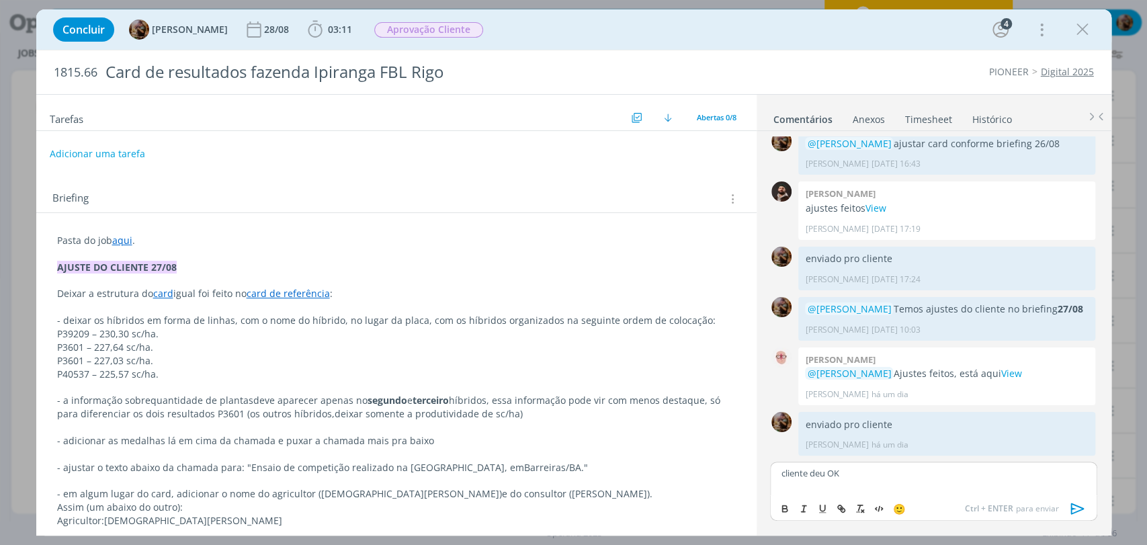
click at [1074, 507] on icon "dialog" at bounding box center [1078, 509] width 20 height 20
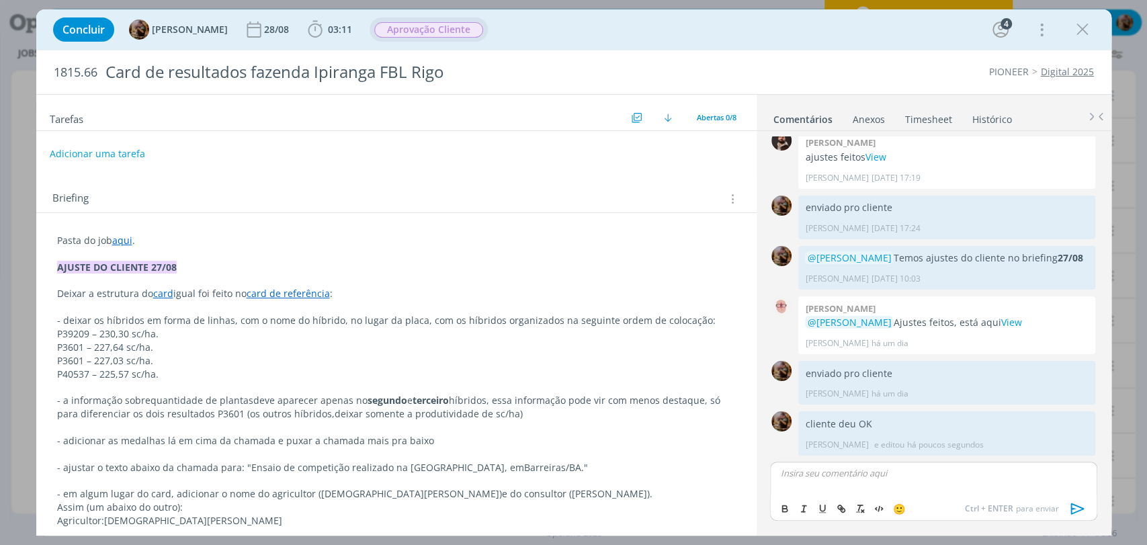
click at [464, 29] on span "Aprovação Cliente" at bounding box center [428, 29] width 109 height 15
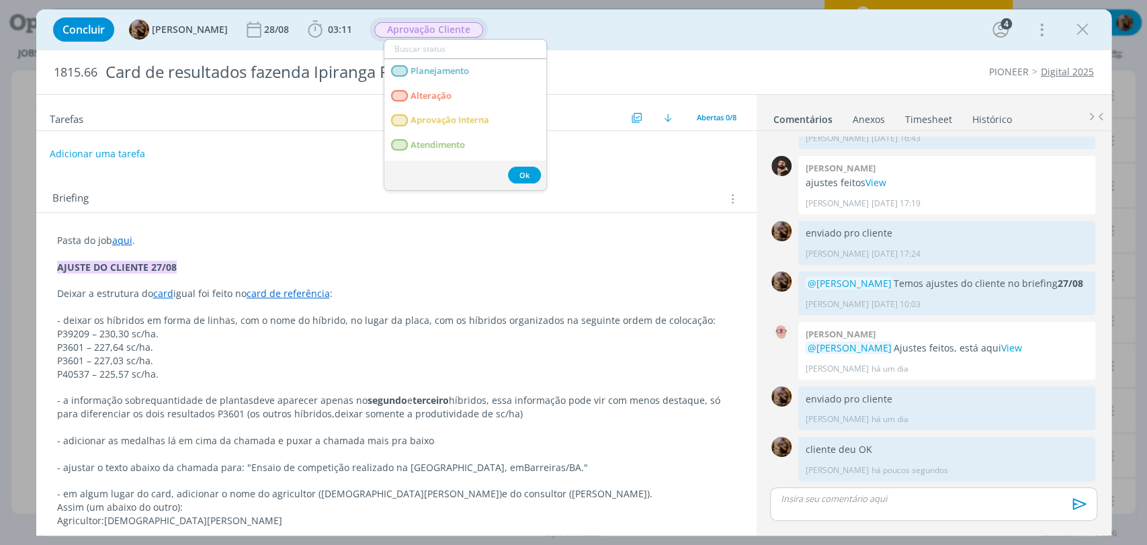
scroll to position [466, 0]
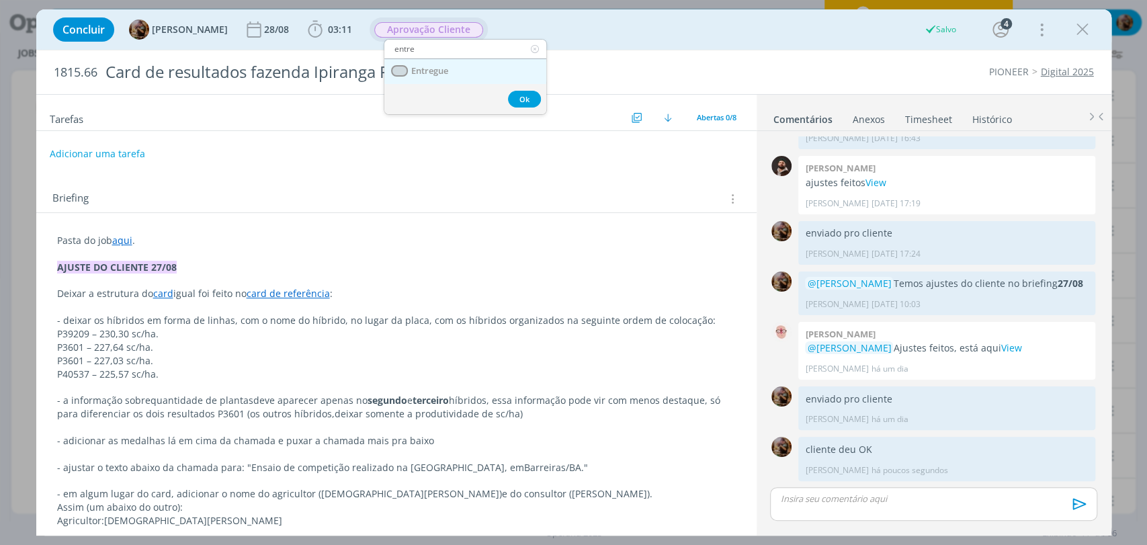
type input "entre"
click at [438, 67] on span "Entregue" at bounding box center [429, 71] width 37 height 11
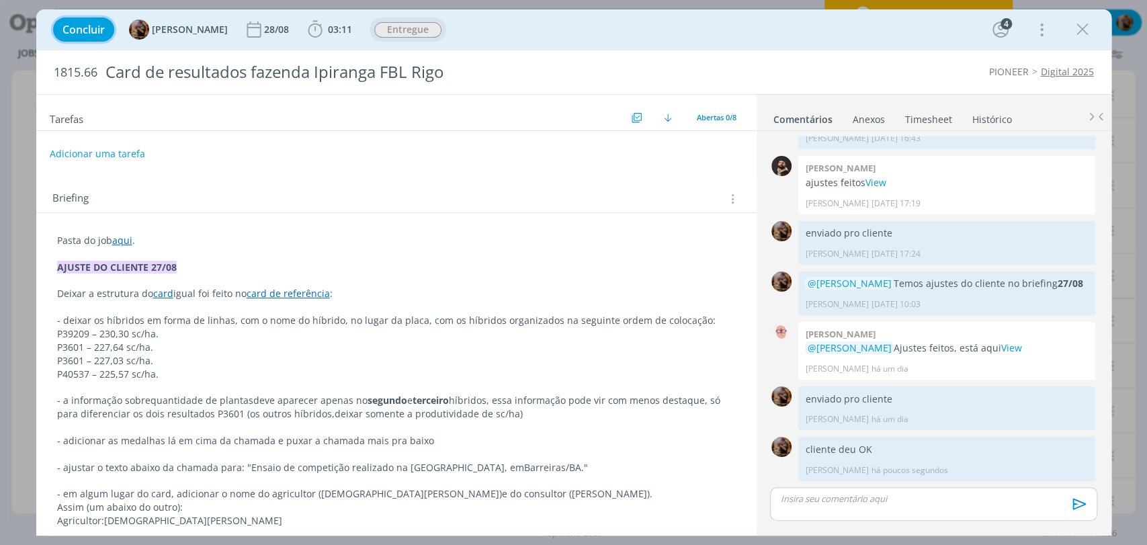
click at [97, 34] on span "Concluir" at bounding box center [83, 29] width 42 height 11
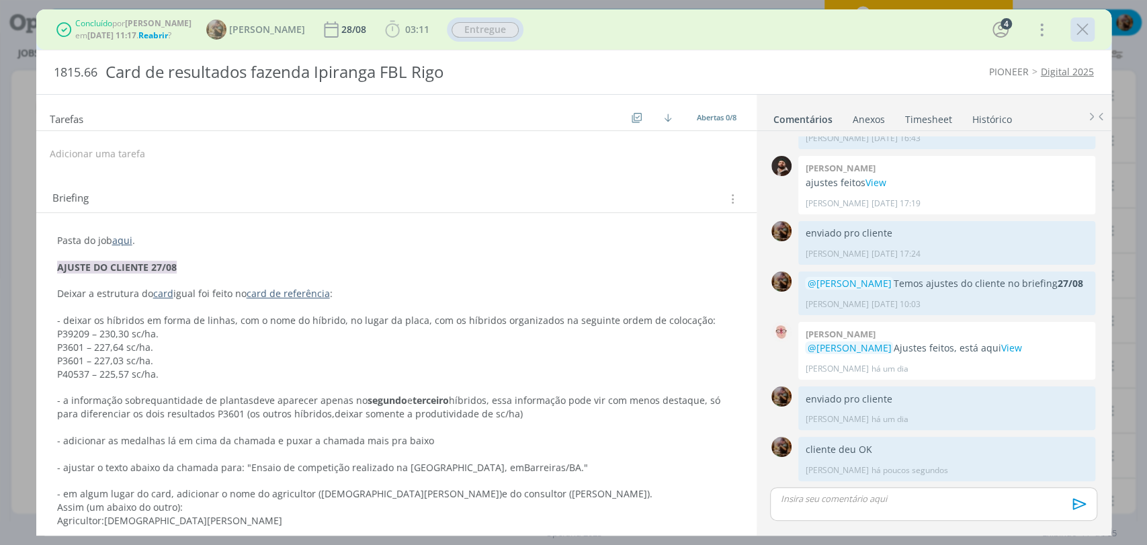
click at [1081, 32] on icon "dialog" at bounding box center [1083, 29] width 20 height 20
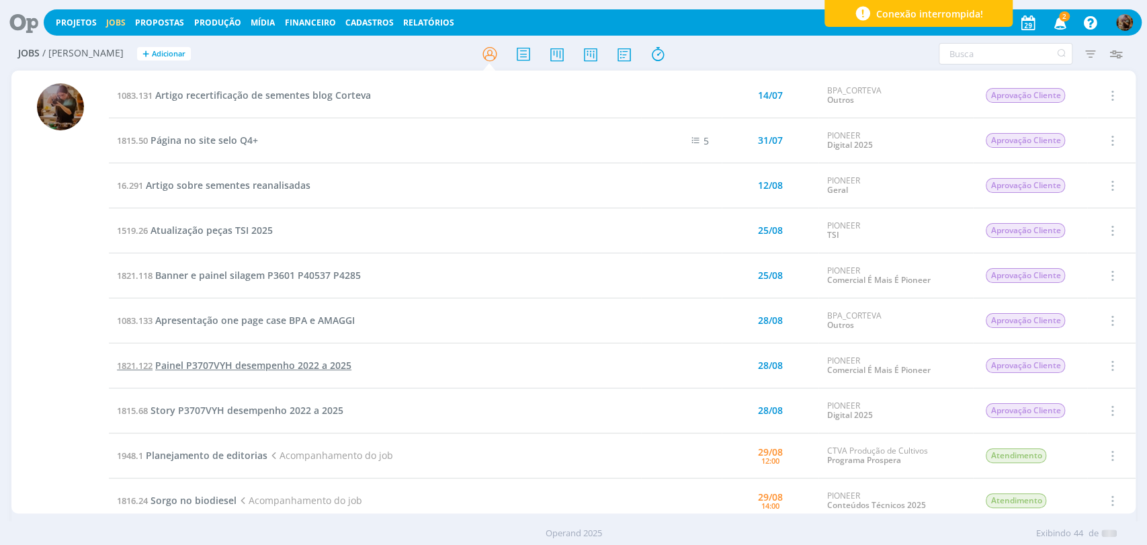
click at [298, 366] on span "Painel P3707VYH desempenho 2022 a 2025" at bounding box center [253, 365] width 196 height 13
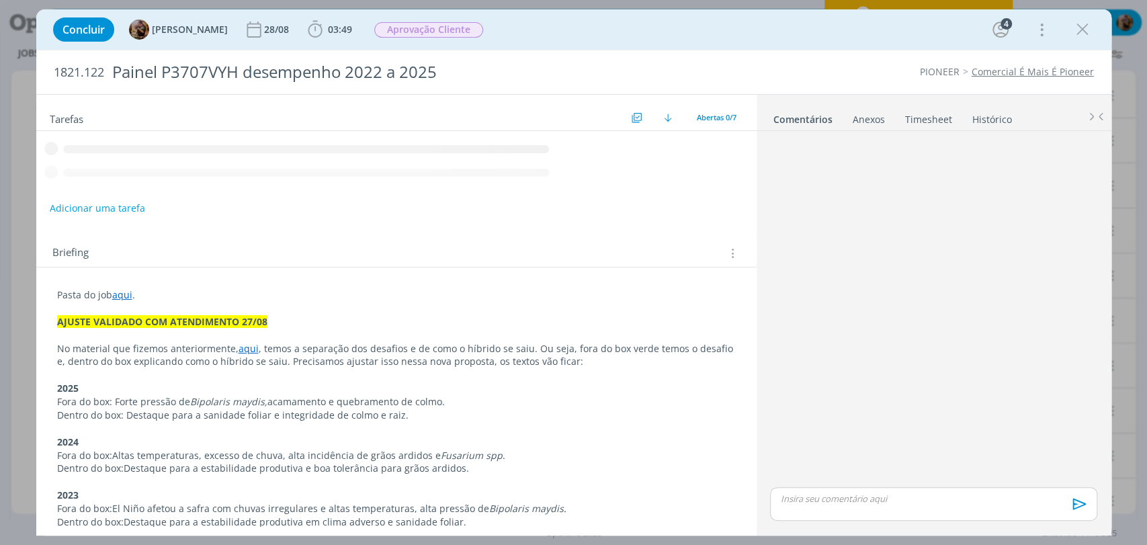
click at [886, 499] on p "dialog" at bounding box center [933, 499] width 305 height 12
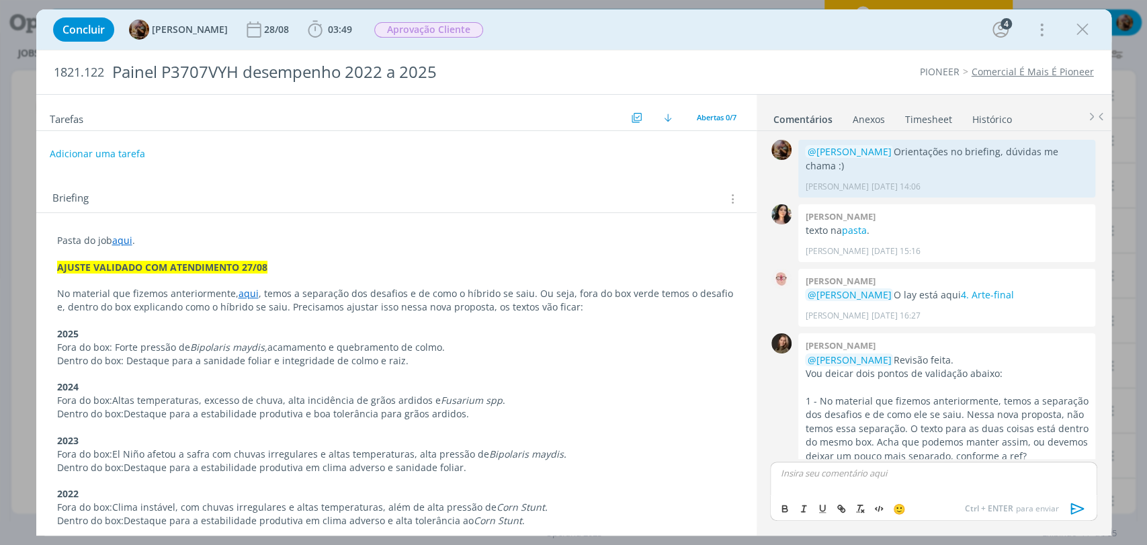
scroll to position [441, 0]
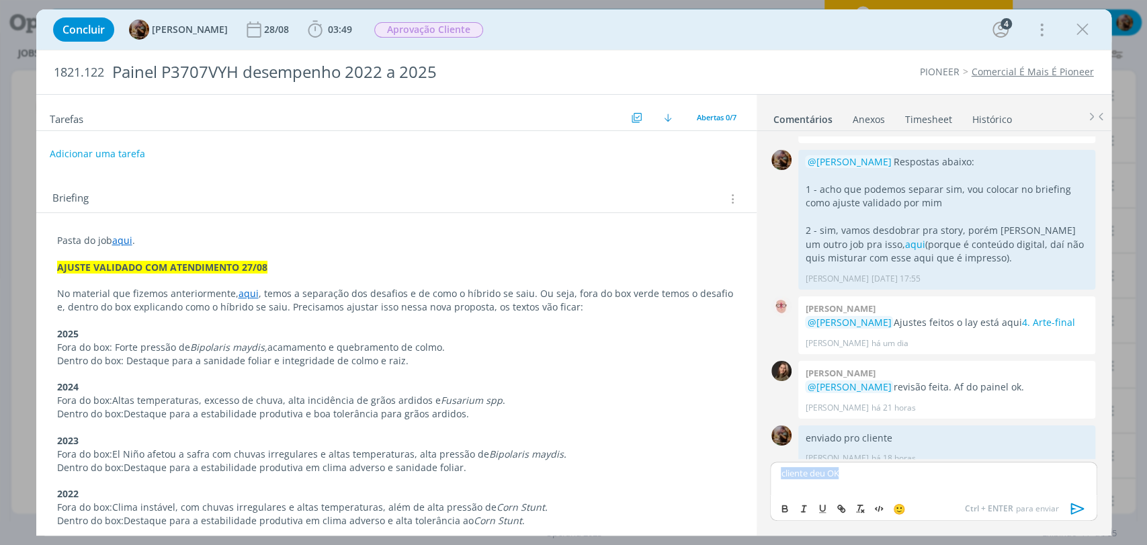
copy p "cliente deu OK"
click at [1075, 511] on icon "dialog" at bounding box center [1078, 509] width 20 height 20
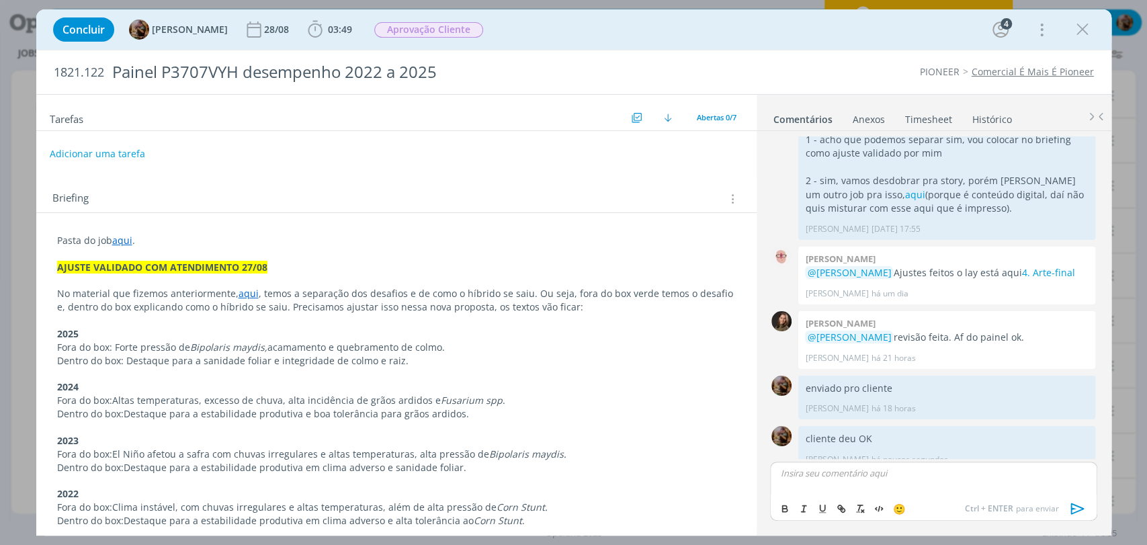
click at [921, 124] on link "Timesheet" at bounding box center [929, 116] width 48 height 19
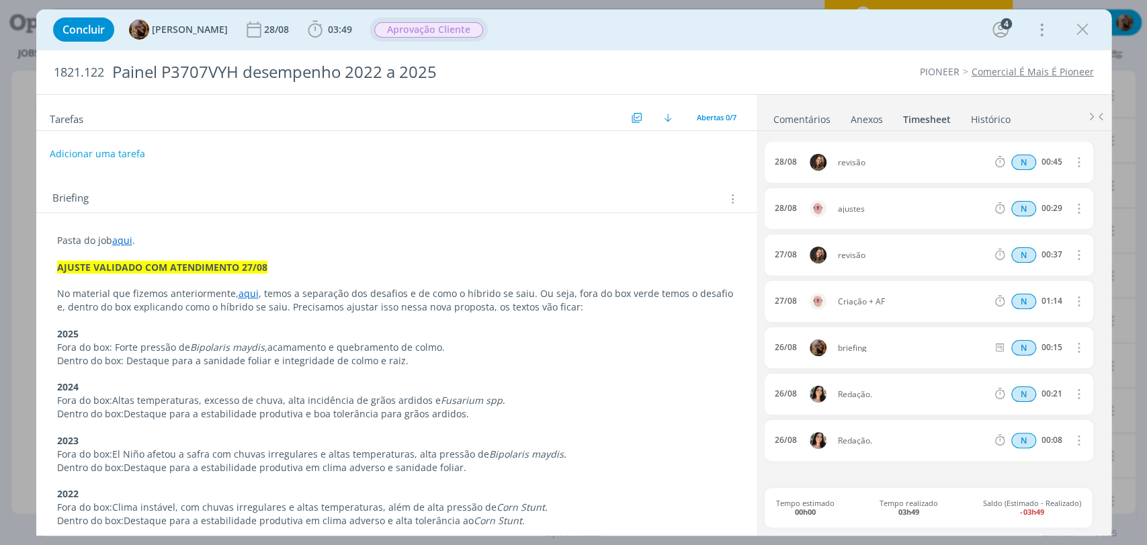
click at [483, 36] on span "Aprovação Cliente" at bounding box center [428, 29] width 109 height 15
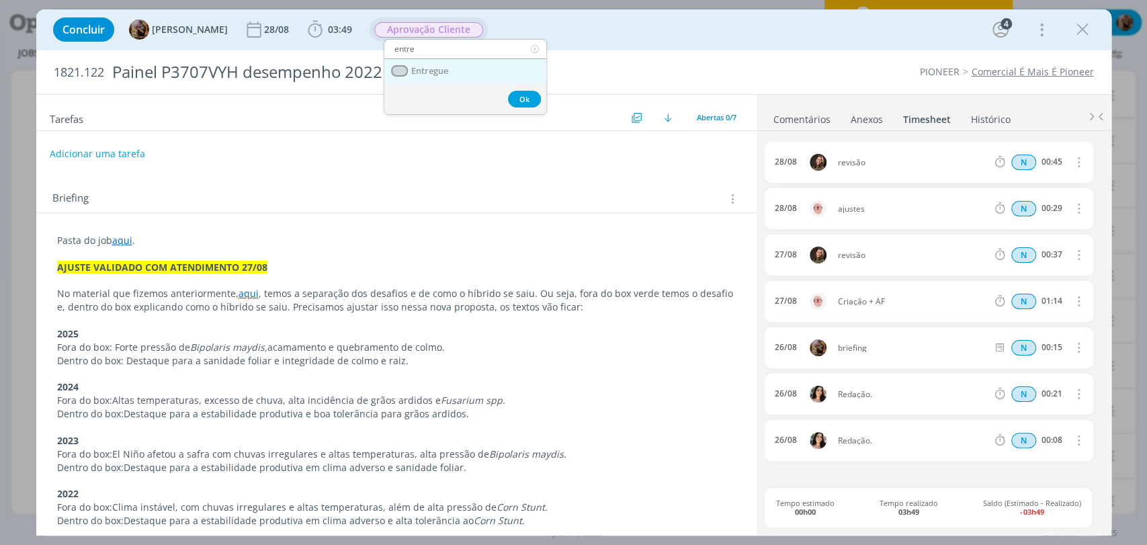
type input "entre"
click at [430, 72] on span "Entregue" at bounding box center [429, 71] width 37 height 11
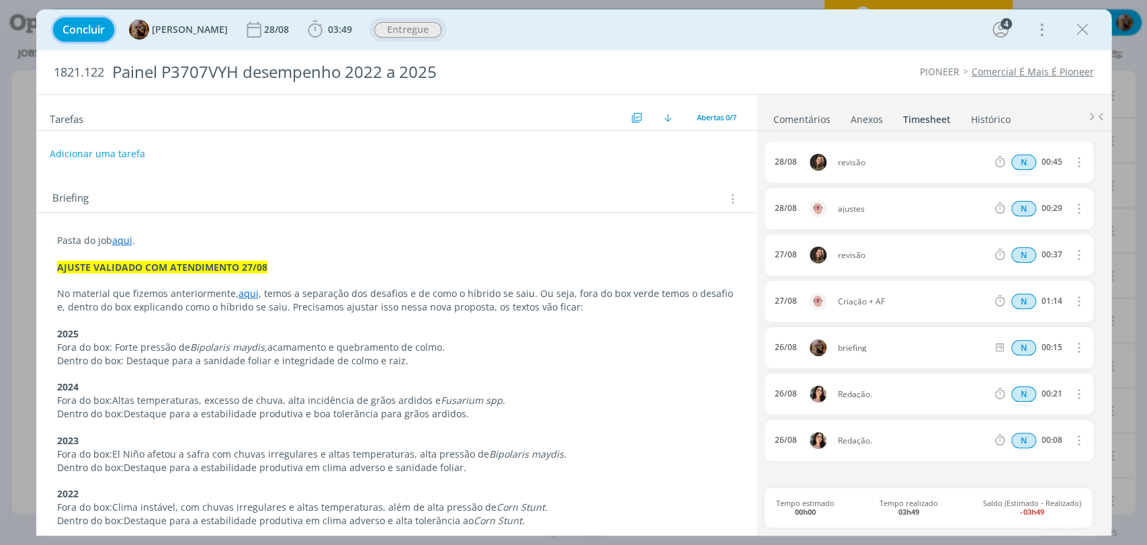
click at [108, 24] on button "Concluir" at bounding box center [83, 29] width 61 height 24
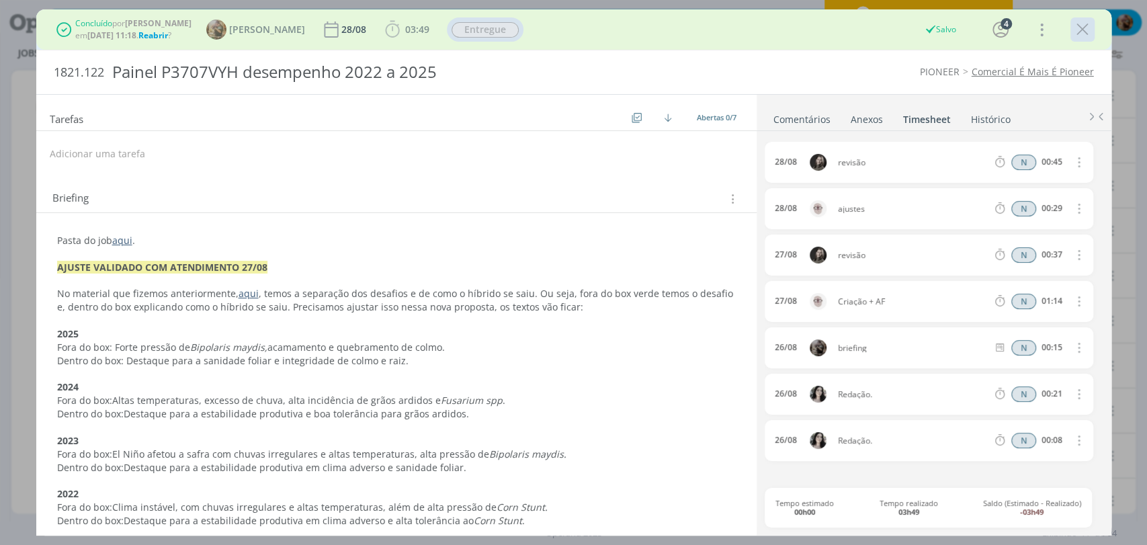
click at [1080, 28] on icon "dialog" at bounding box center [1083, 29] width 20 height 20
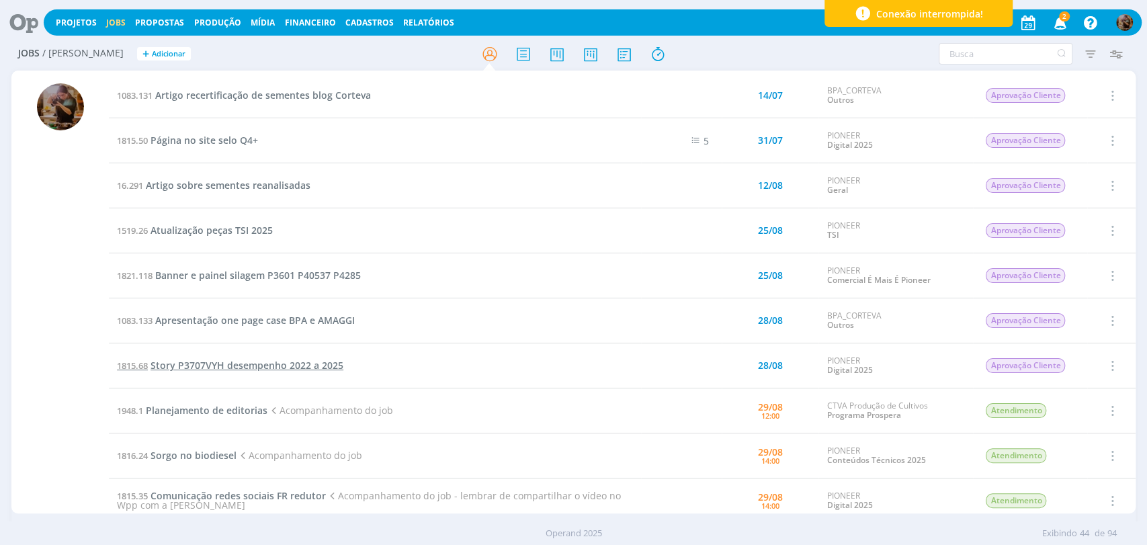
click at [280, 369] on span "Story P3707VYH desempenho 2022 a 2025" at bounding box center [247, 365] width 193 height 13
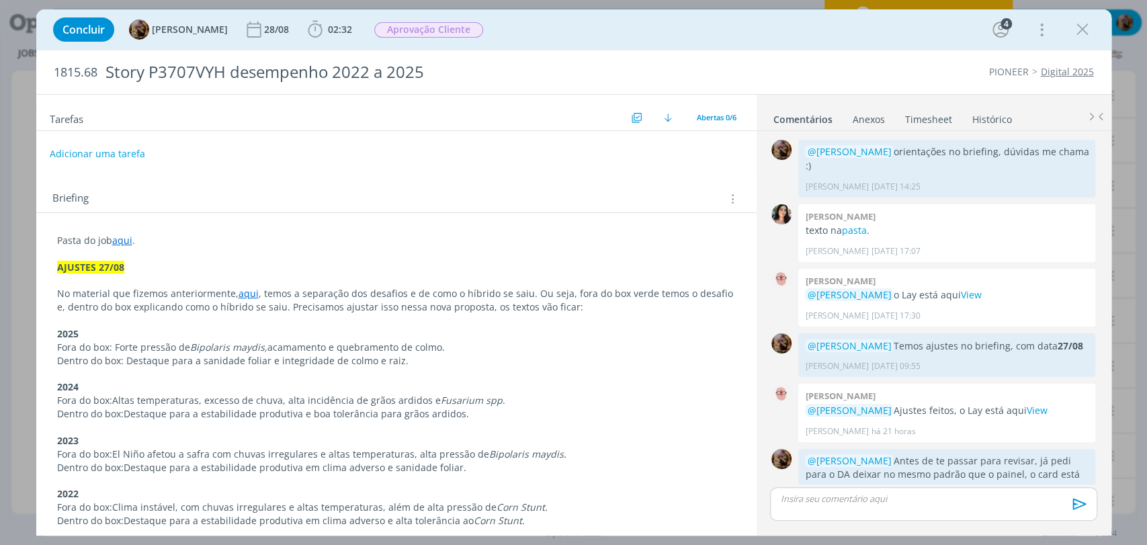
scroll to position [337, 0]
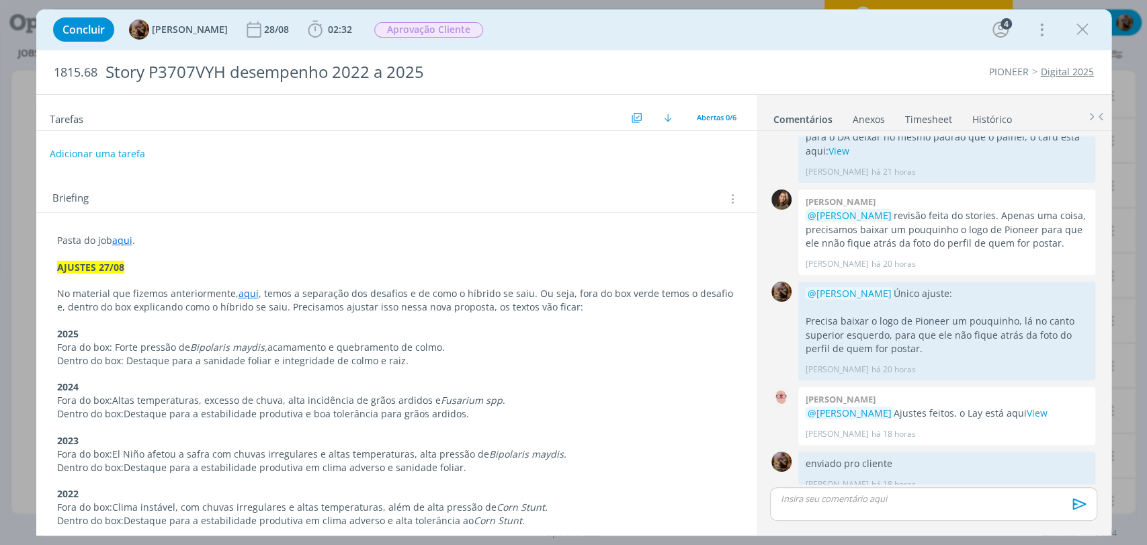
click at [872, 494] on p "dialog" at bounding box center [933, 499] width 305 height 12
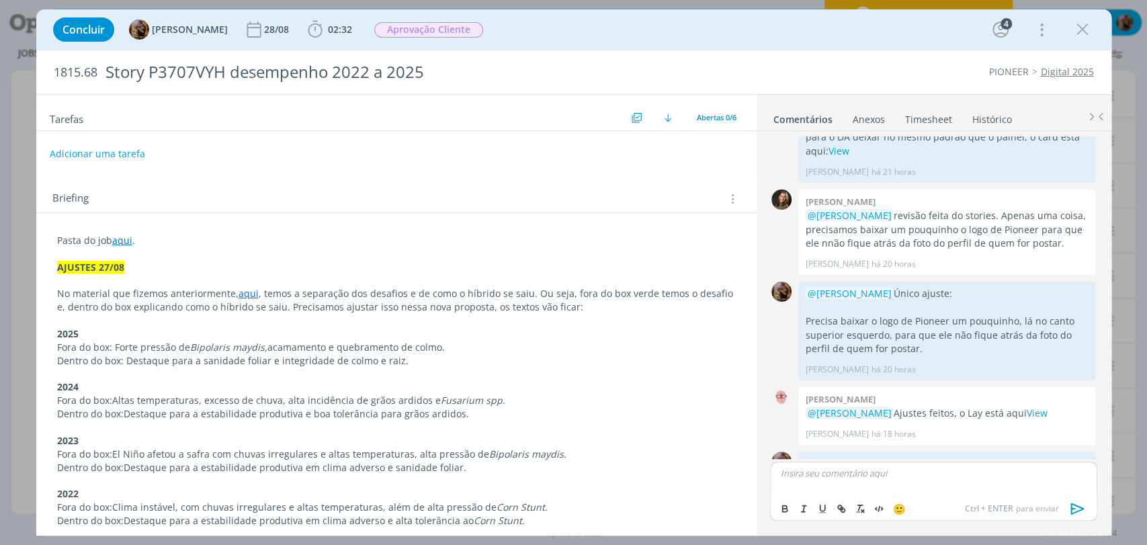
scroll to position [363, 0]
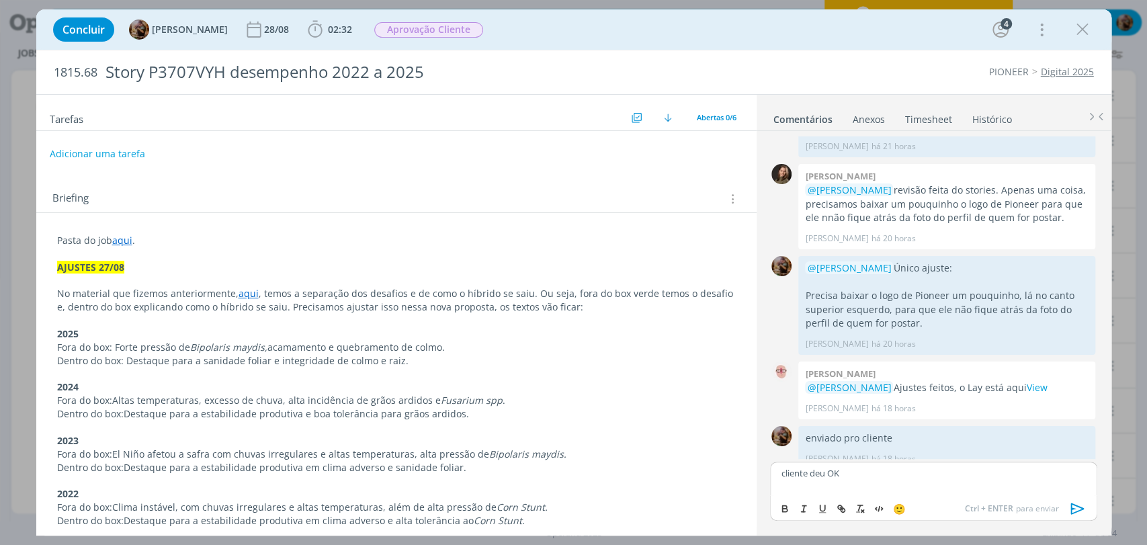
click at [1082, 507] on icon "dialog" at bounding box center [1078, 509] width 20 height 20
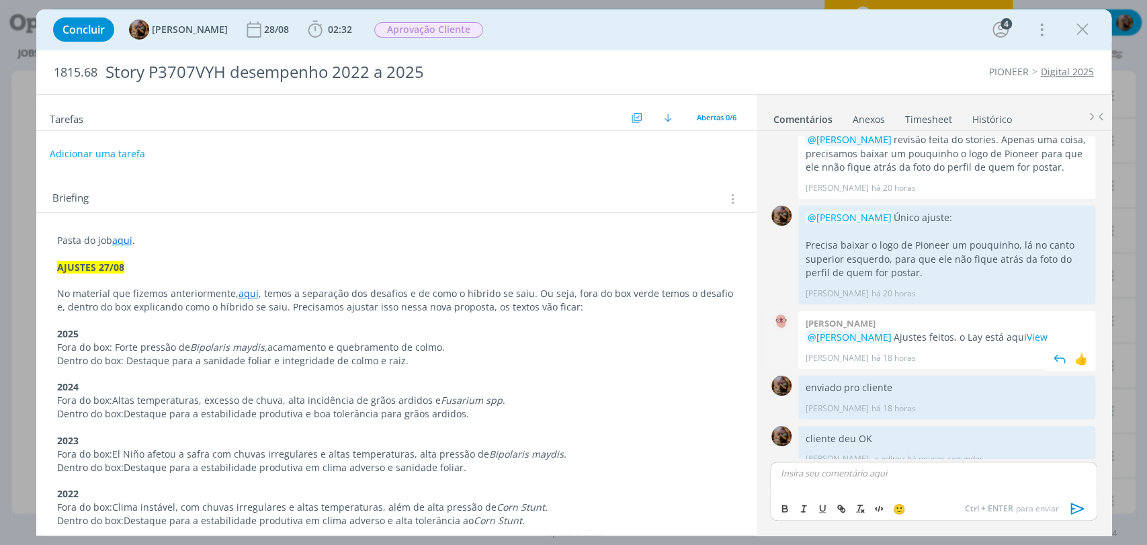
scroll to position [414, 0]
click at [937, 114] on link "Timesheet" at bounding box center [929, 116] width 48 height 19
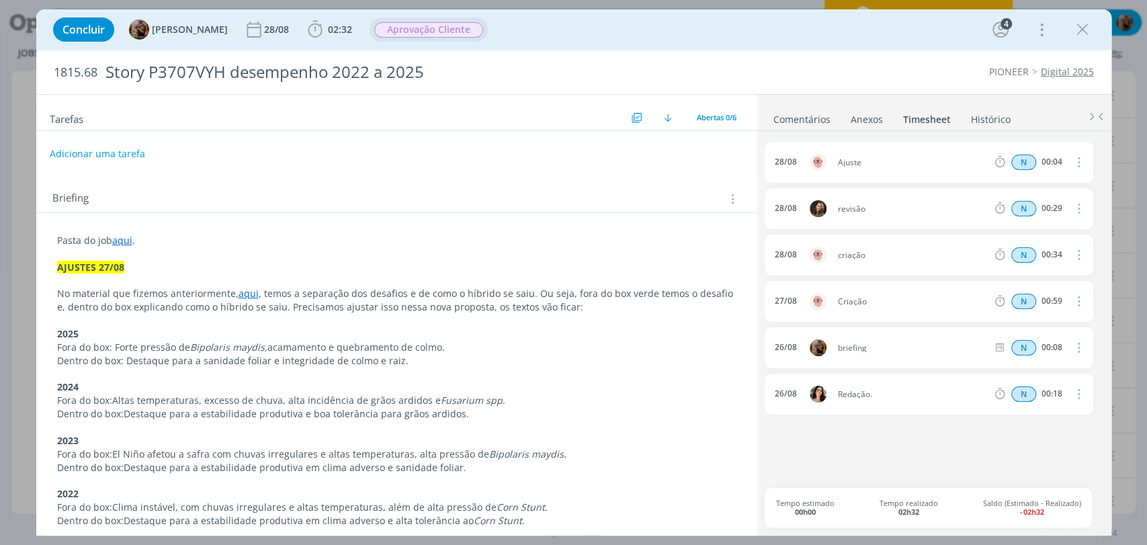
click at [419, 24] on span "Aprovação Cliente" at bounding box center [428, 29] width 109 height 15
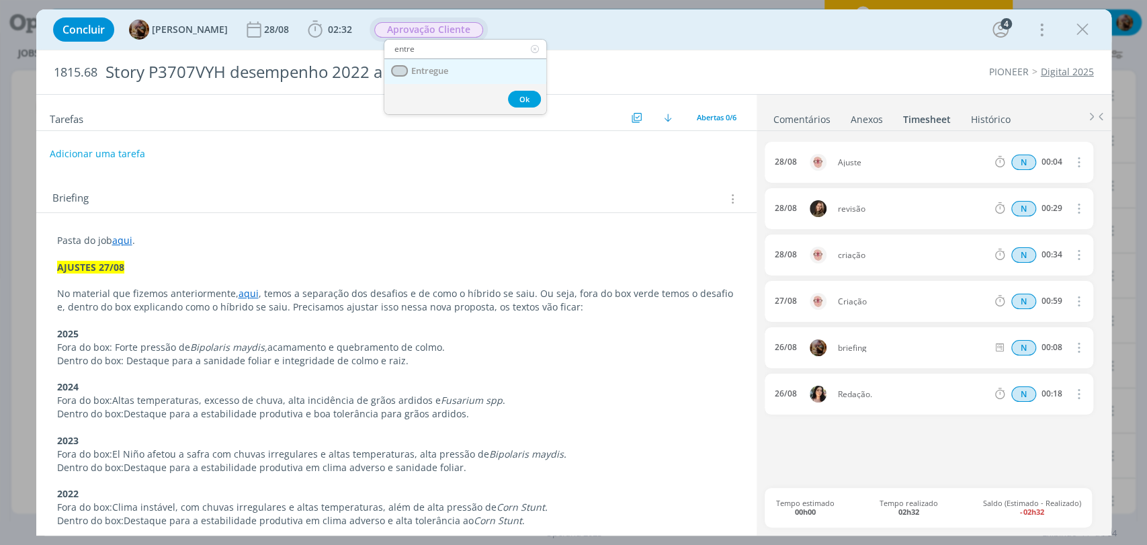
type input "entre"
click at [425, 71] on span "Entregue" at bounding box center [429, 71] width 37 height 11
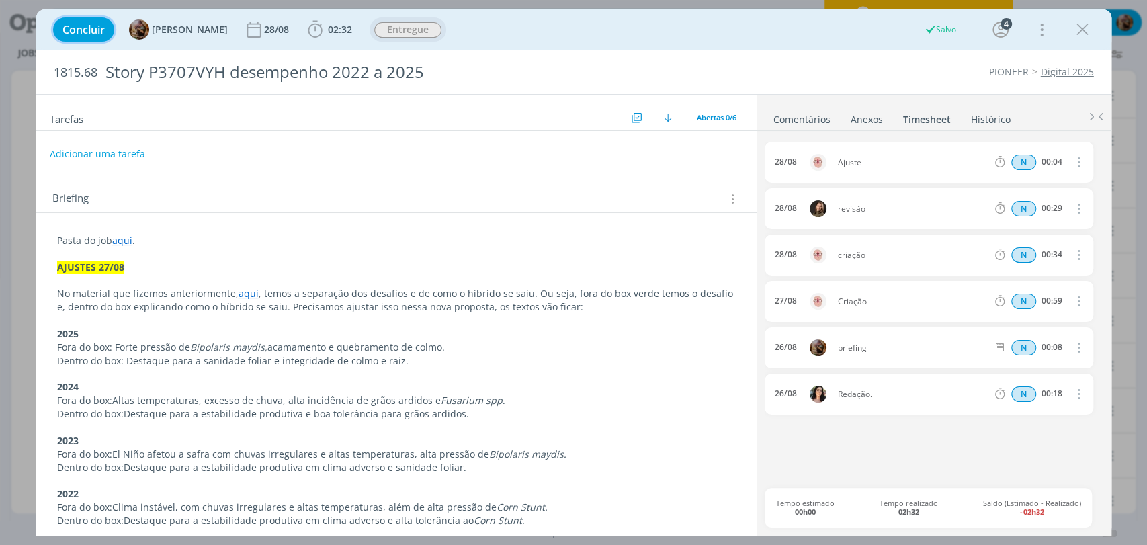
click at [95, 32] on span "Concluir" at bounding box center [83, 29] width 42 height 11
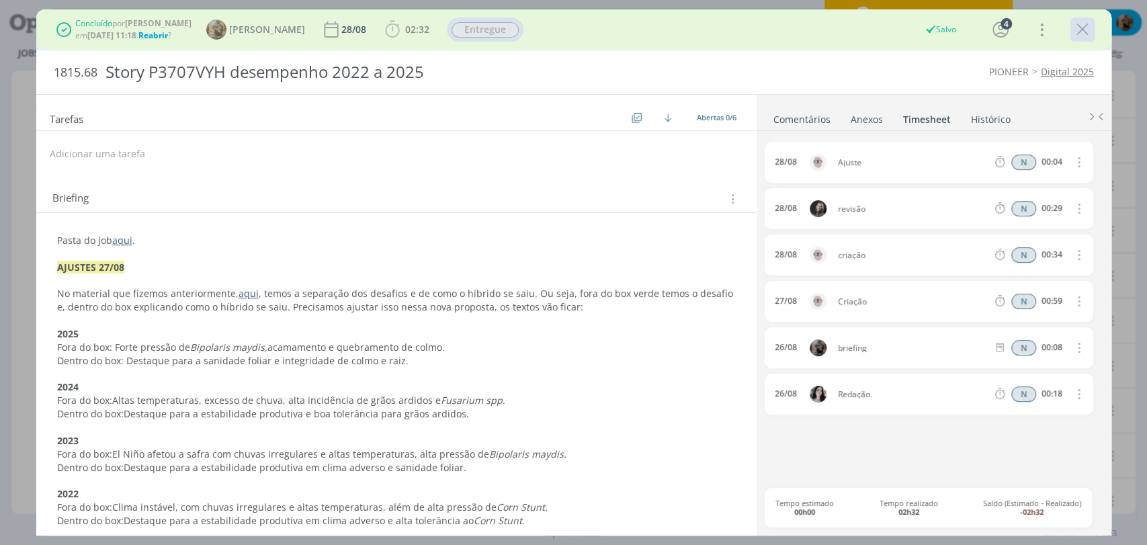
click at [1086, 32] on icon "dialog" at bounding box center [1083, 29] width 20 height 20
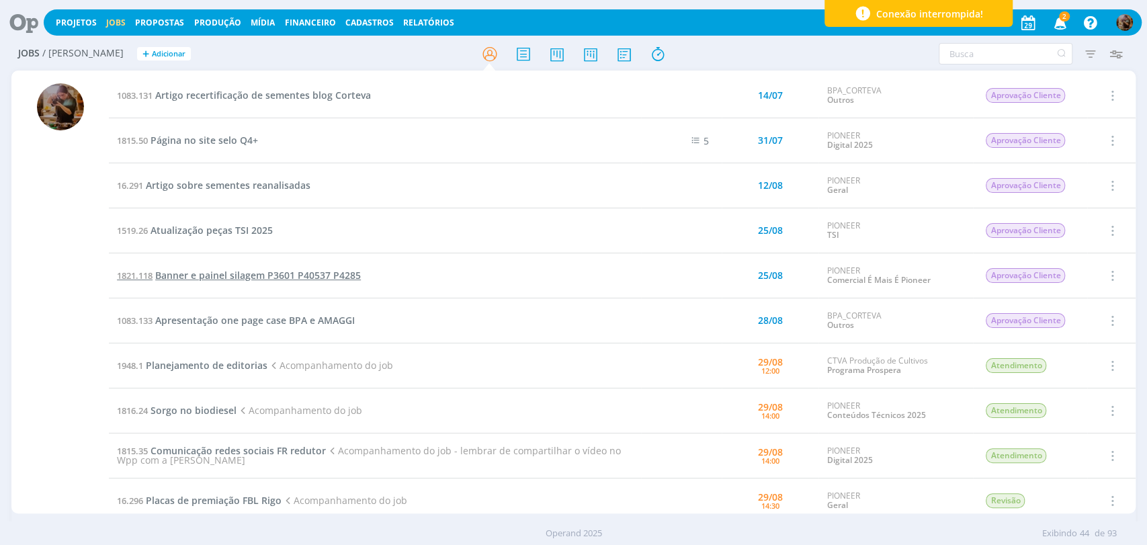
click at [261, 274] on span "Banner e painel silagem P3601 P40537 P4285" at bounding box center [258, 275] width 206 height 13
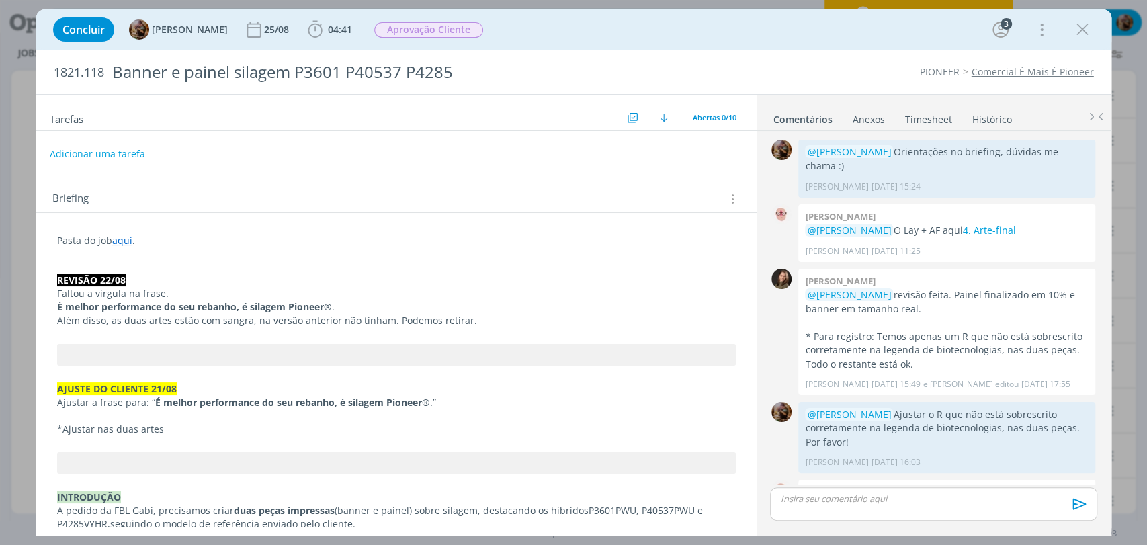
scroll to position [651, 0]
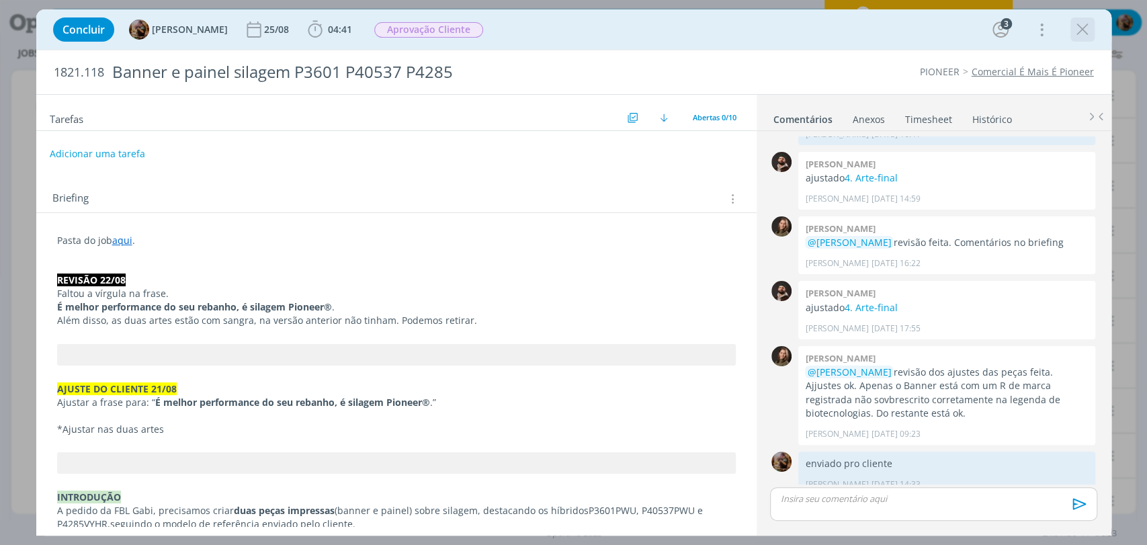
click at [1089, 37] on icon "dialog" at bounding box center [1083, 29] width 20 height 20
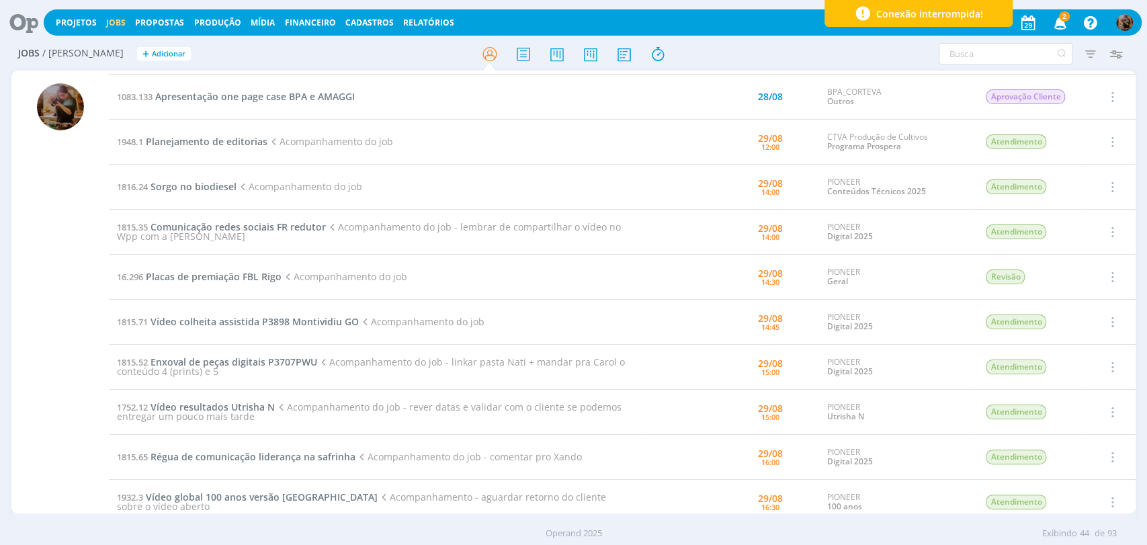
scroll to position [298, 0]
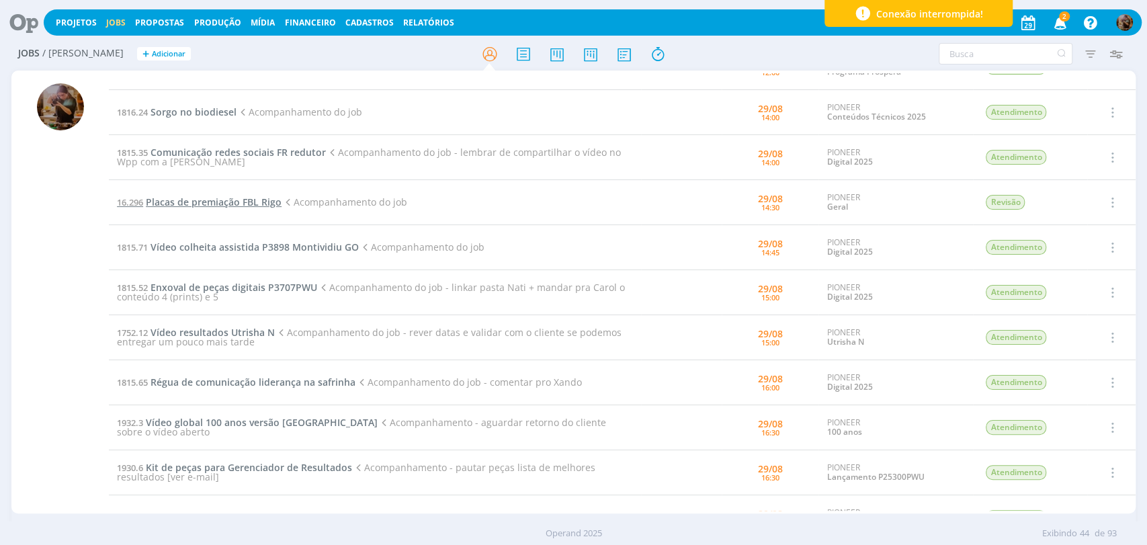
click at [255, 202] on span "Placas de premiação FBL Rigo" at bounding box center [214, 202] width 136 height 13
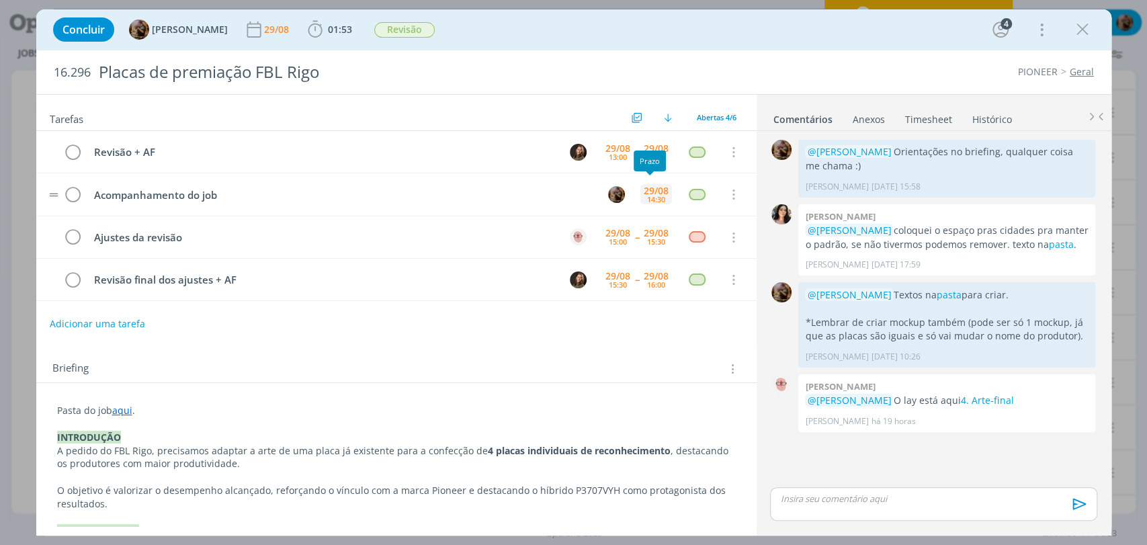
click at [651, 203] on div "29/08 14:30" at bounding box center [656, 194] width 32 height 29
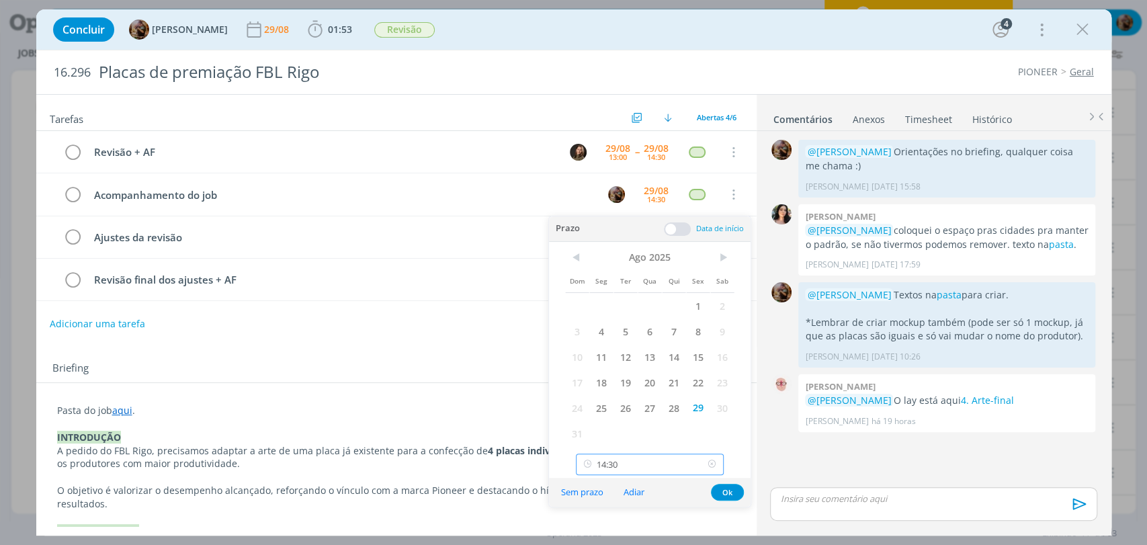
click at [679, 471] on input "14:30" at bounding box center [650, 465] width 148 height 22
click at [630, 382] on div "14:45" at bounding box center [652, 378] width 150 height 24
type input "14:45"
click at [721, 488] on button "Ok" at bounding box center [727, 492] width 33 height 17
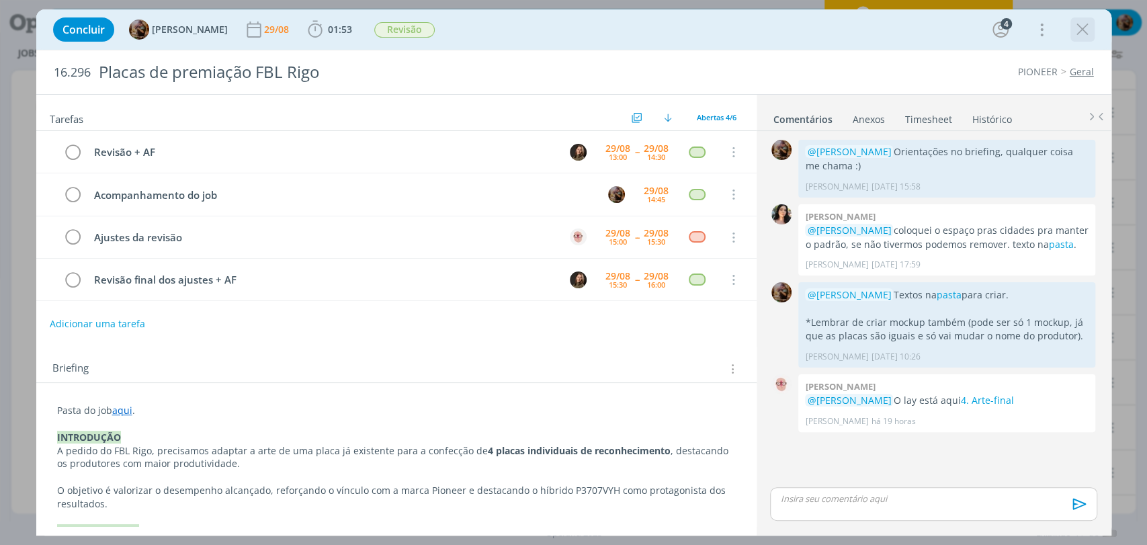
click at [1075, 31] on icon "dialog" at bounding box center [1083, 29] width 20 height 20
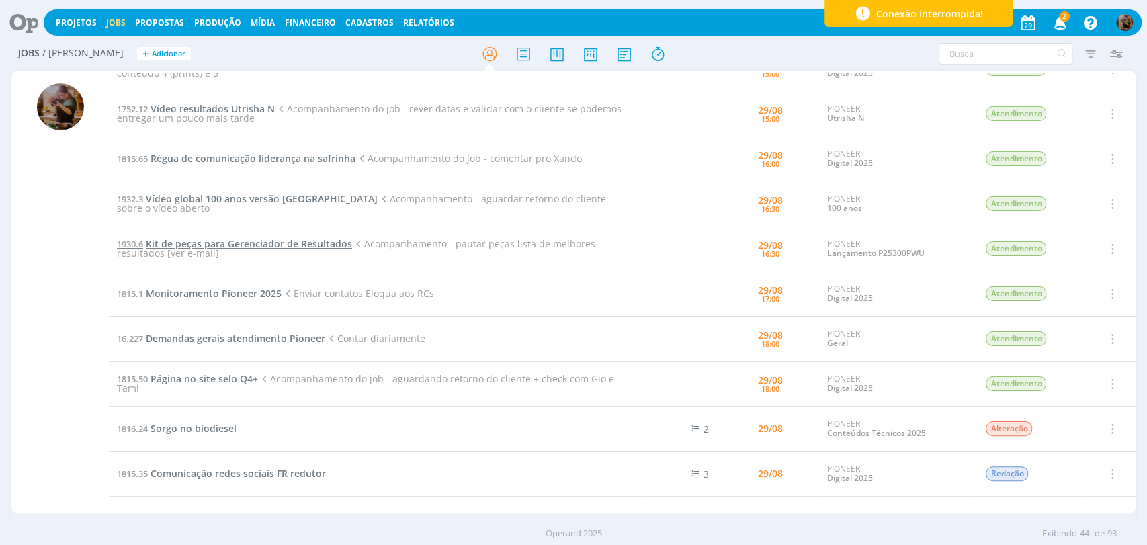
scroll to position [597, 0]
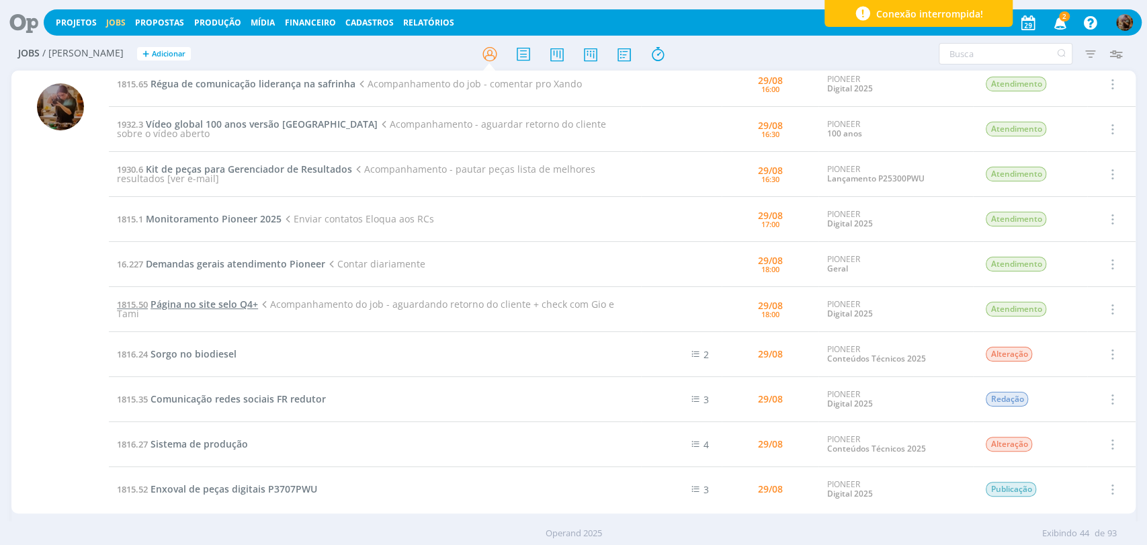
click at [244, 300] on span "Página no site selo Q4+" at bounding box center [205, 304] width 108 height 13
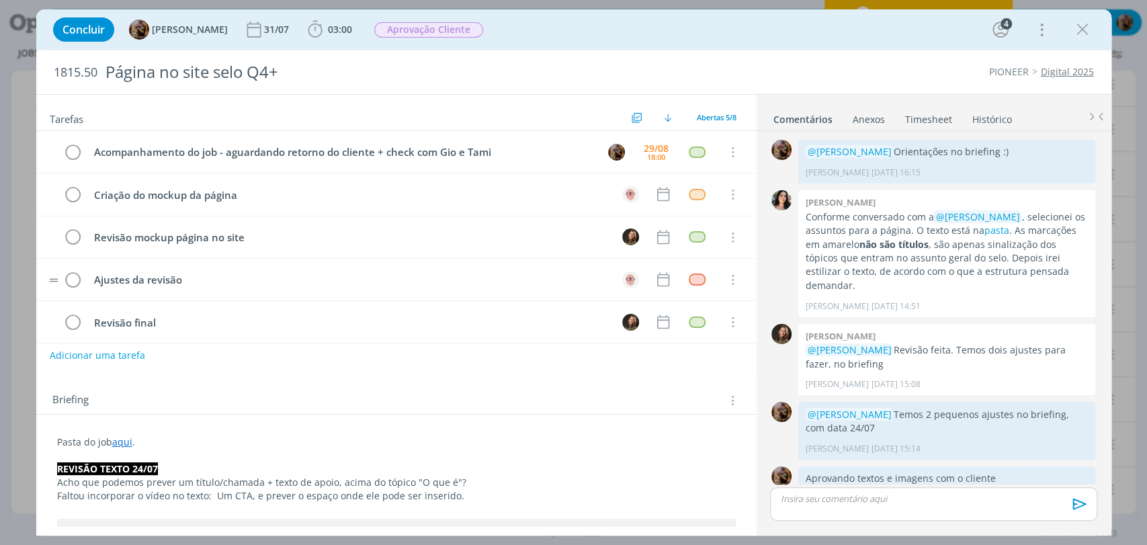
scroll to position [15, 0]
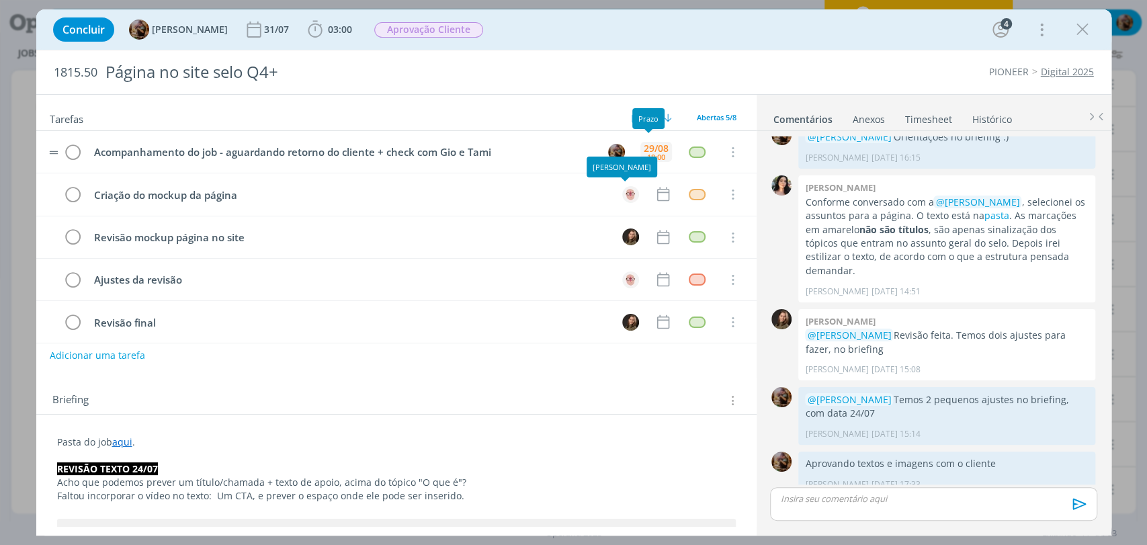
click at [657, 144] on div "29/08" at bounding box center [656, 148] width 25 height 9
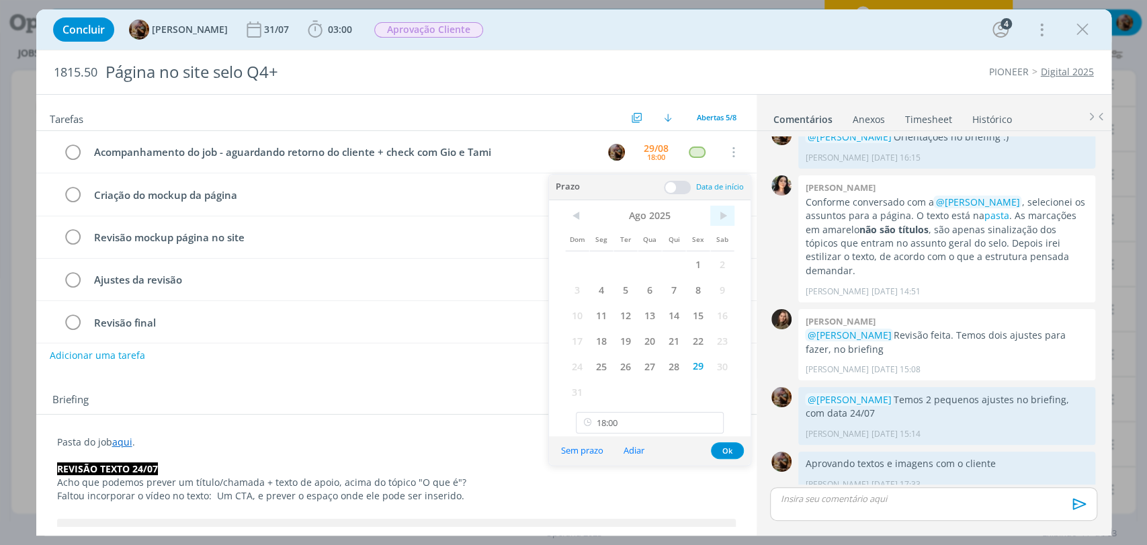
click at [723, 211] on span ">" at bounding box center [722, 216] width 24 height 20
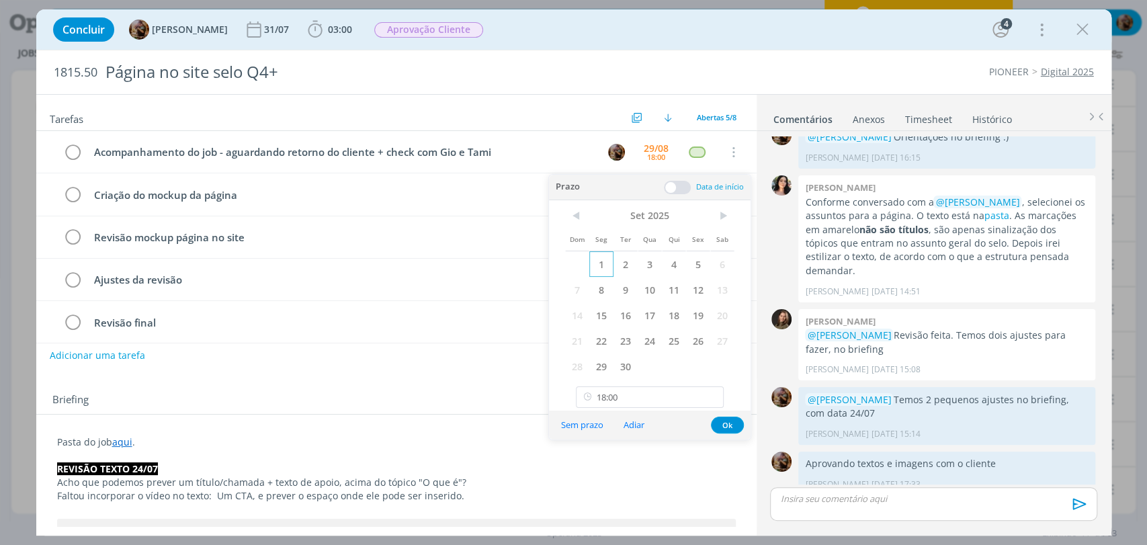
click at [593, 253] on span "1" at bounding box center [601, 264] width 24 height 26
click at [726, 425] on button "Ok" at bounding box center [727, 425] width 33 height 17
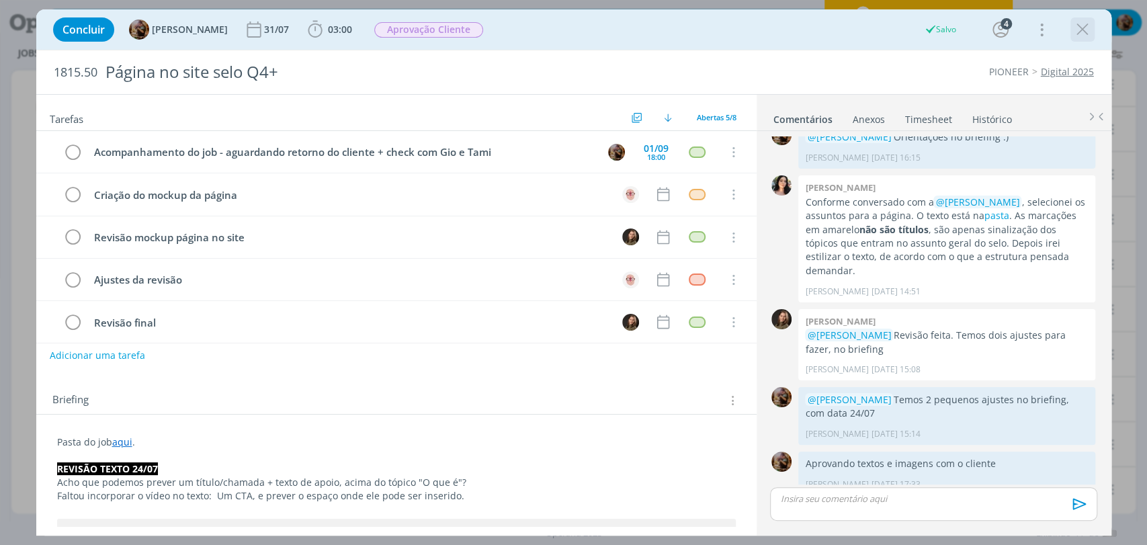
click at [1081, 27] on icon "dialog" at bounding box center [1083, 29] width 20 height 20
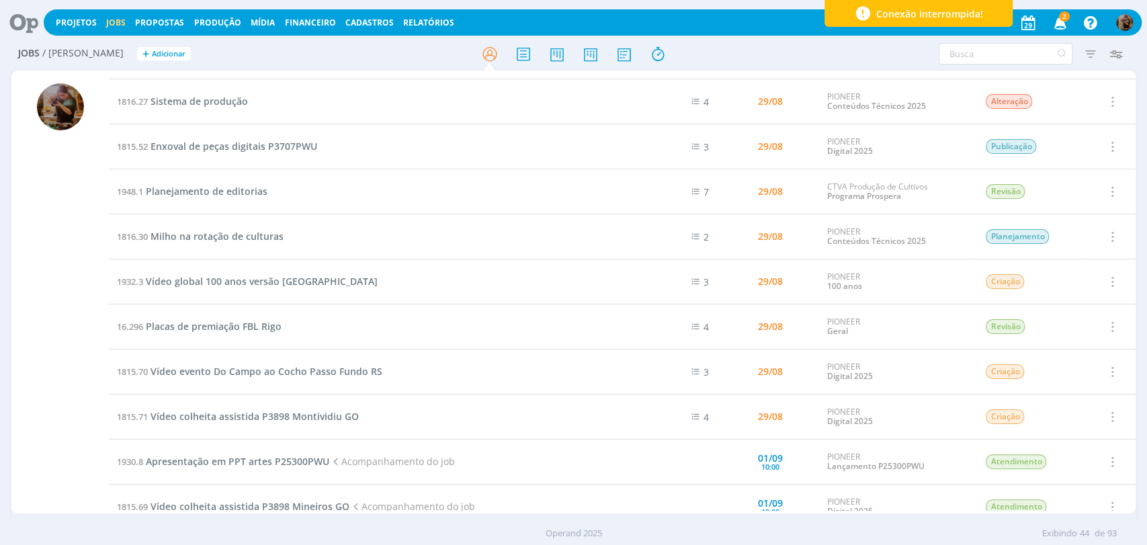
scroll to position [896, 0]
click at [264, 282] on span "Vídeo global 100 anos versão Brasil" at bounding box center [262, 280] width 232 height 13
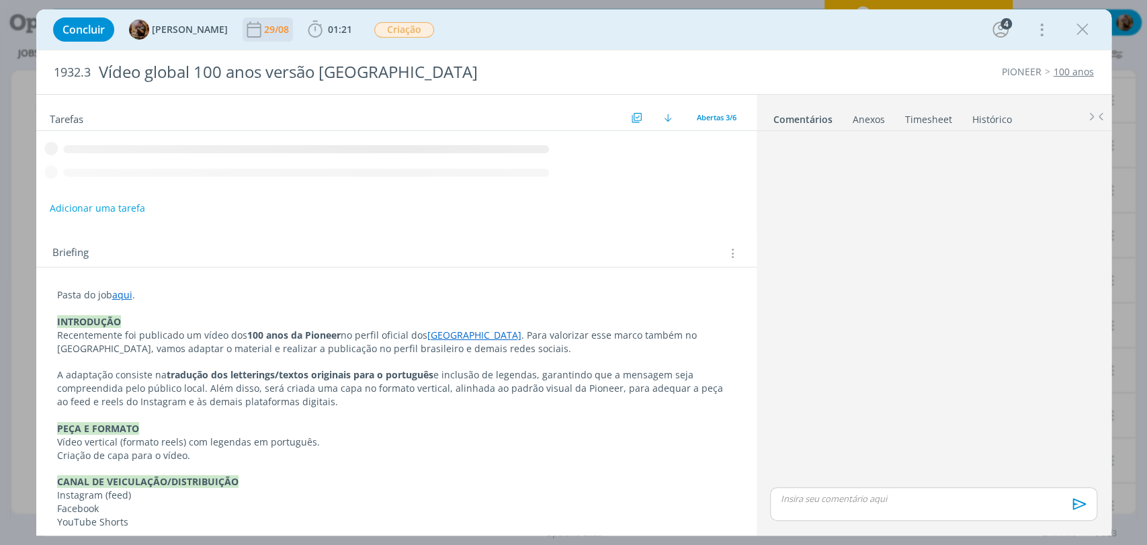
click at [288, 34] on div "29/08" at bounding box center [278, 29] width 28 height 9
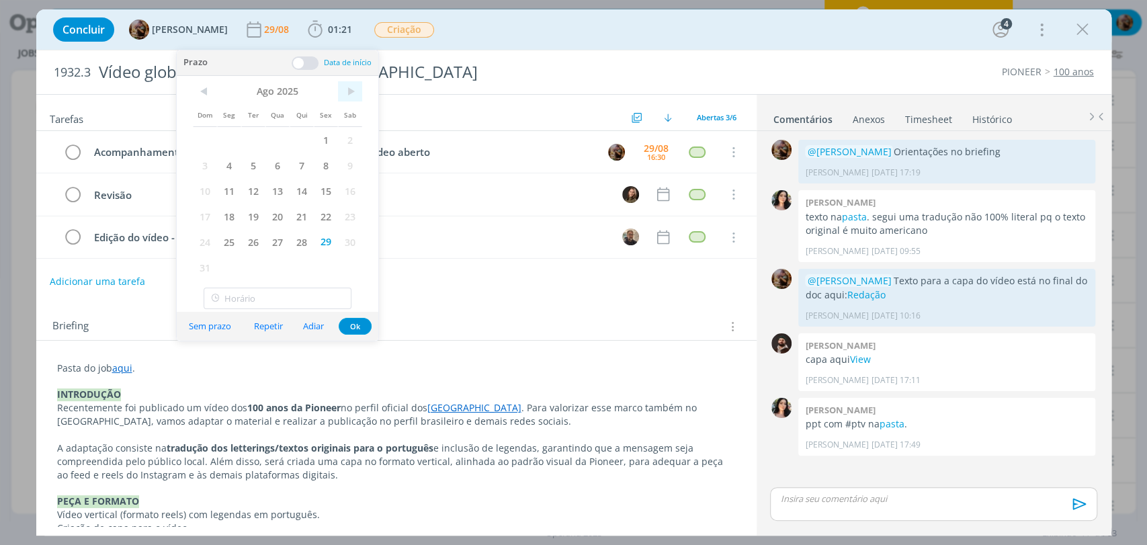
click at [350, 87] on span ">" at bounding box center [350, 91] width 24 height 20
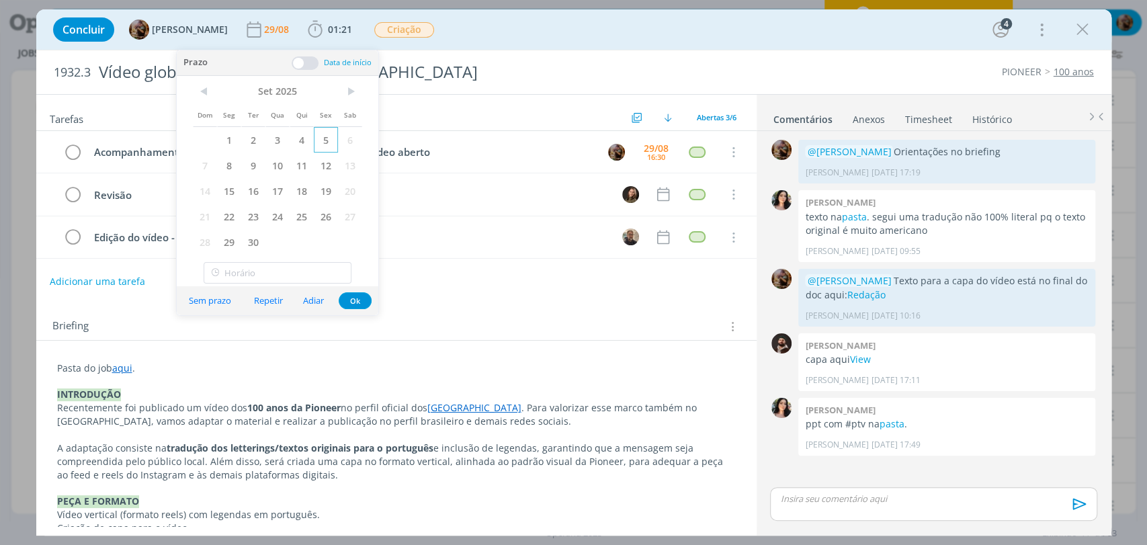
click at [323, 138] on span "5" at bounding box center [326, 140] width 24 height 26
click at [352, 302] on button "Ok" at bounding box center [355, 300] width 33 height 17
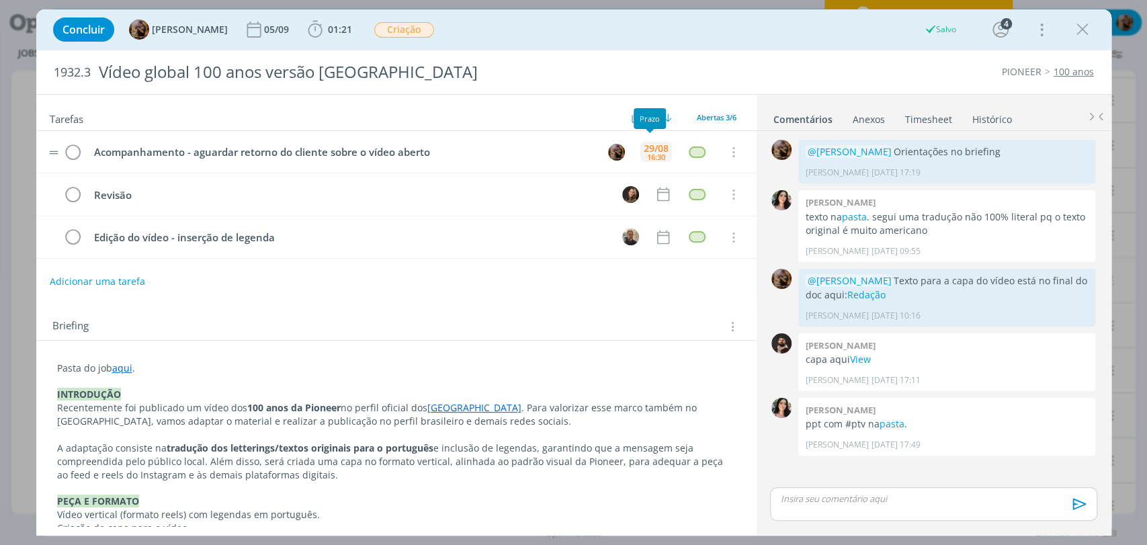
click at [645, 149] on div "29/08" at bounding box center [656, 148] width 25 height 9
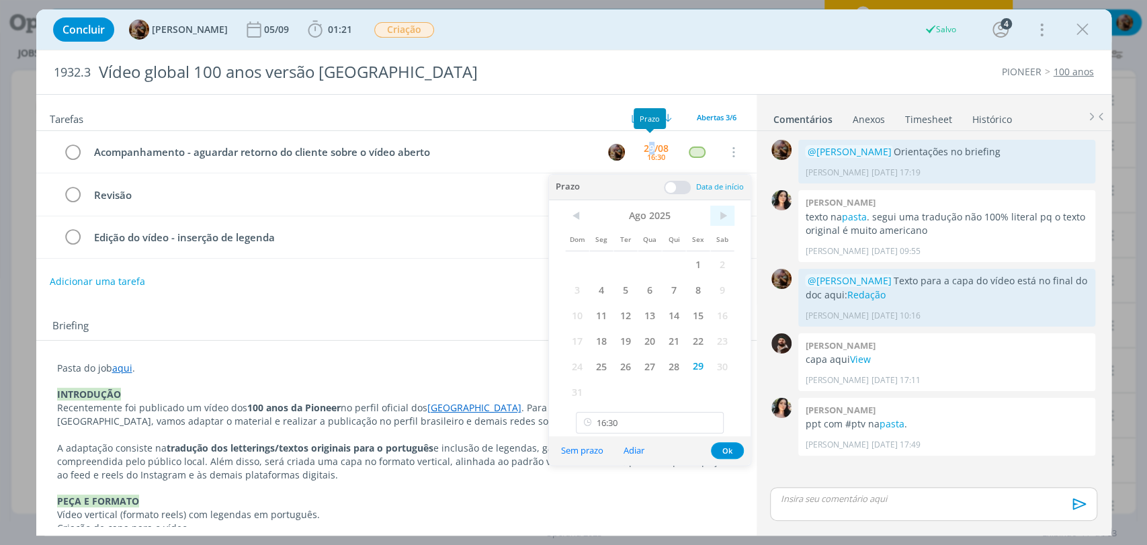
click at [715, 211] on span ">" at bounding box center [722, 216] width 24 height 20
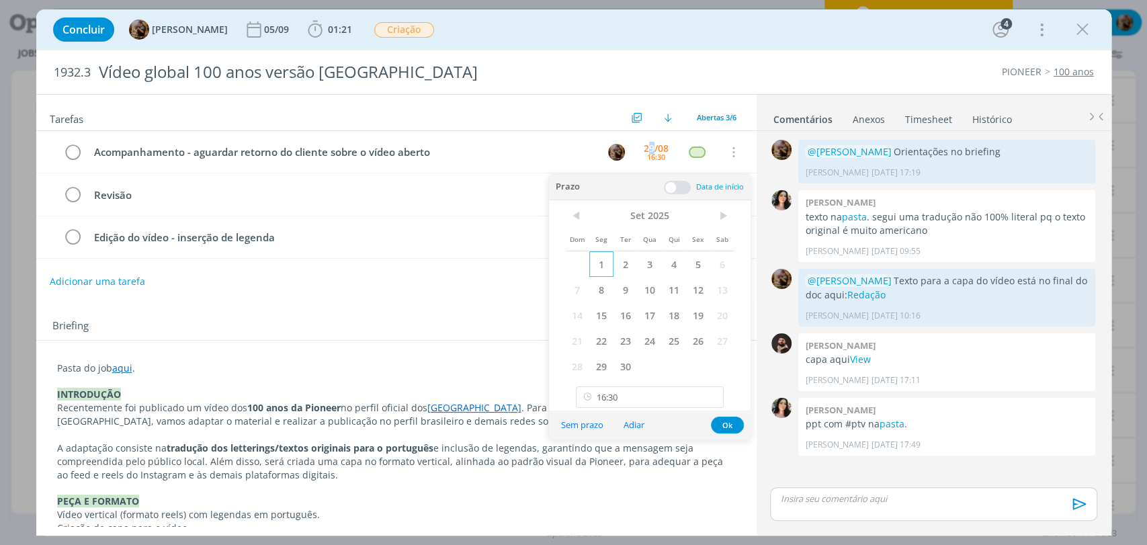
click at [605, 270] on span "1" at bounding box center [601, 264] width 24 height 26
click at [720, 421] on button "Ok" at bounding box center [727, 425] width 33 height 17
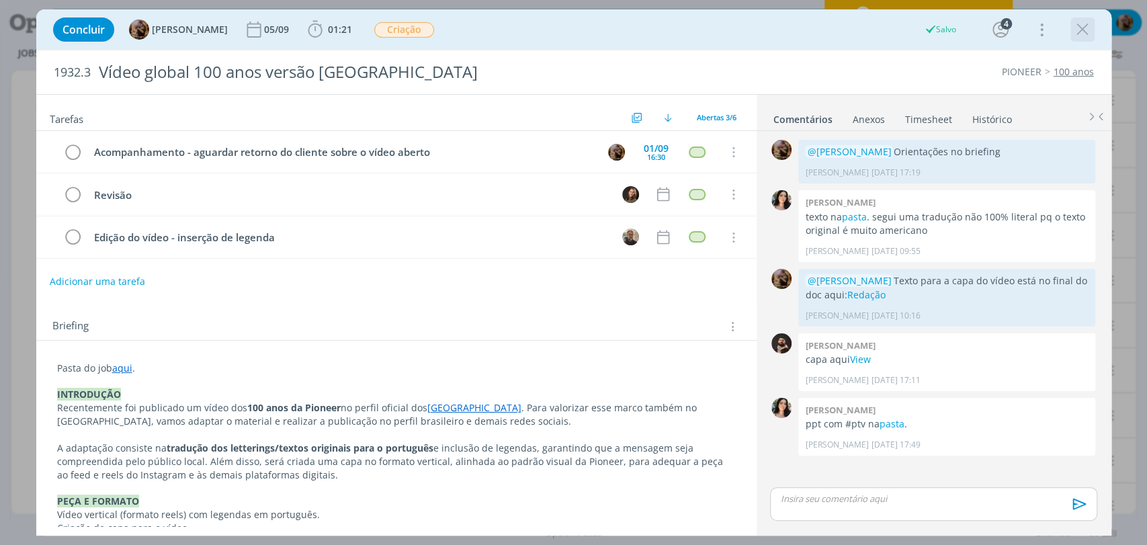
click at [1084, 38] on icon "dialog" at bounding box center [1083, 29] width 20 height 20
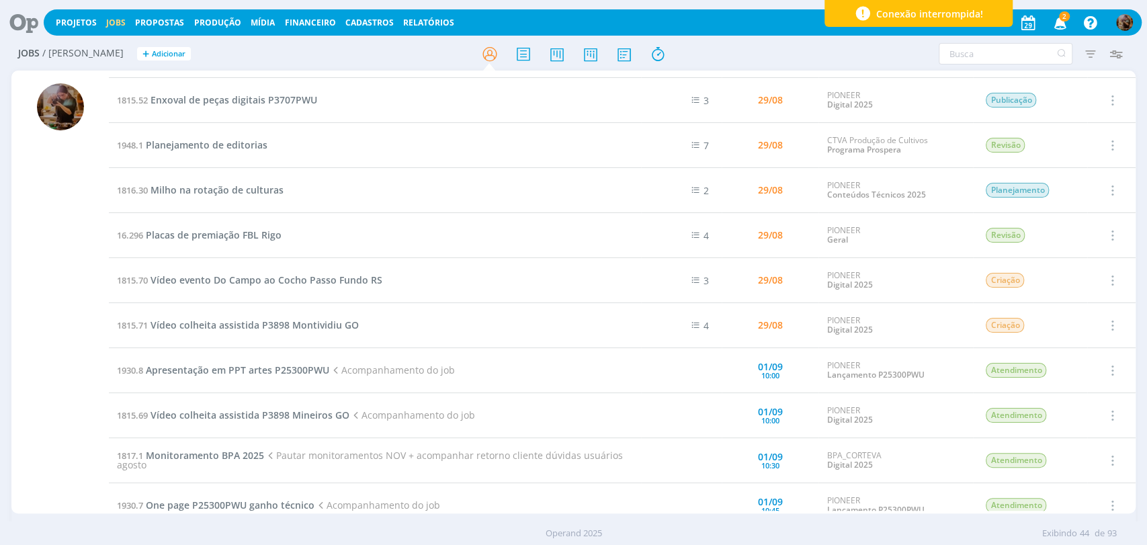
scroll to position [851, 0]
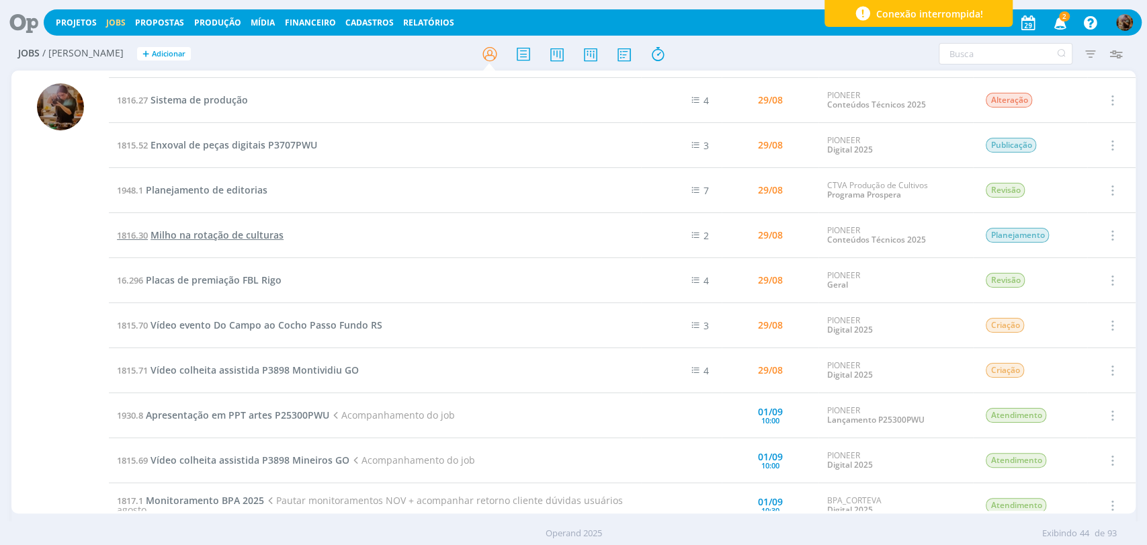
click at [245, 233] on span "Milho na rotação de culturas" at bounding box center [217, 234] width 133 height 13
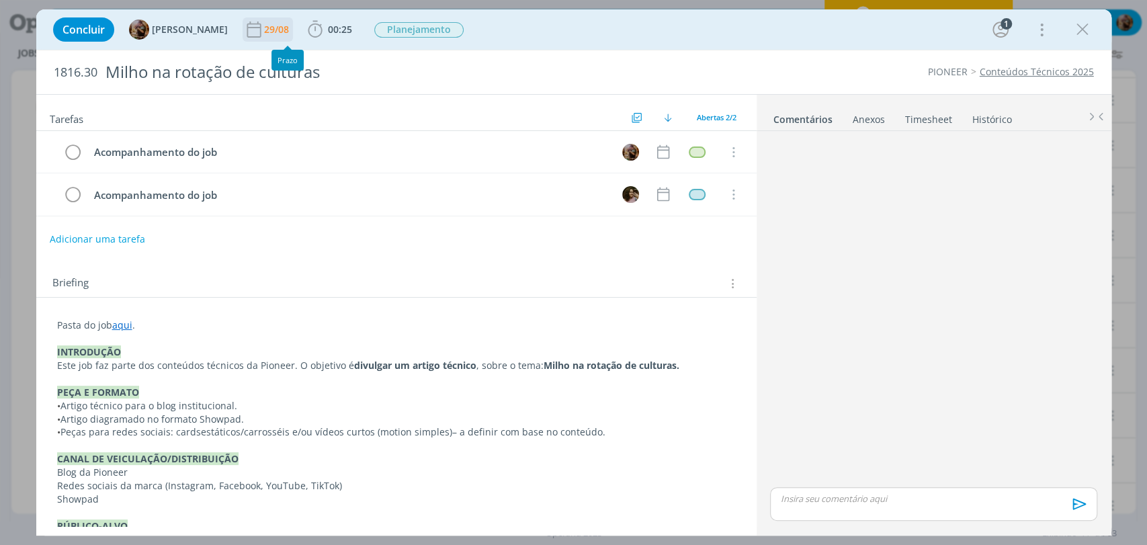
click at [290, 34] on div "29/08" at bounding box center [278, 29] width 28 height 9
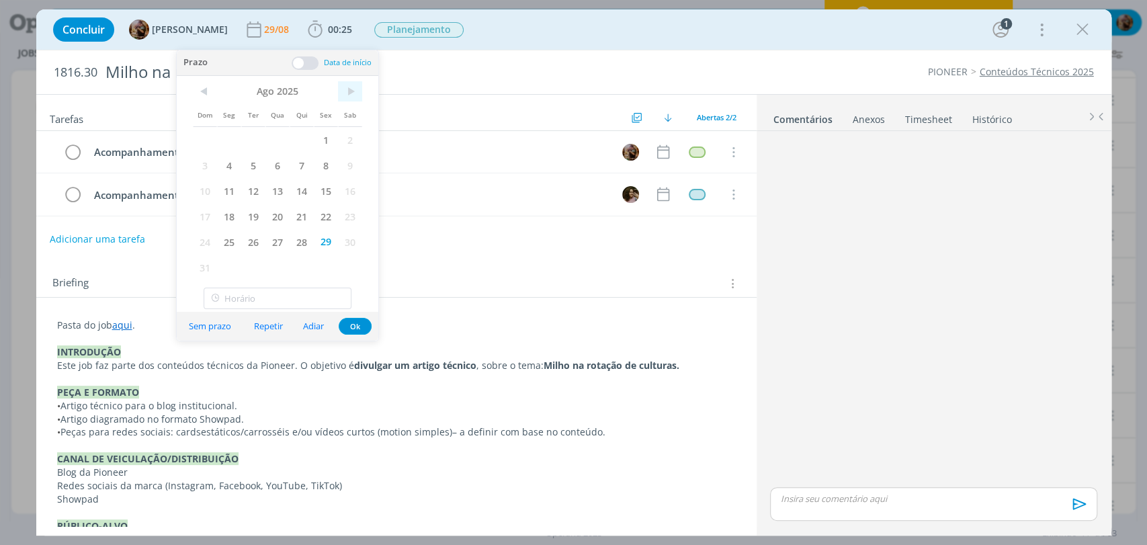
click at [344, 83] on span ">" at bounding box center [350, 91] width 24 height 20
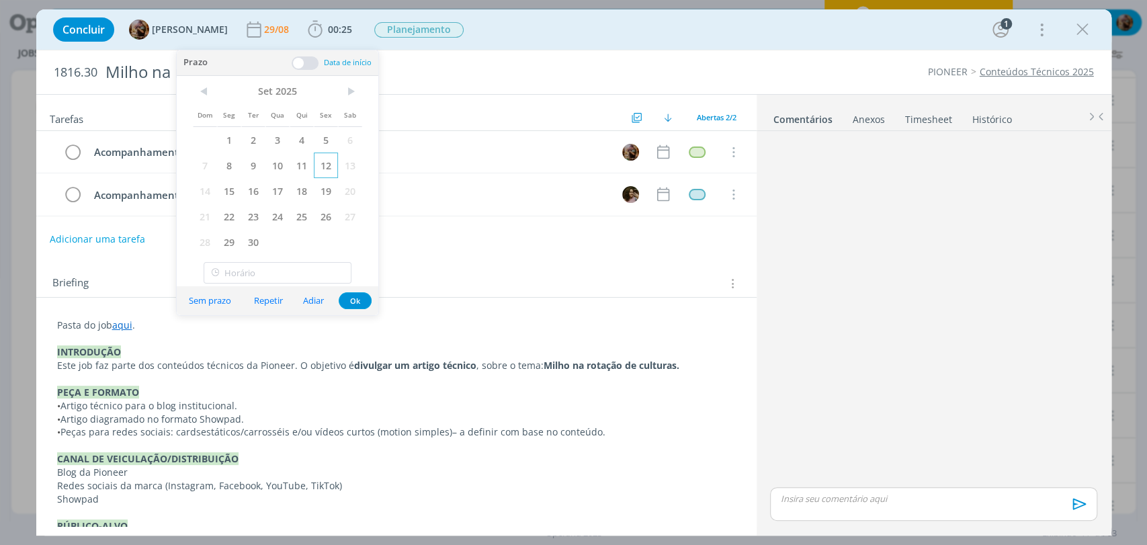
click at [321, 165] on span "12" at bounding box center [326, 166] width 24 height 26
click at [355, 300] on button "Ok" at bounding box center [355, 300] width 33 height 17
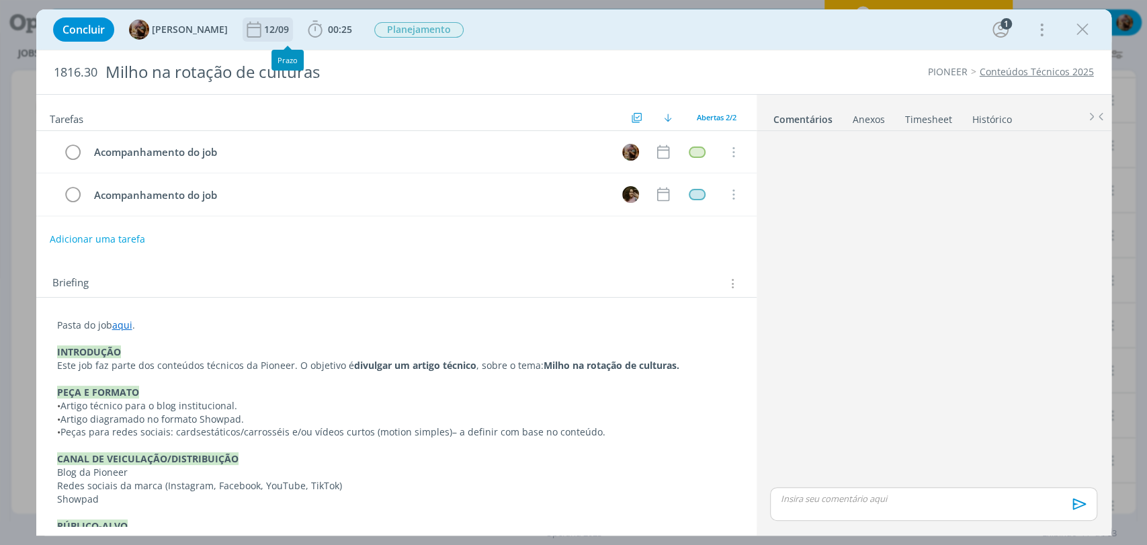
click at [281, 28] on div "12/09" at bounding box center [278, 29] width 28 height 9
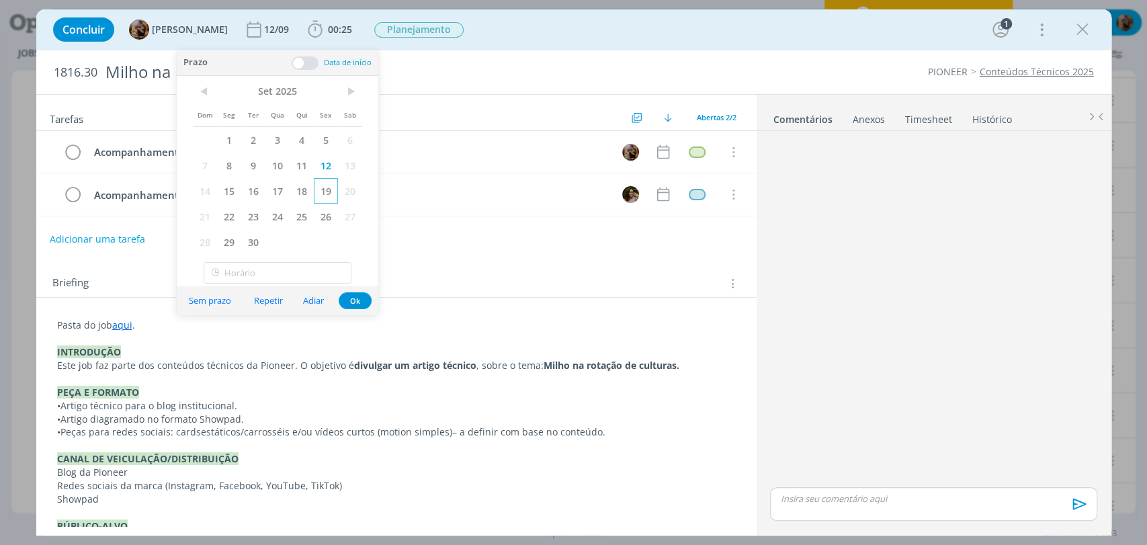
click at [326, 185] on span "19" at bounding box center [326, 191] width 24 height 26
click at [356, 296] on button "Ok" at bounding box center [355, 300] width 33 height 17
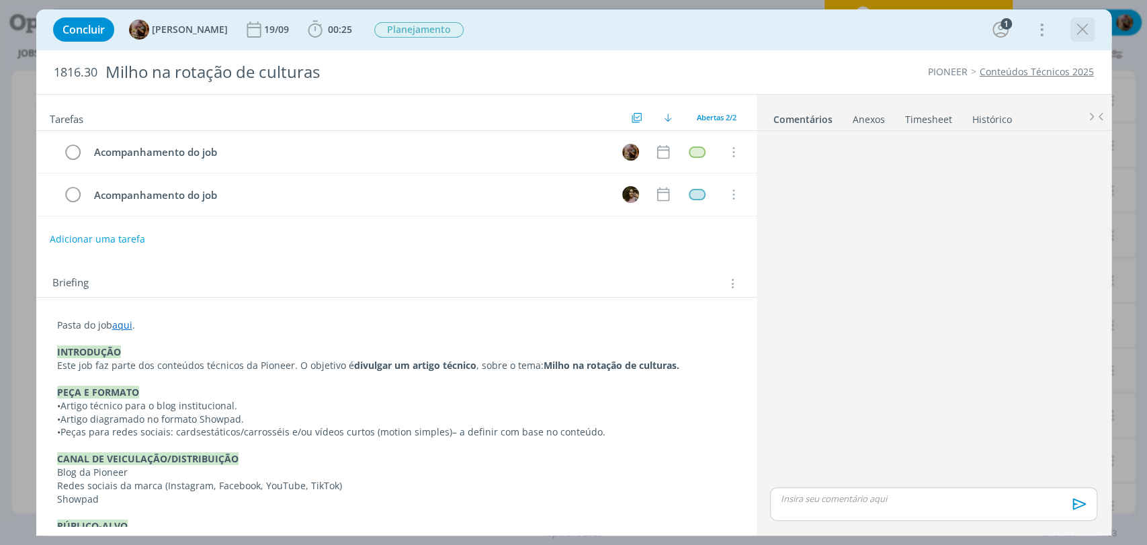
click at [1090, 34] on icon "dialog" at bounding box center [1083, 29] width 20 height 20
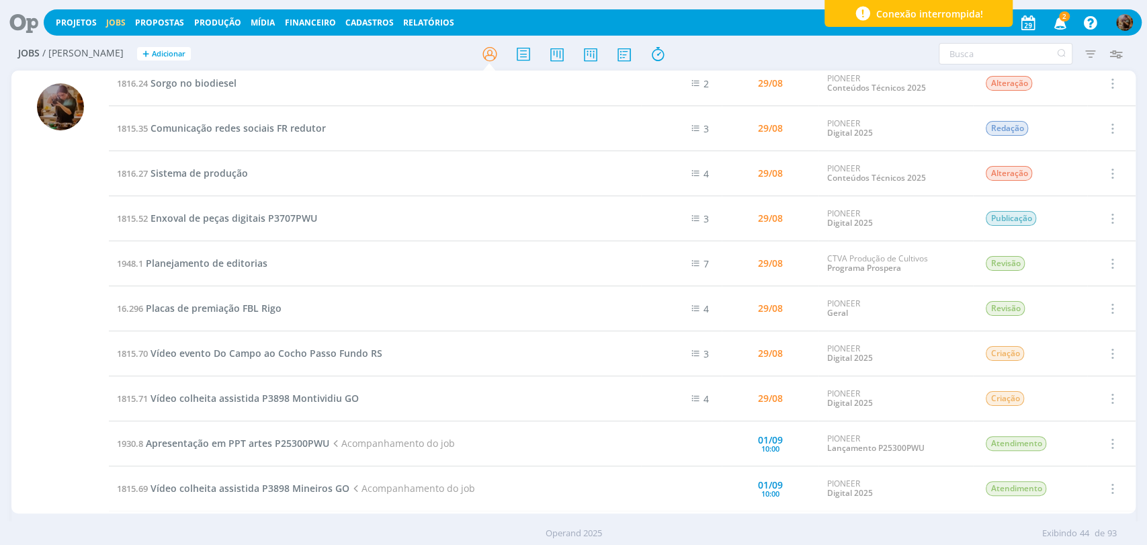
scroll to position [776, 0]
click at [248, 260] on span "Planejamento de editorias" at bounding box center [207, 264] width 122 height 13
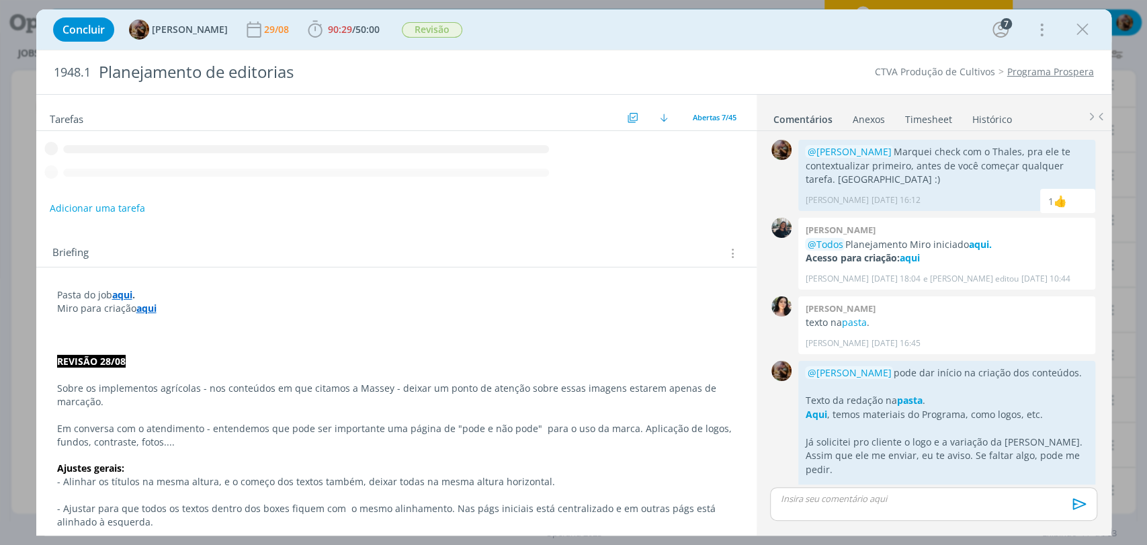
scroll to position [649, 0]
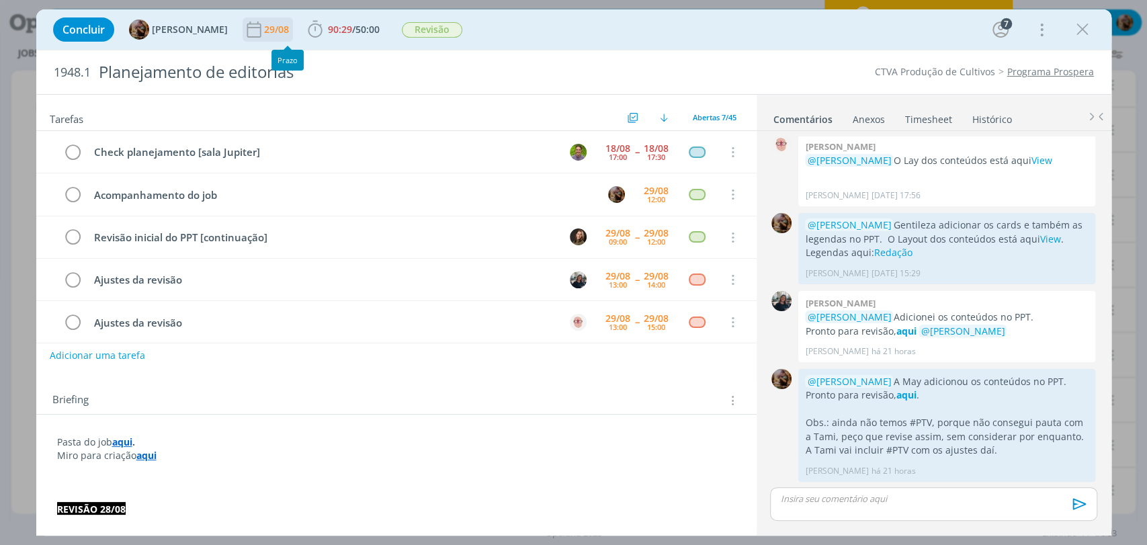
click at [288, 28] on div "29/08" at bounding box center [278, 29] width 28 height 9
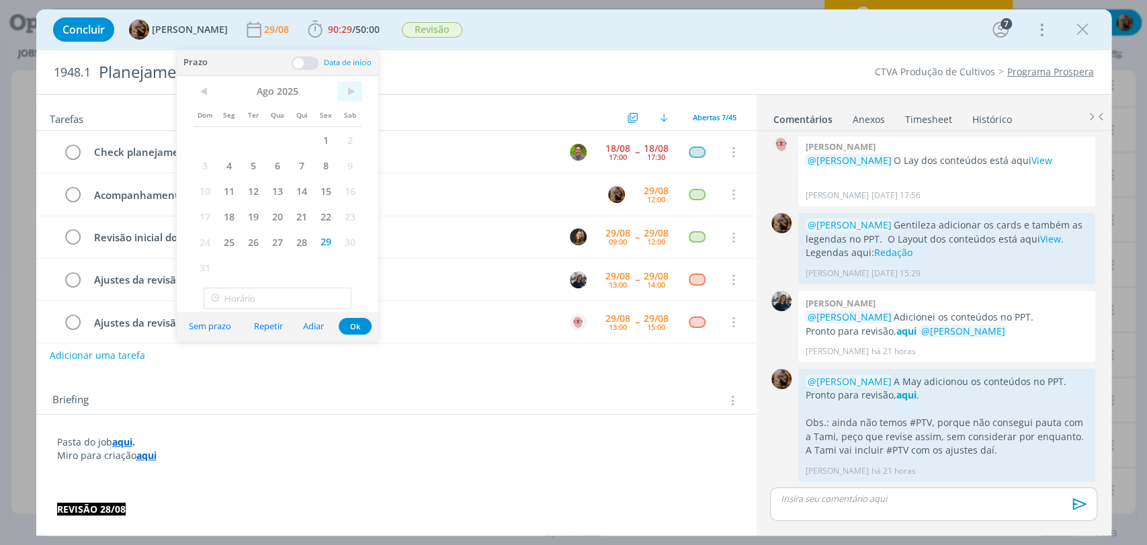
click at [351, 95] on span ">" at bounding box center [350, 91] width 24 height 20
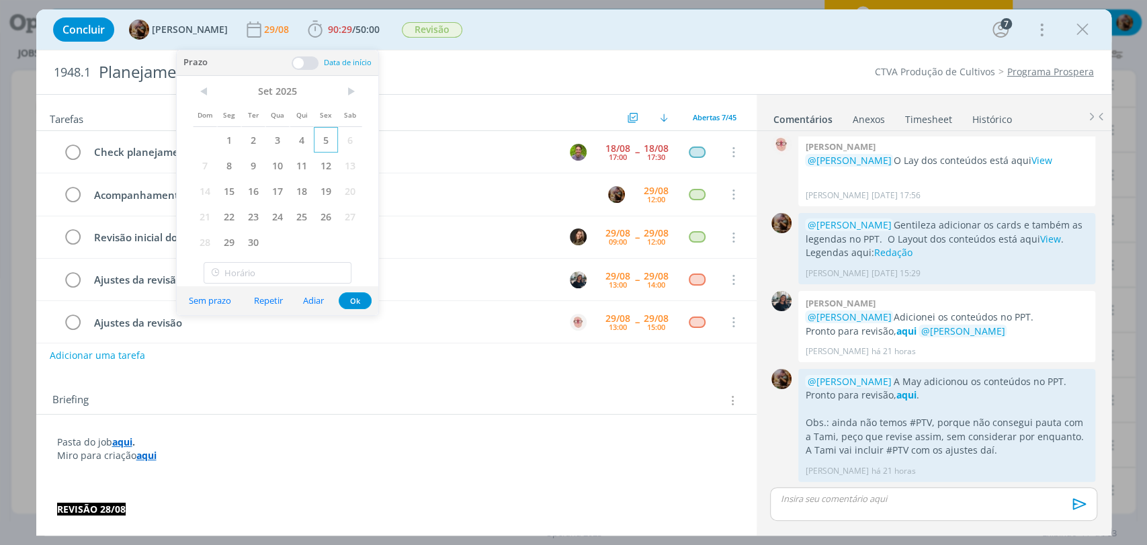
click at [324, 141] on span "5" at bounding box center [326, 140] width 24 height 26
click at [358, 298] on button "Ok" at bounding box center [355, 300] width 33 height 17
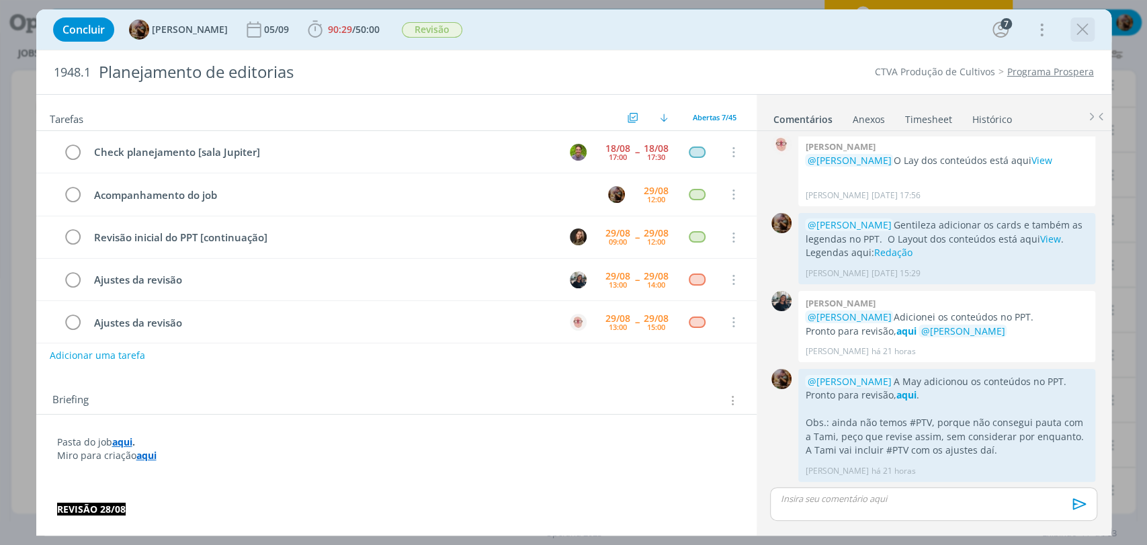
click at [1081, 29] on icon "dialog" at bounding box center [1083, 29] width 20 height 20
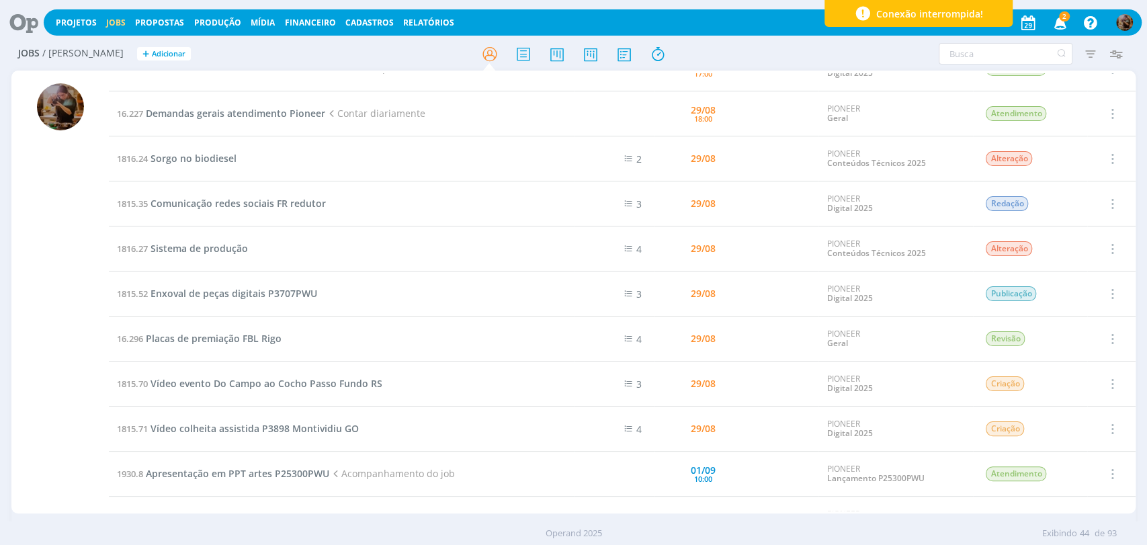
scroll to position [702, 0]
click at [306, 289] on span "Enxoval de peças digitais P3707PWU" at bounding box center [234, 294] width 167 height 13
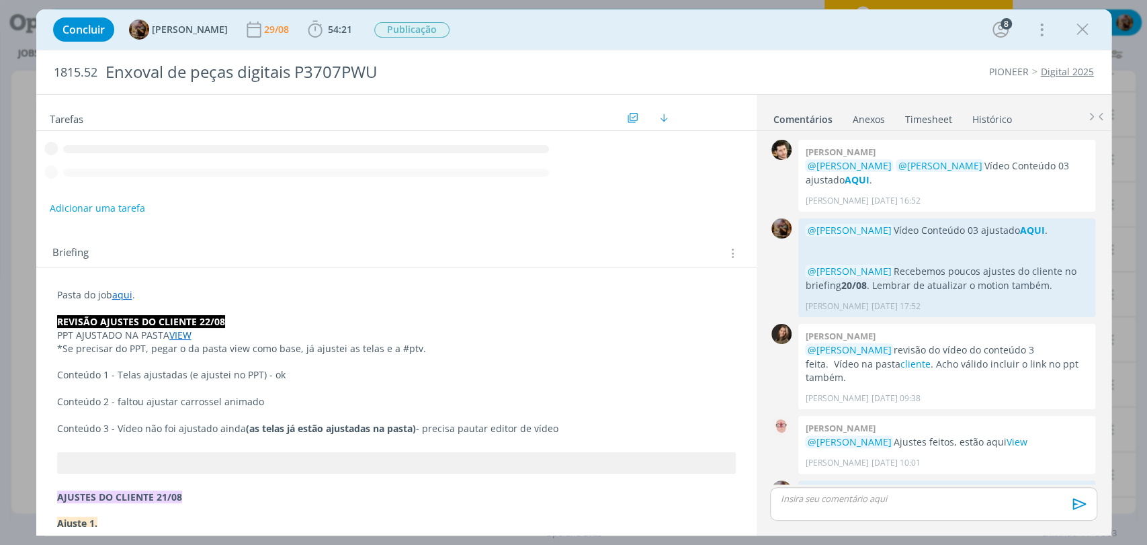
scroll to position [1499, 0]
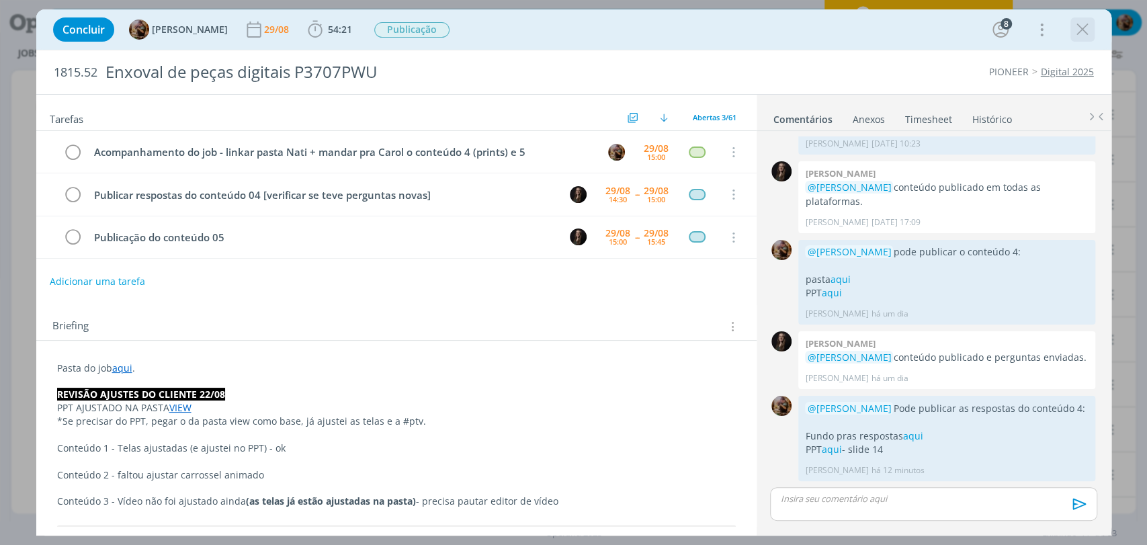
click at [1076, 33] on icon "dialog" at bounding box center [1083, 29] width 20 height 20
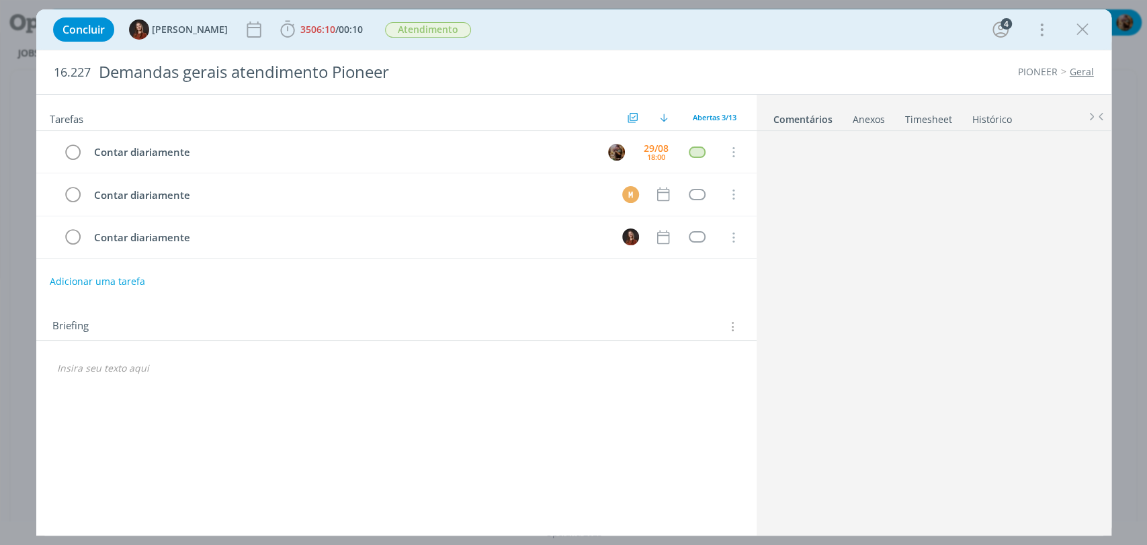
scroll to position [142, 0]
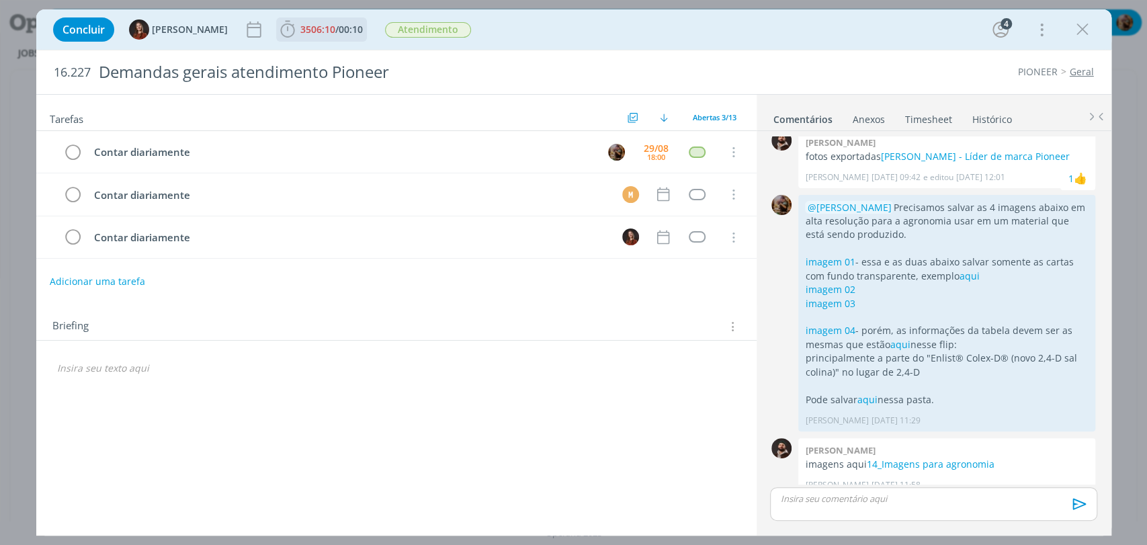
click at [323, 30] on span "3506:10" at bounding box center [317, 29] width 35 height 13
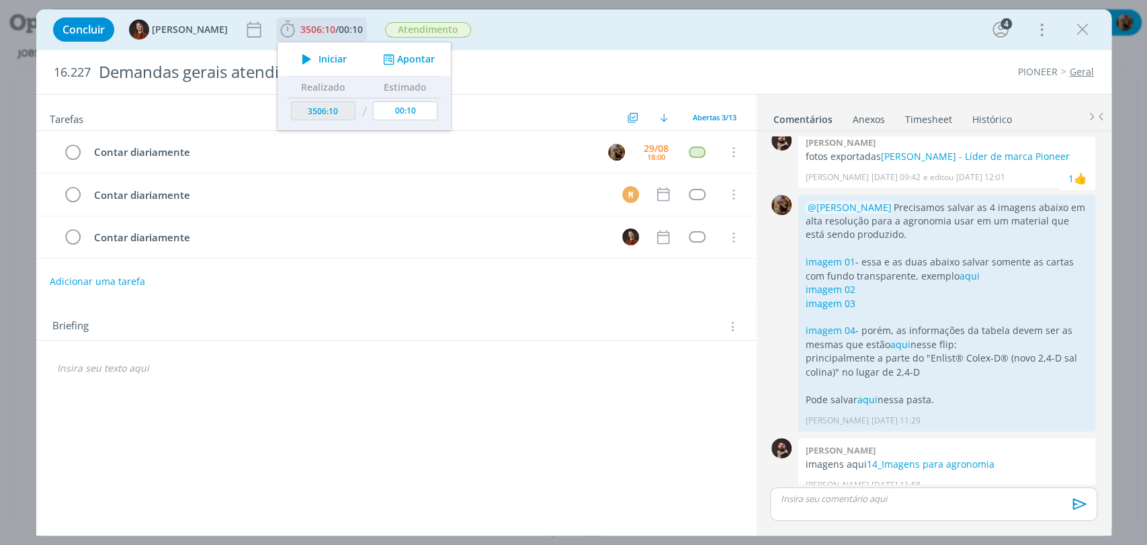
click at [409, 56] on button "Apontar" at bounding box center [407, 59] width 56 height 14
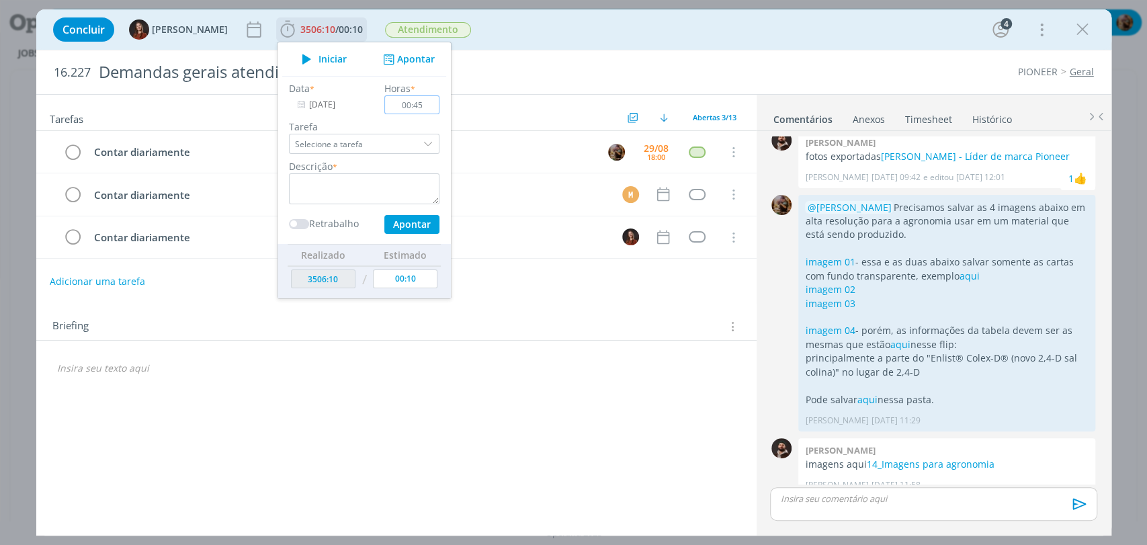
type input "00:45"
click at [328, 196] on textarea "dialog" at bounding box center [364, 188] width 151 height 31
type textarea "atendimento"
click at [392, 220] on button "Apontar" at bounding box center [411, 224] width 55 height 19
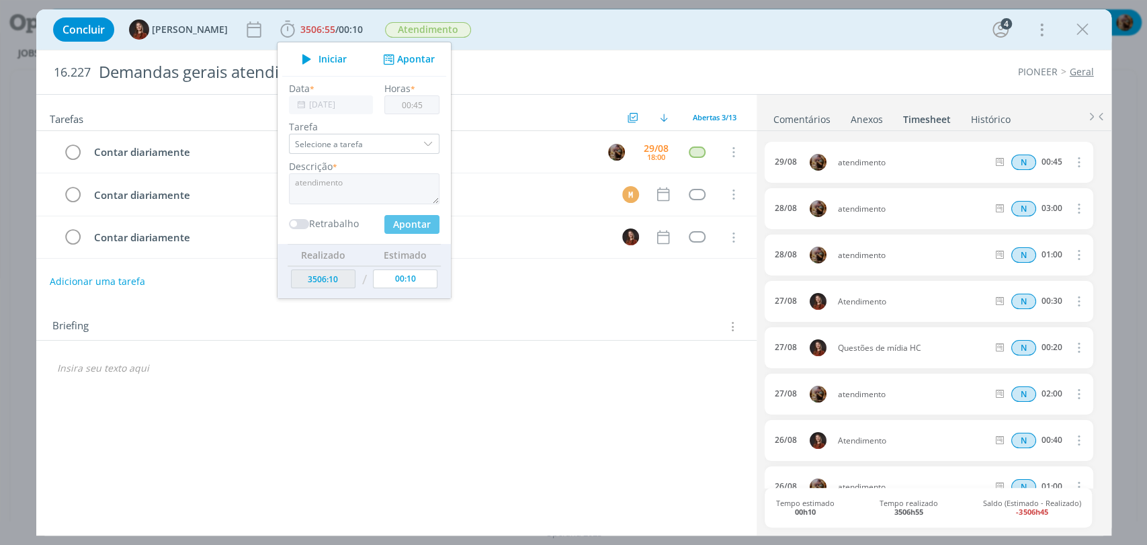
type input "3506:55"
type input "00:00"
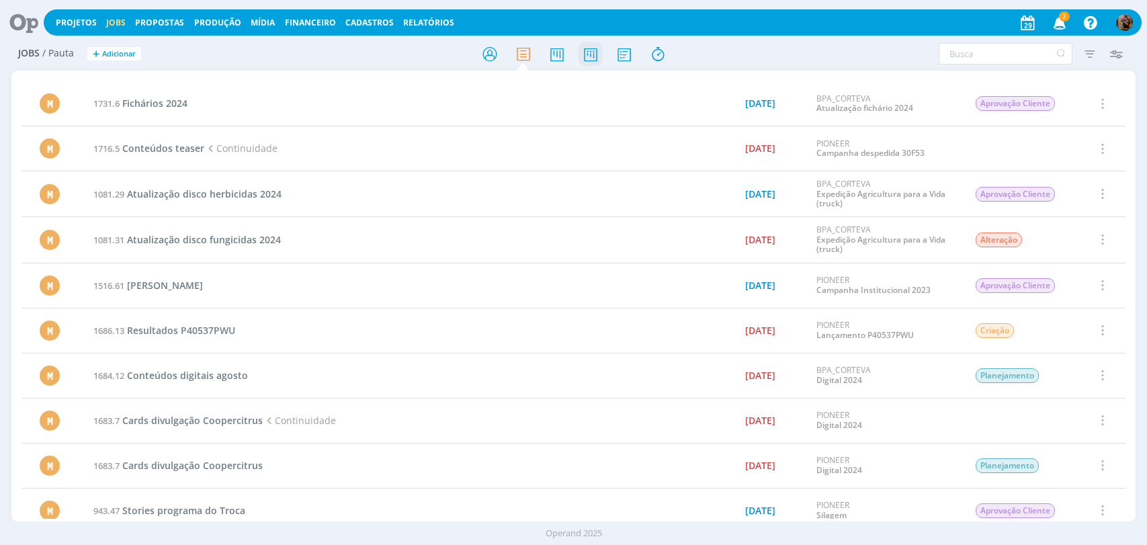
click at [592, 55] on icon at bounding box center [590, 54] width 24 height 26
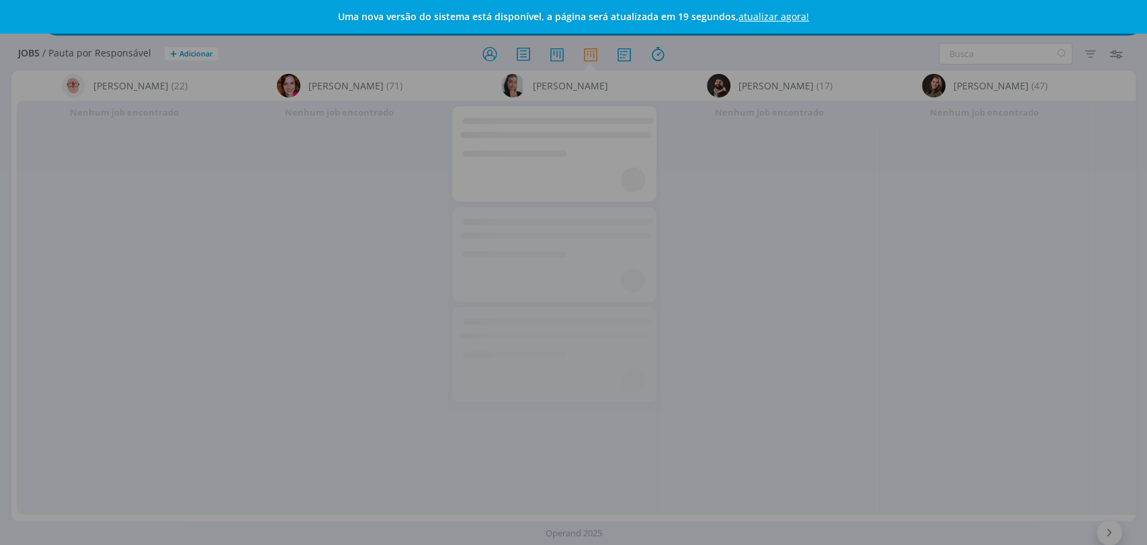
click at [792, 16] on link "atualizar agora!" at bounding box center [774, 16] width 71 height 13
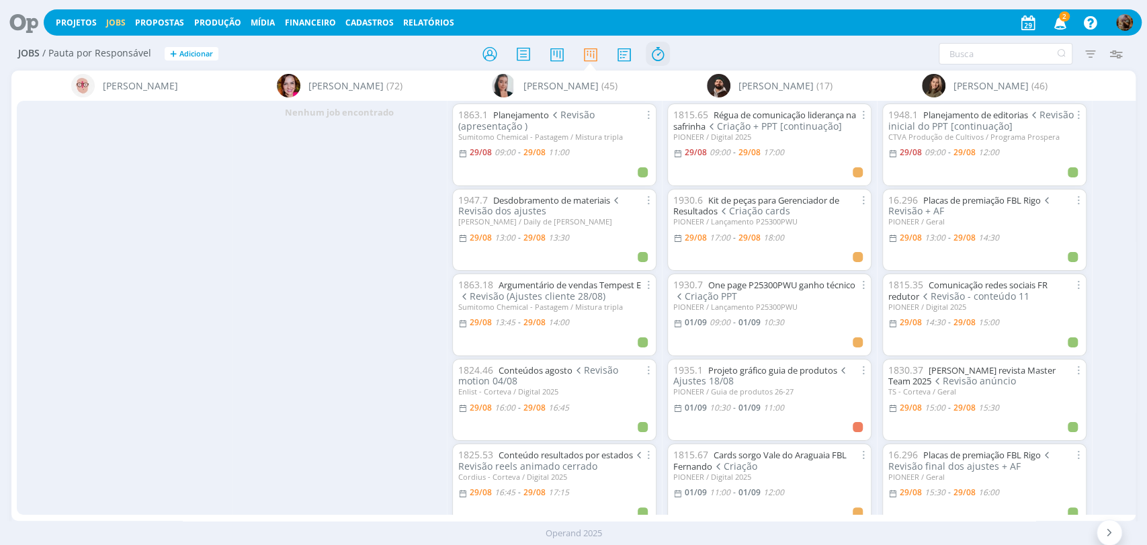
click at [656, 46] on icon at bounding box center [657, 54] width 24 height 26
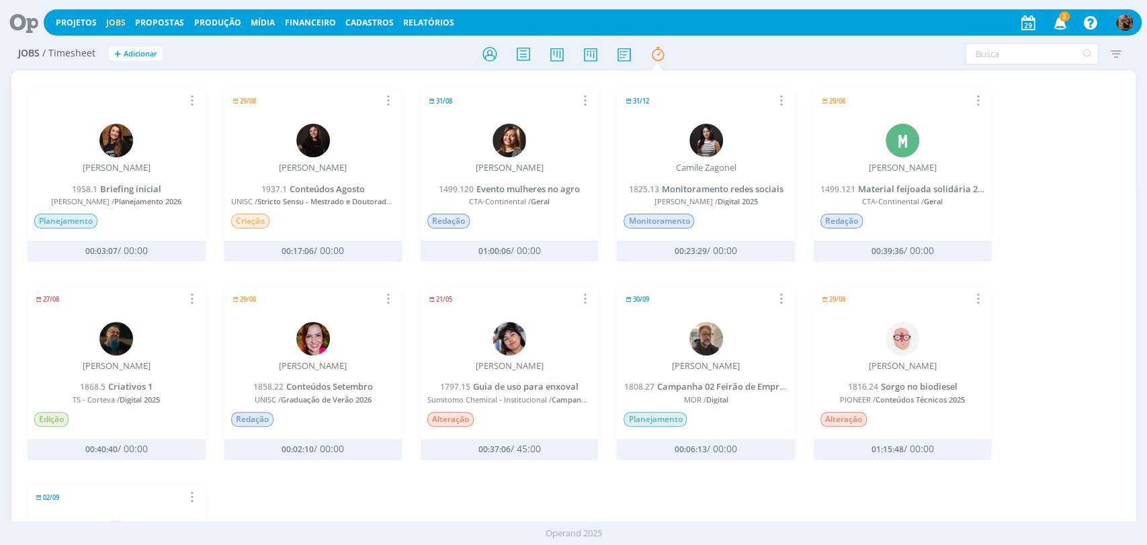
scroll to position [224, 0]
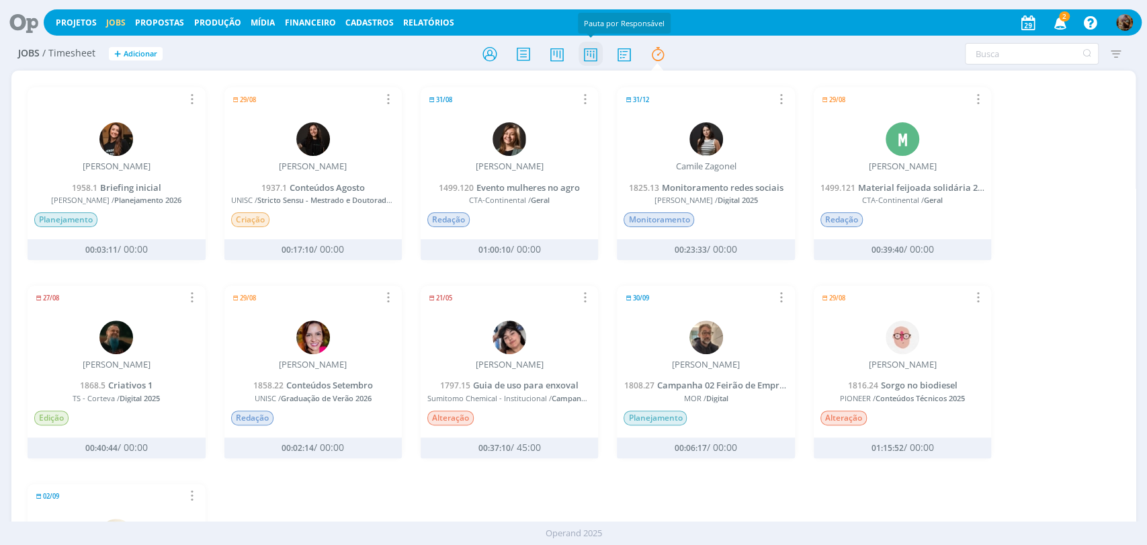
click at [593, 56] on icon at bounding box center [590, 54] width 24 height 26
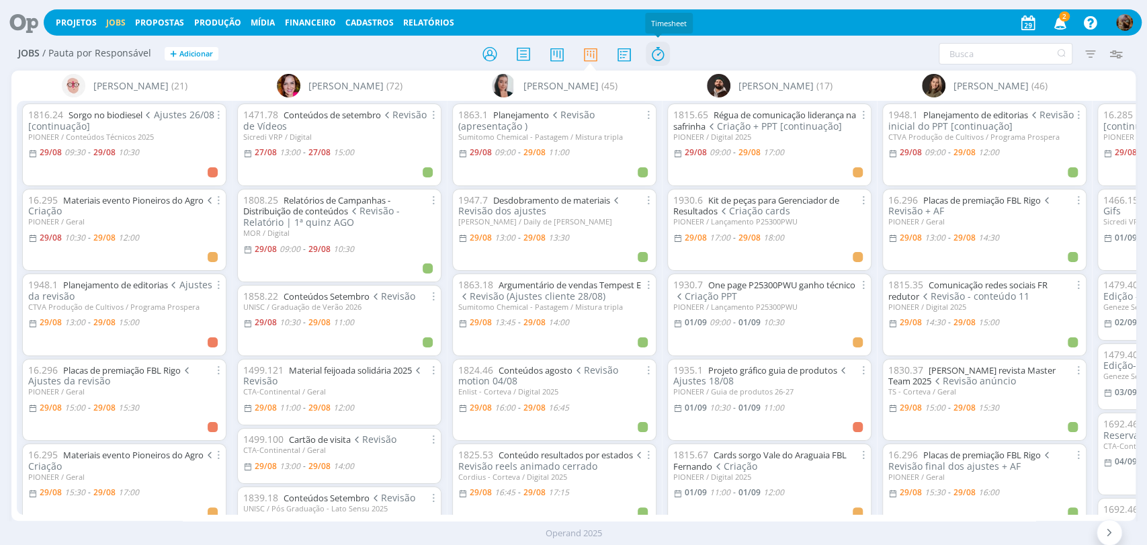
click at [653, 60] on icon at bounding box center [657, 54] width 24 height 26
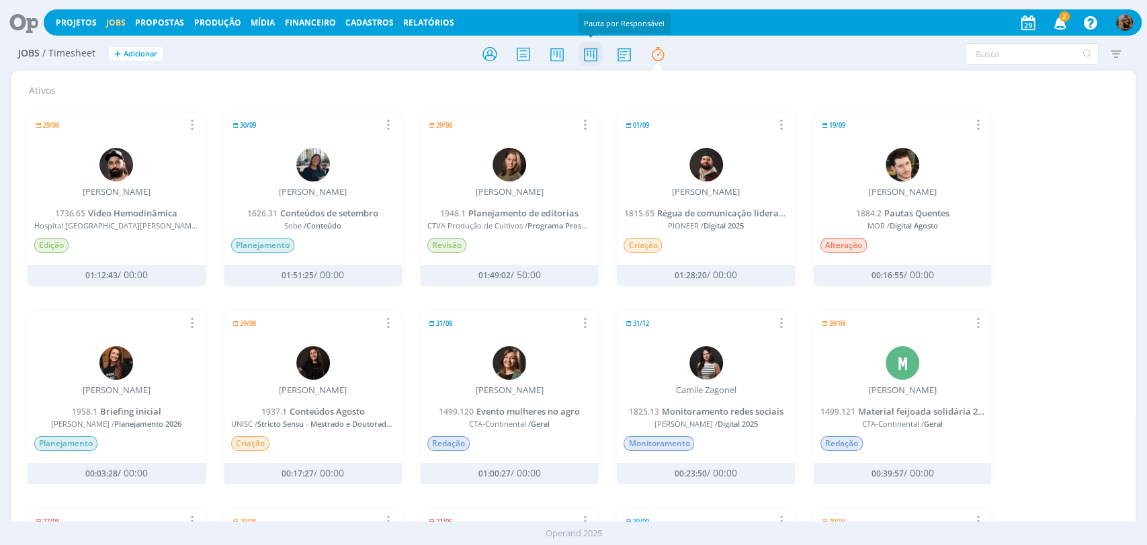
click at [585, 59] on icon at bounding box center [590, 54] width 24 height 26
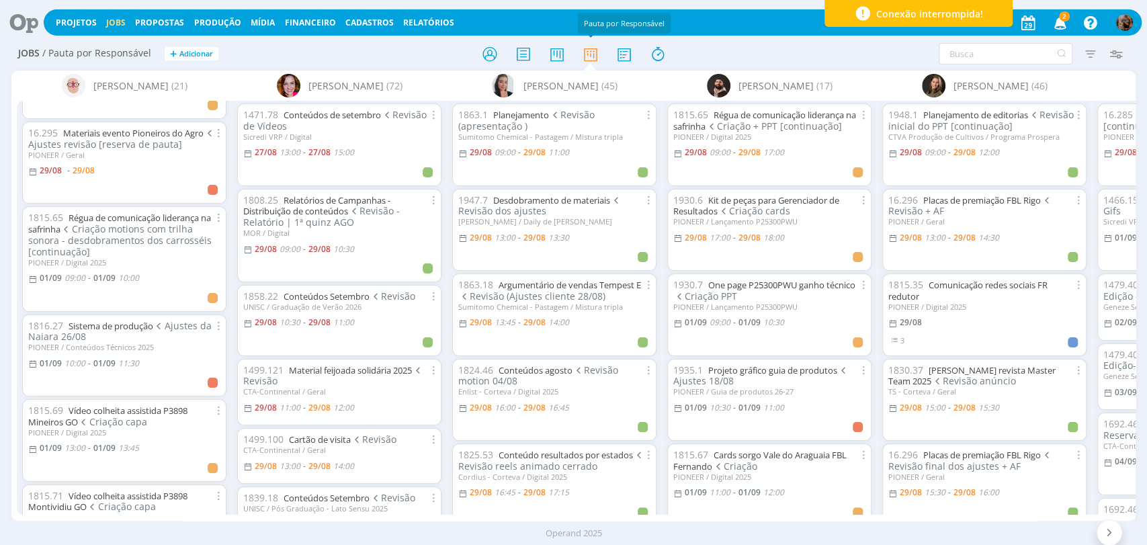
scroll to position [514, 0]
